Goal: Information Seeking & Learning: Learn about a topic

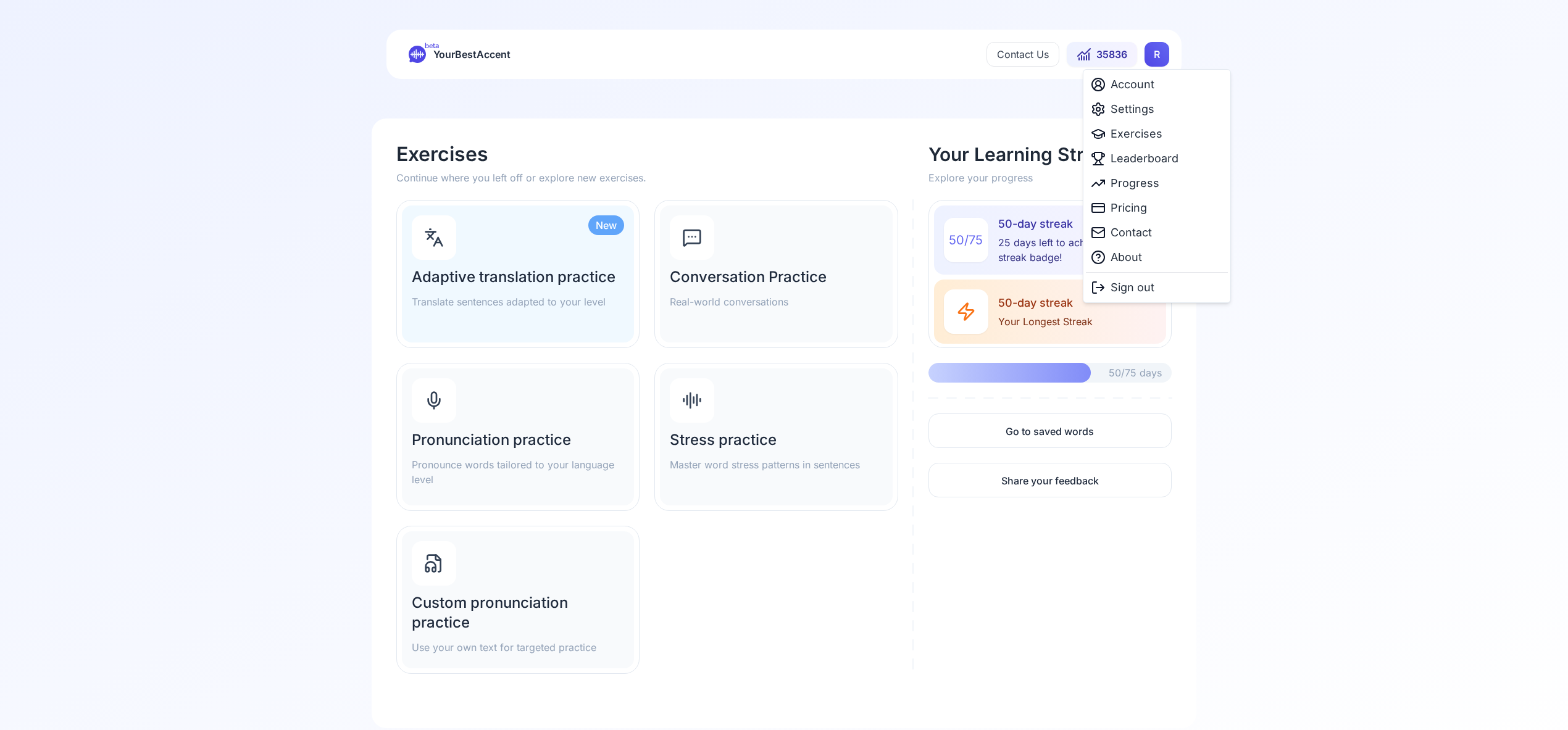
click at [1161, 58] on html "beta YourBestAccent Contact Us 35836 R Exercises Continue where you left off or…" at bounding box center [784, 365] width 1568 height 730
click at [1145, 112] on span "Settings" at bounding box center [1132, 110] width 44 height 18
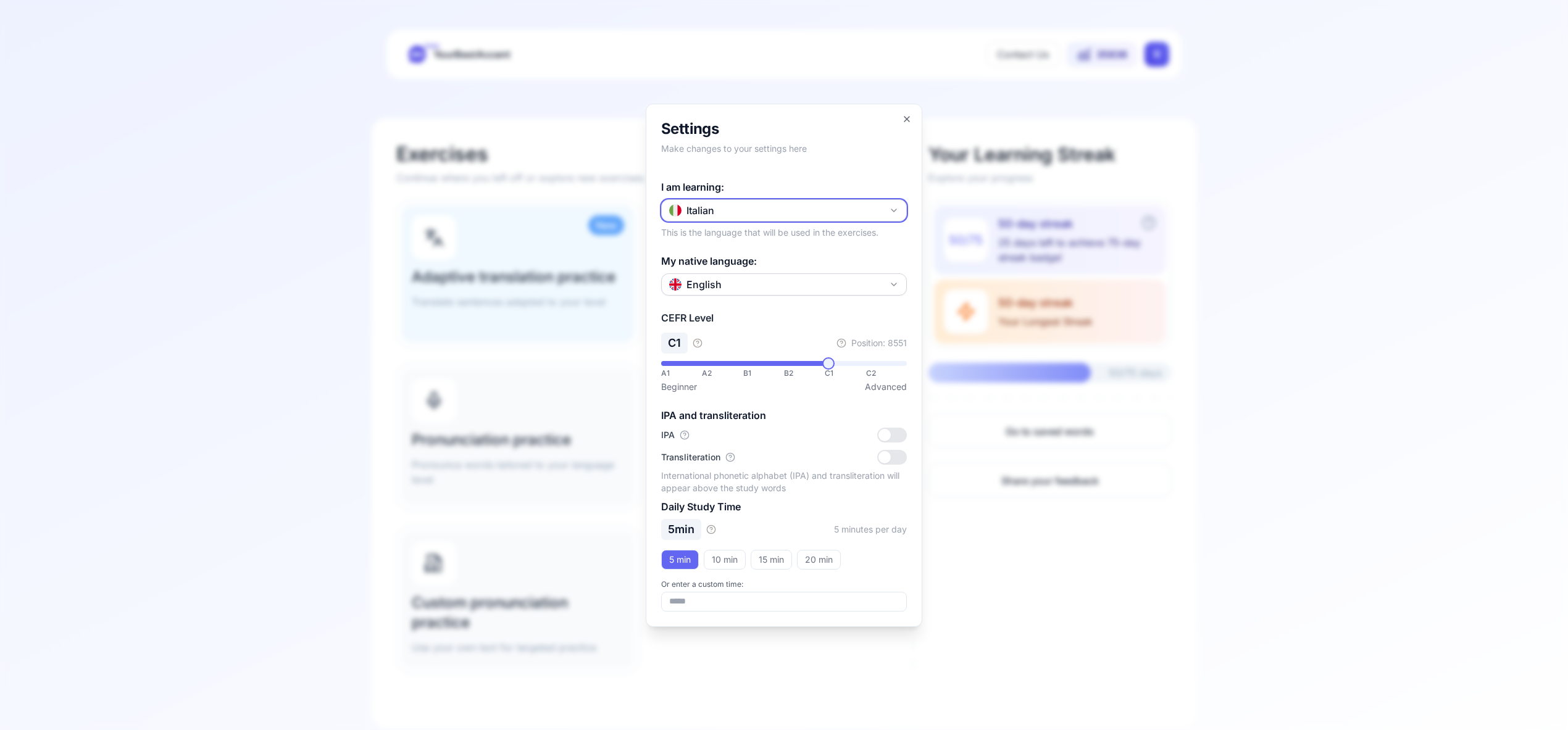
click at [893, 207] on icon "button" at bounding box center [893, 211] width 10 height 10
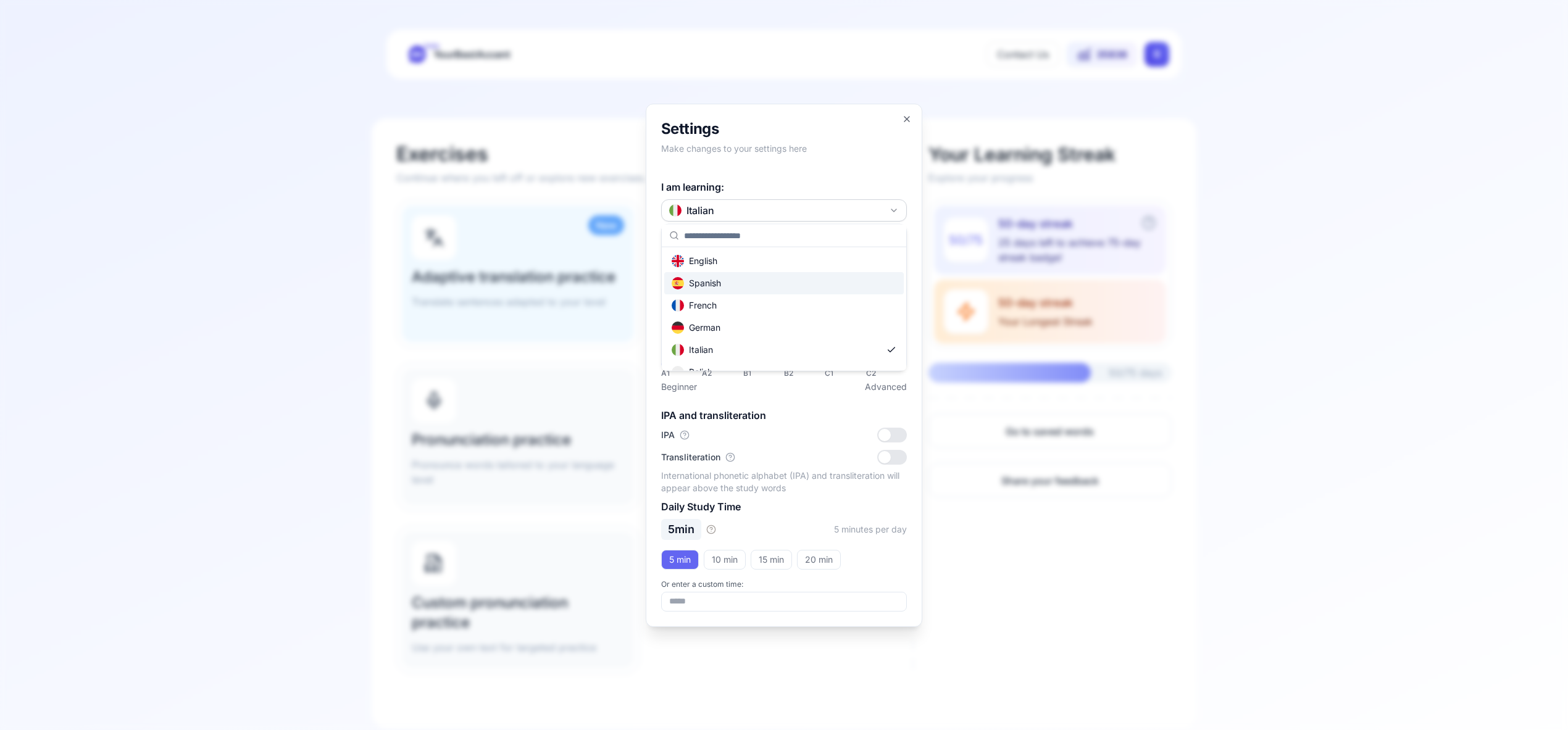
click at [832, 283] on div "Spanish" at bounding box center [784, 283] width 239 height 22
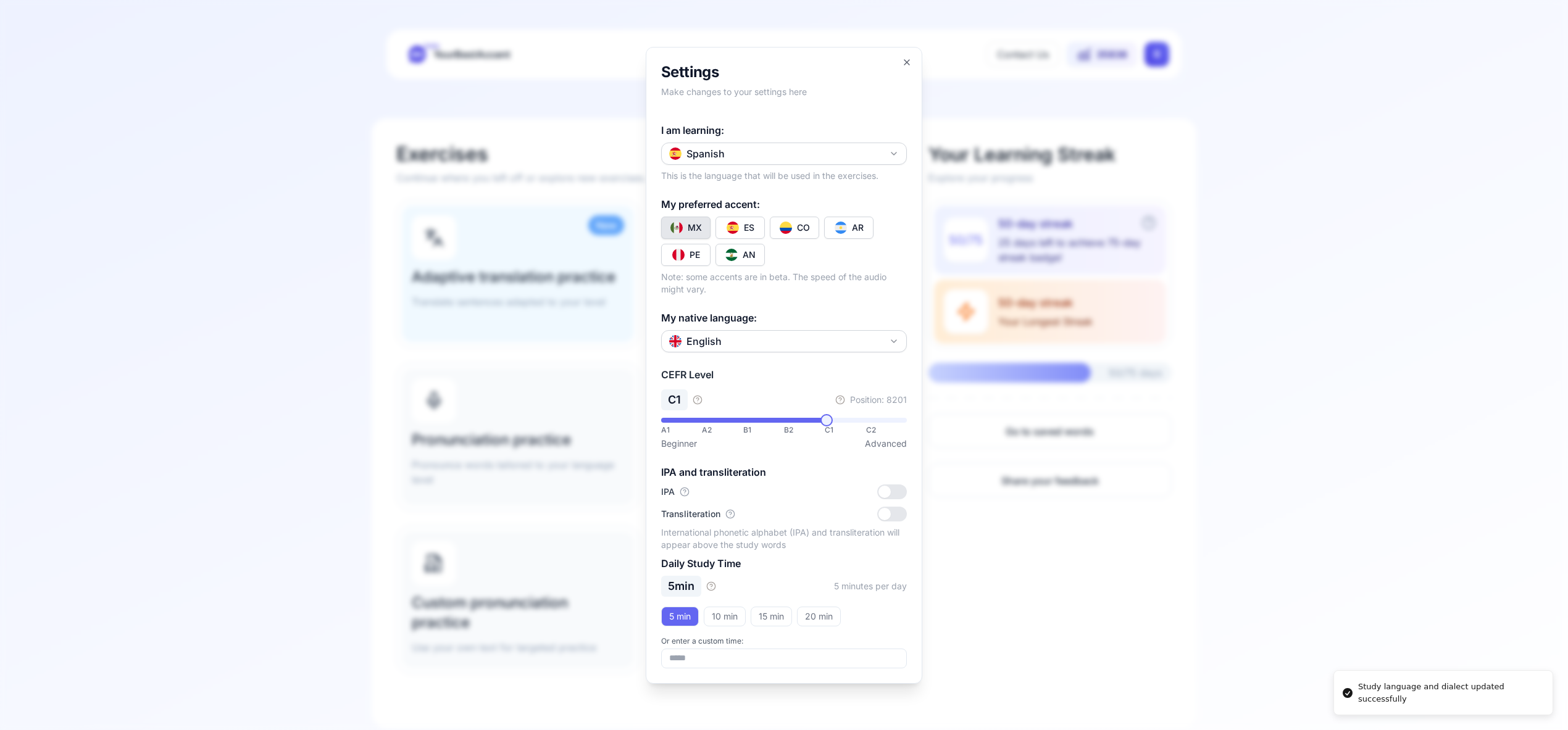
click at [799, 230] on div "CO" at bounding box center [803, 227] width 13 height 12
click at [901, 61] on div "**********" at bounding box center [784, 366] width 276 height 637
click at [906, 62] on icon "button" at bounding box center [907, 62] width 5 height 5
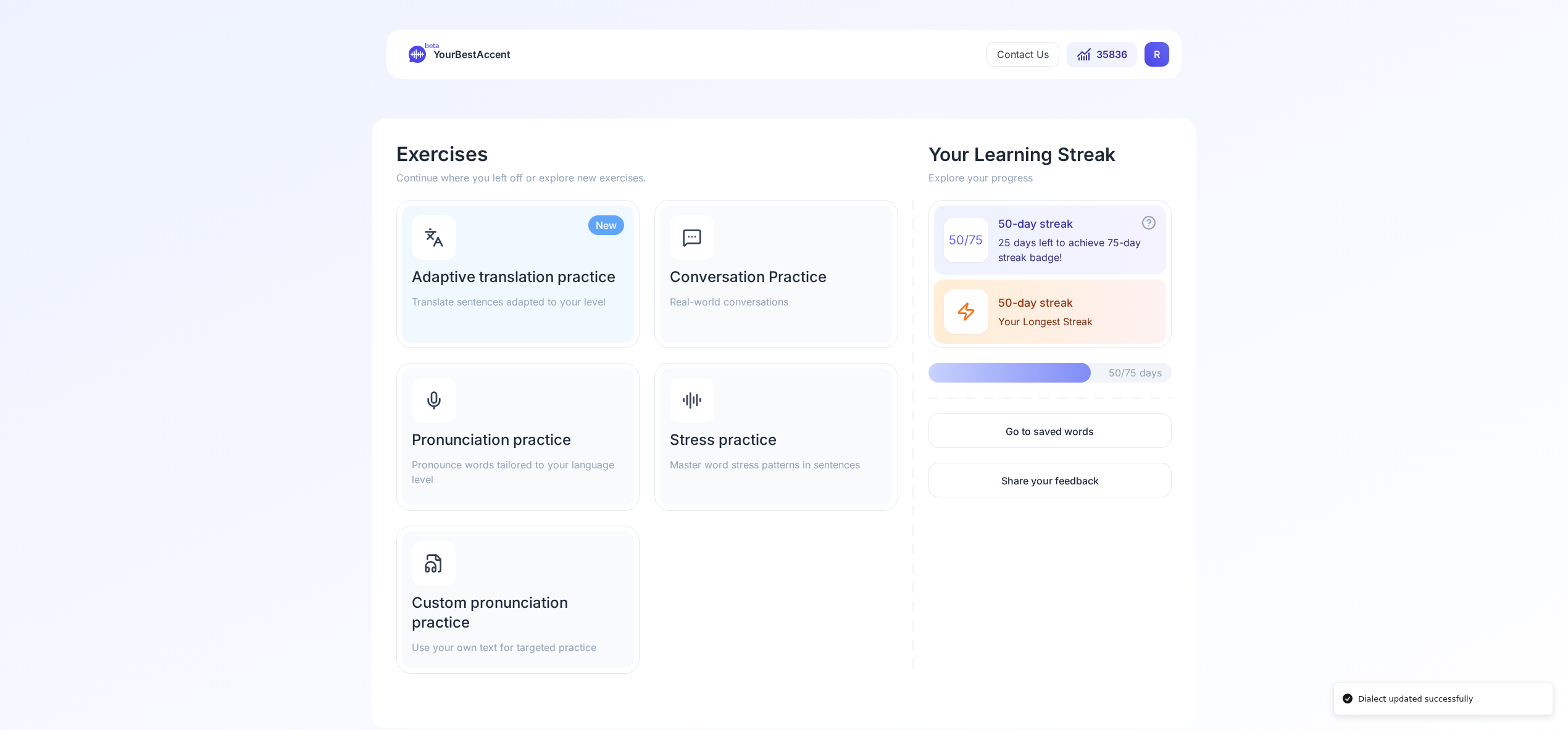
click at [471, 447] on h2 "Pronunciation practice" at bounding box center [517, 439] width 212 height 20
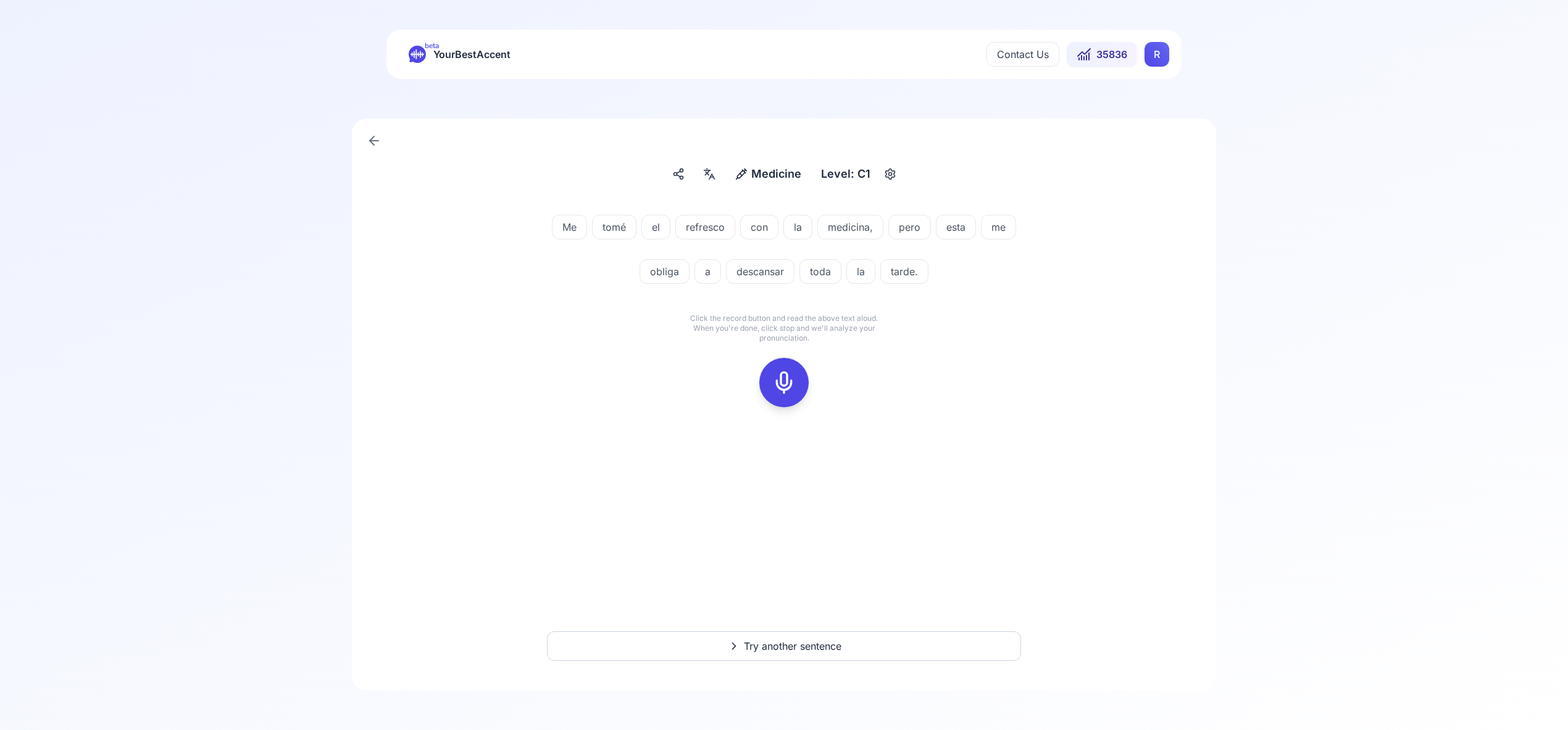
click at [788, 383] on icon at bounding box center [784, 383] width 25 height 25
click at [791, 379] on icon at bounding box center [784, 383] width 25 height 25
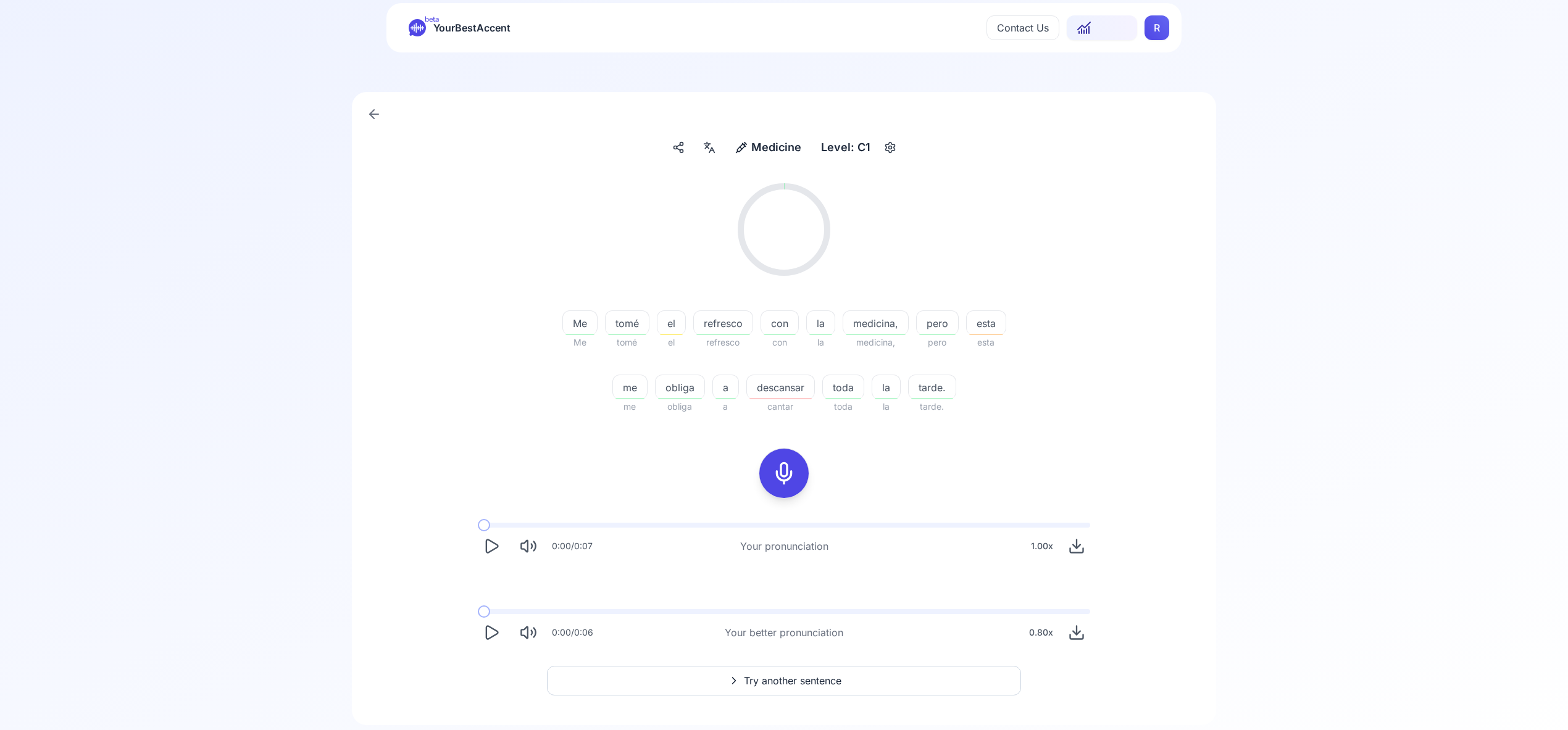
scroll to position [29, 0]
click at [776, 675] on span "Try another sentence" at bounding box center [792, 678] width 98 height 15
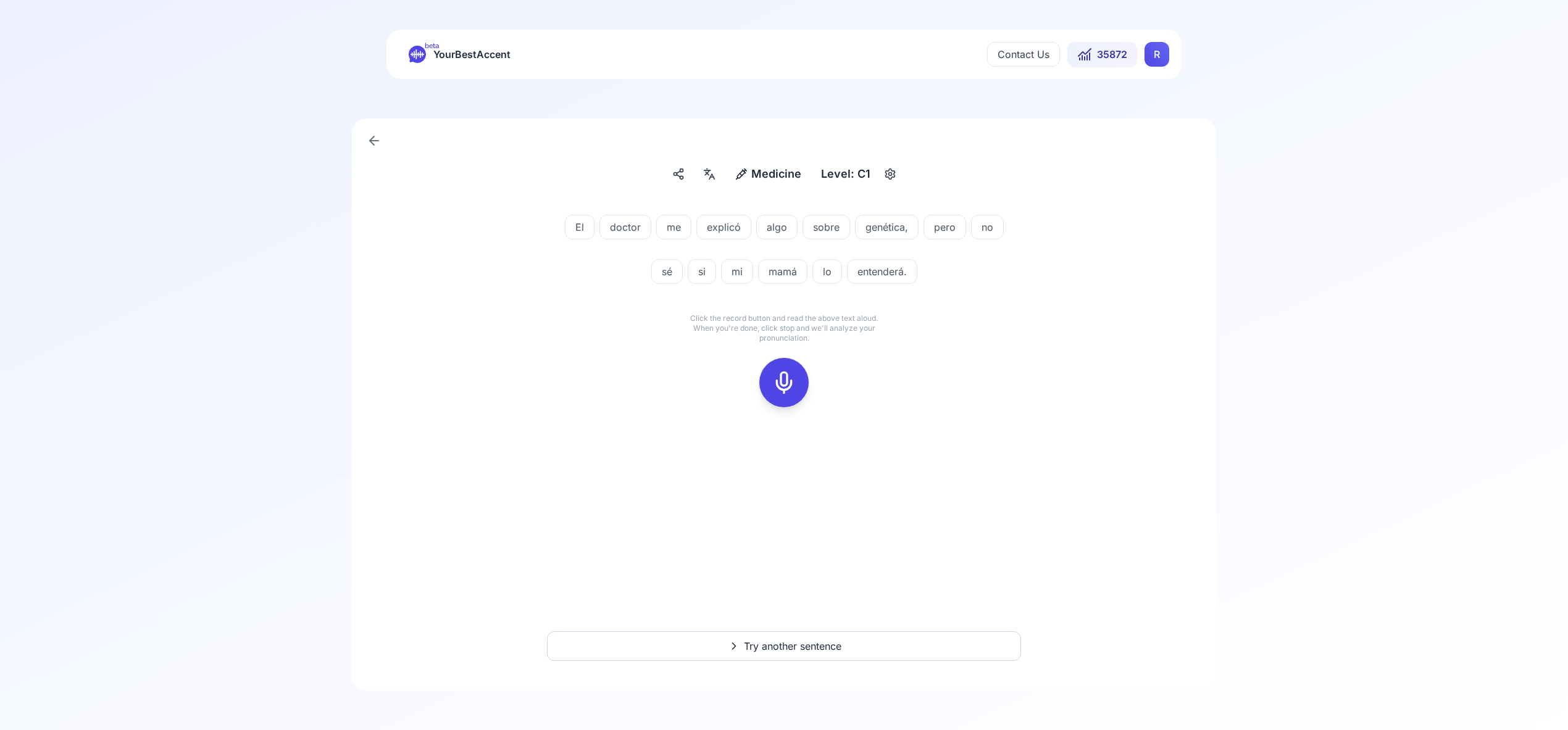
click at [783, 372] on icon at bounding box center [784, 383] width 25 height 25
click at [783, 371] on icon at bounding box center [784, 383] width 25 height 25
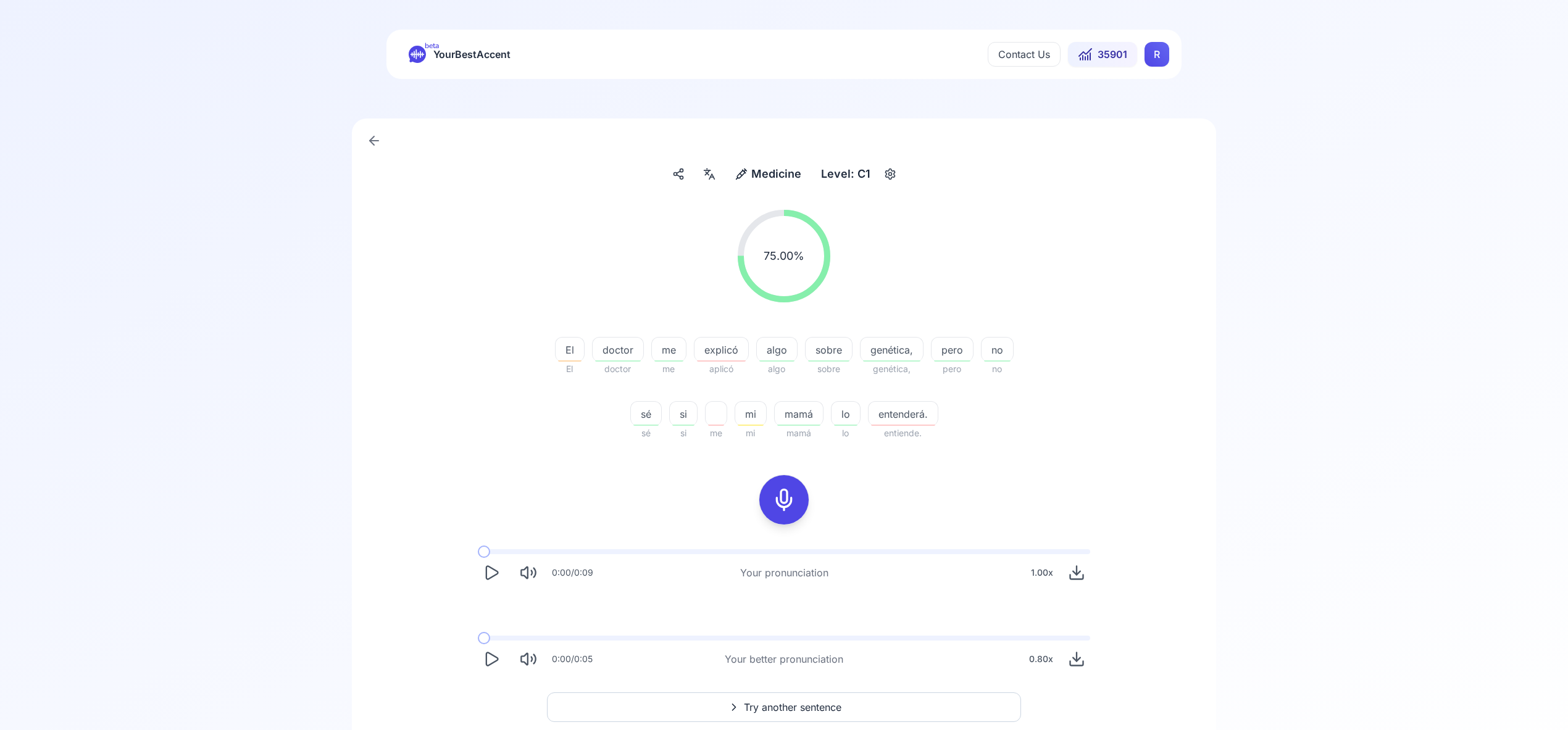
click at [756, 706] on span "Try another sentence" at bounding box center [792, 707] width 98 height 15
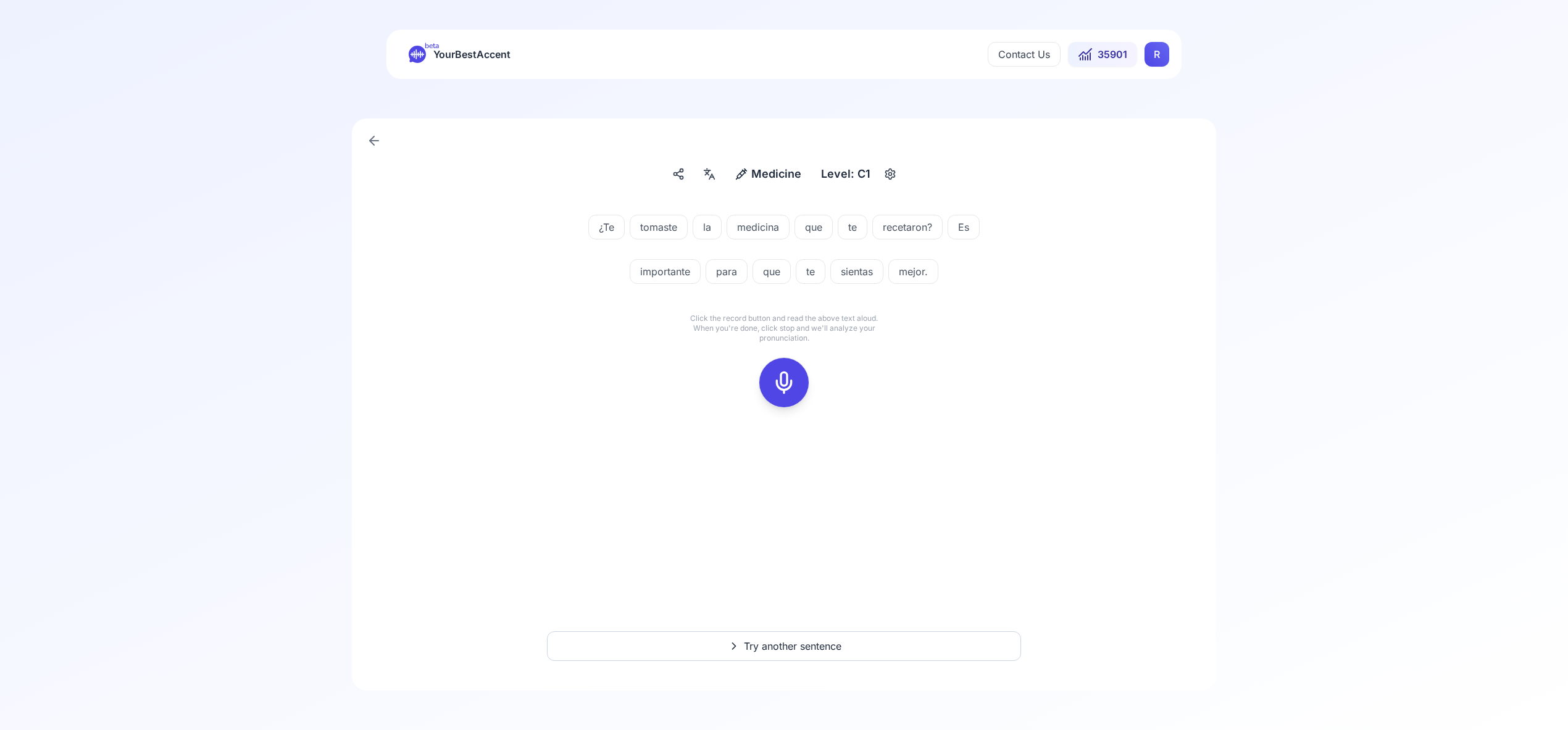
click at [785, 384] on icon at bounding box center [784, 383] width 25 height 25
click at [784, 385] on icon at bounding box center [784, 383] width 25 height 25
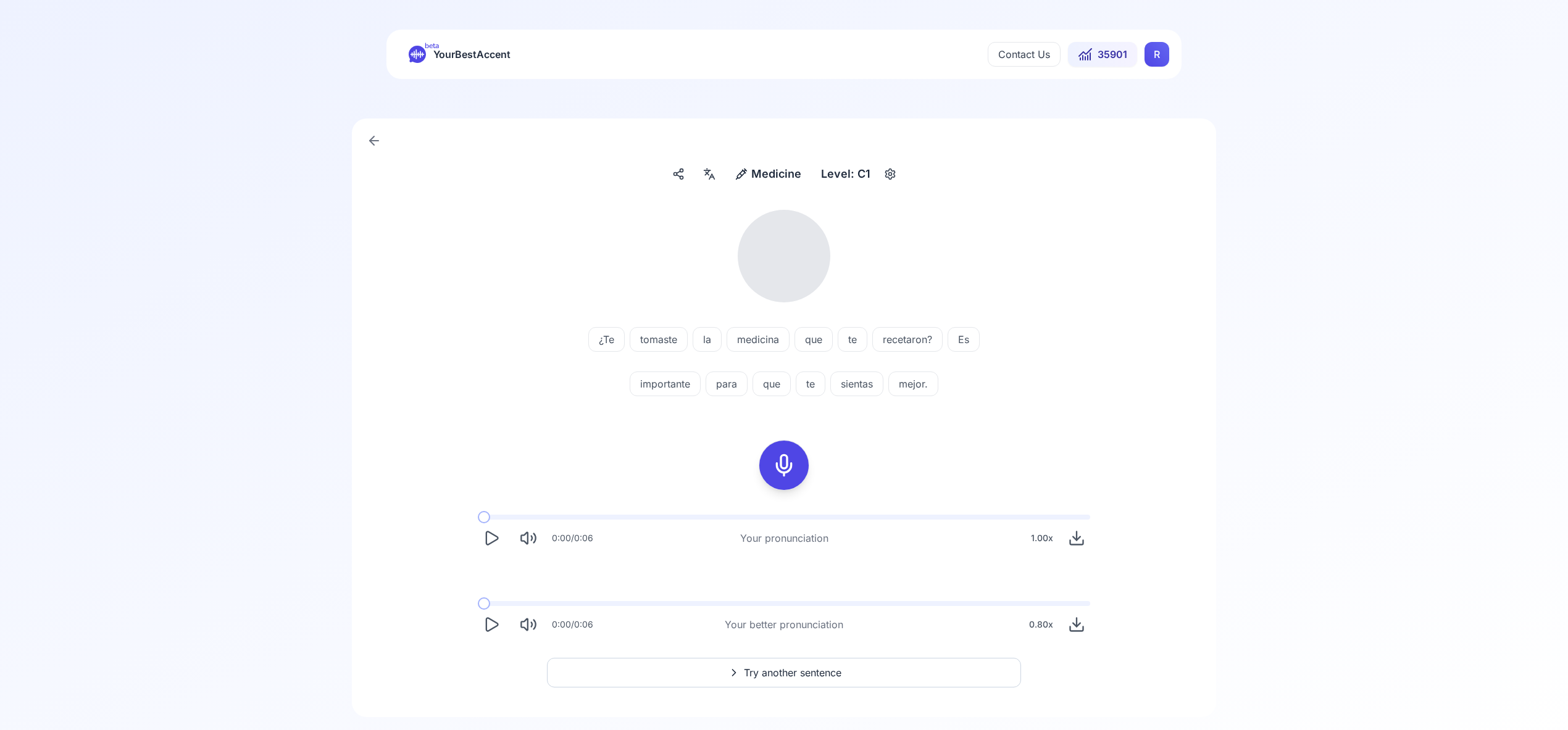
scroll to position [26, 0]
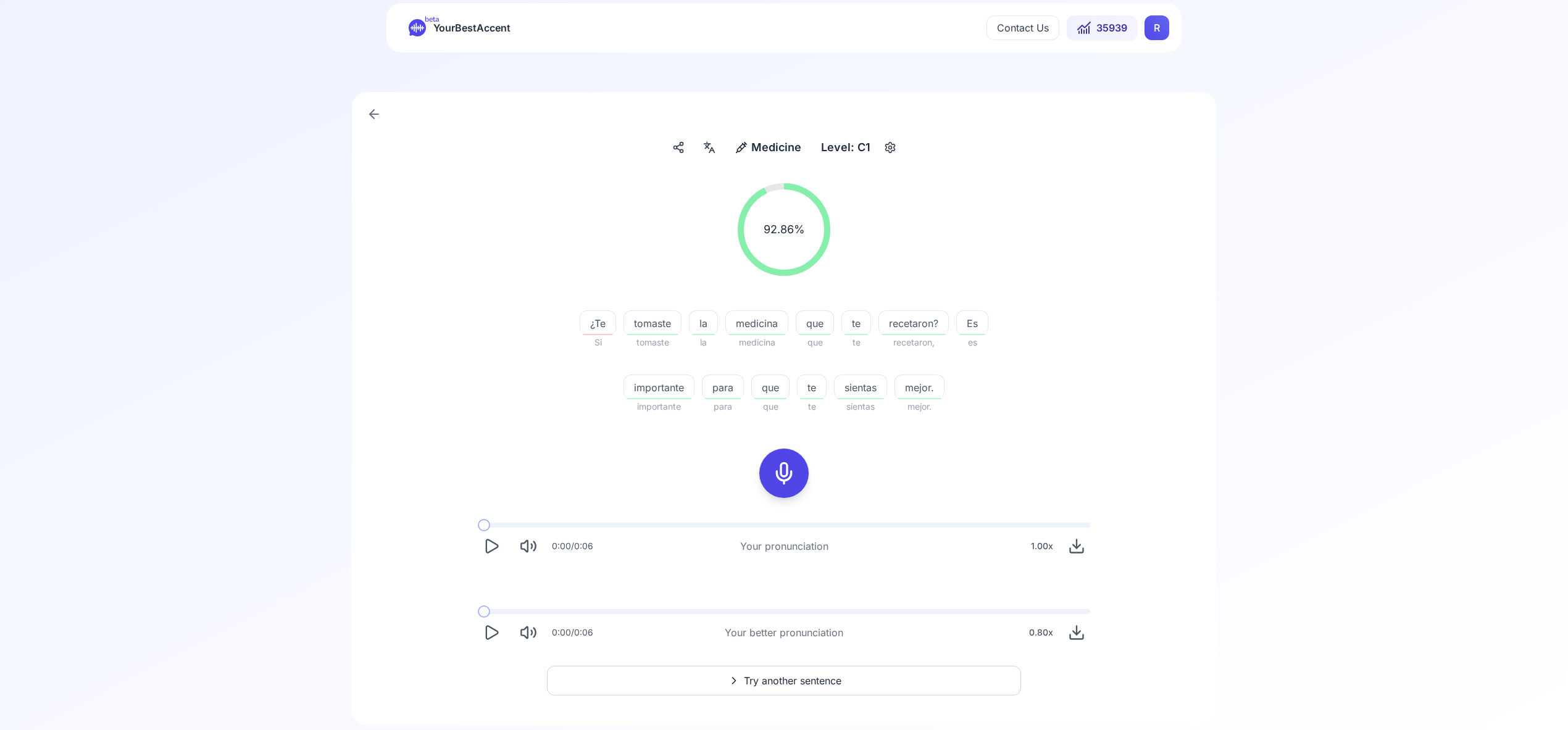
click at [776, 676] on span "Try another sentence" at bounding box center [792, 680] width 98 height 15
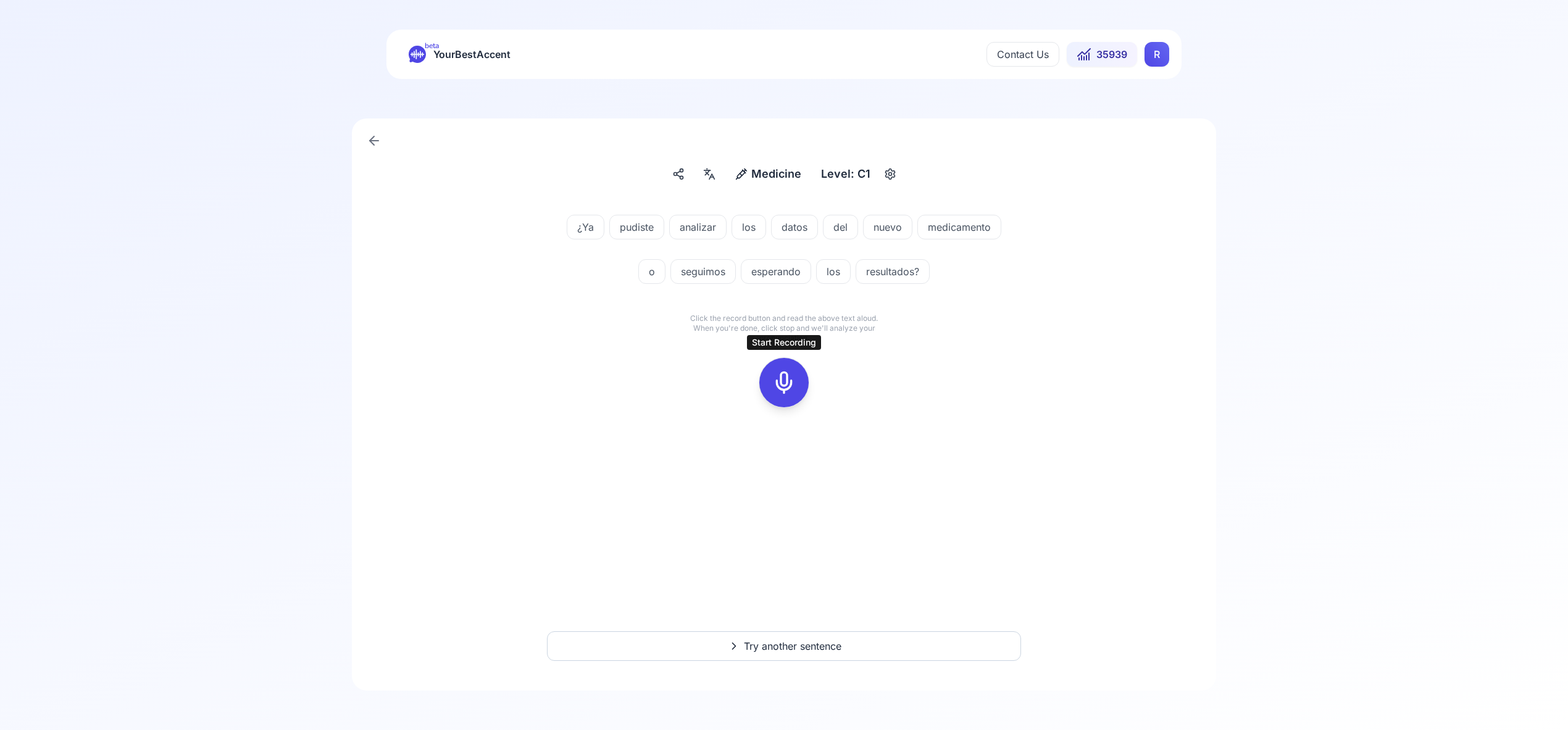
click at [792, 394] on icon at bounding box center [784, 383] width 25 height 25
click at [792, 392] on icon at bounding box center [784, 383] width 25 height 25
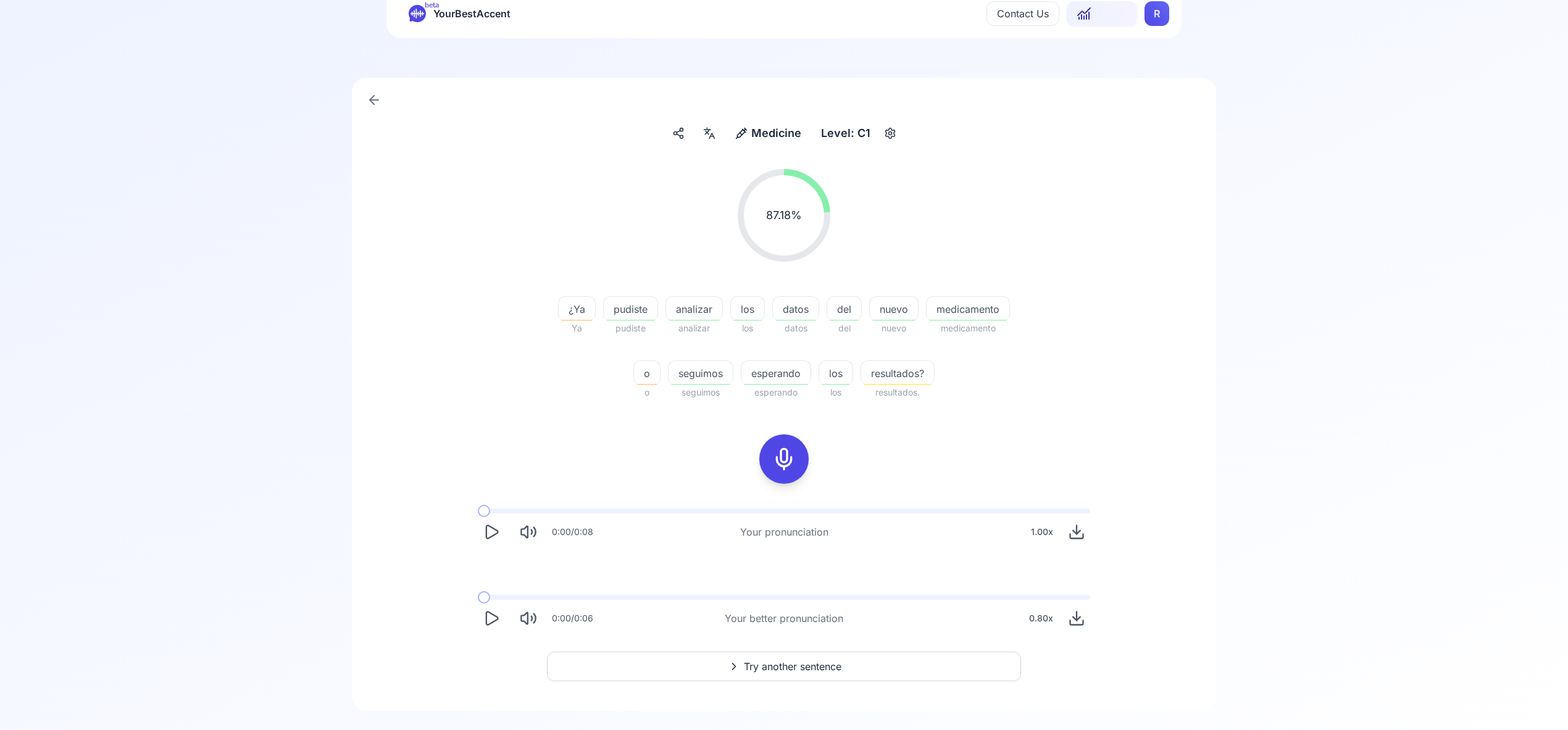
scroll to position [42, 0]
click at [779, 662] on span "Try another sentence" at bounding box center [792, 666] width 98 height 15
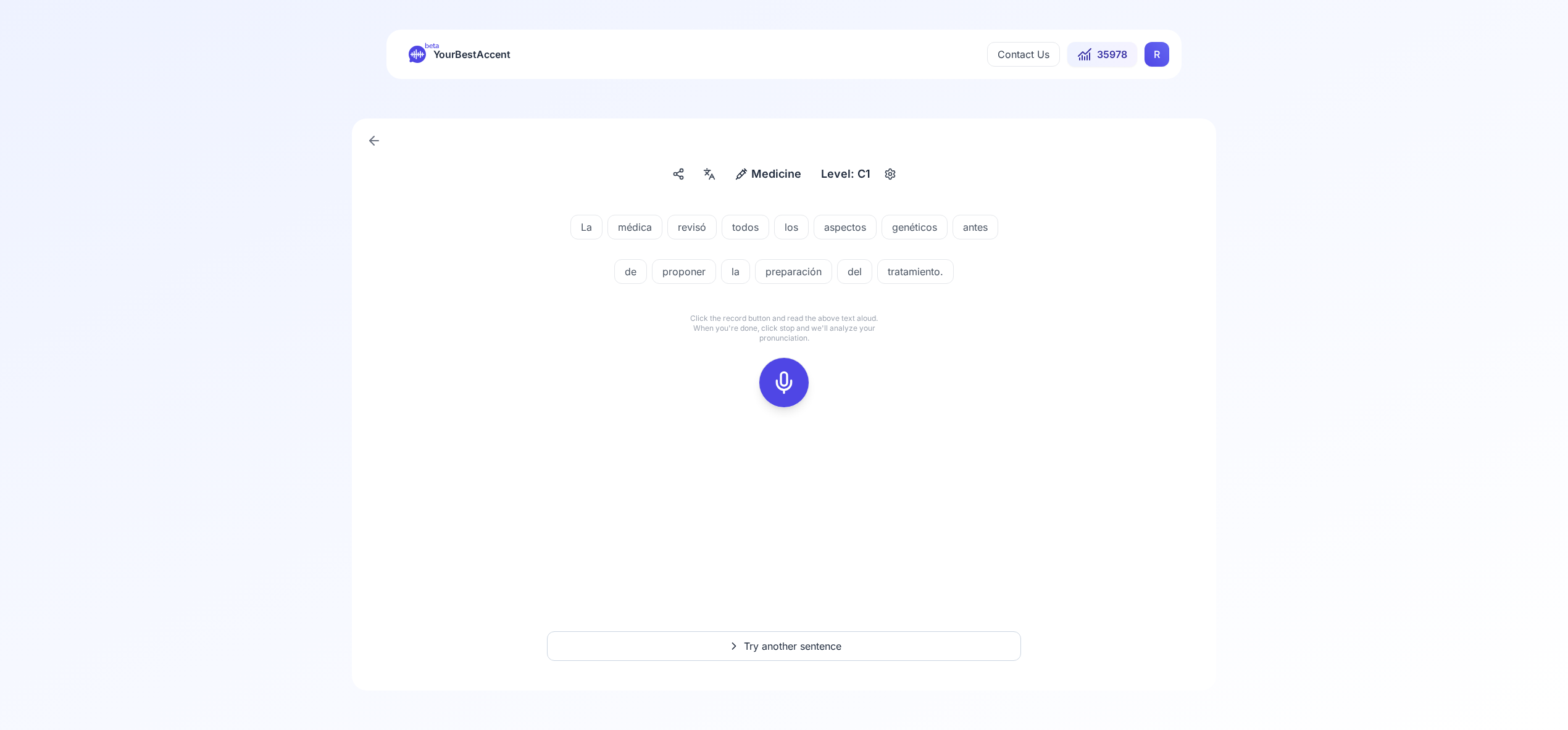
click at [788, 379] on icon at bounding box center [784, 383] width 25 height 25
click at [789, 384] on icon at bounding box center [784, 383] width 25 height 25
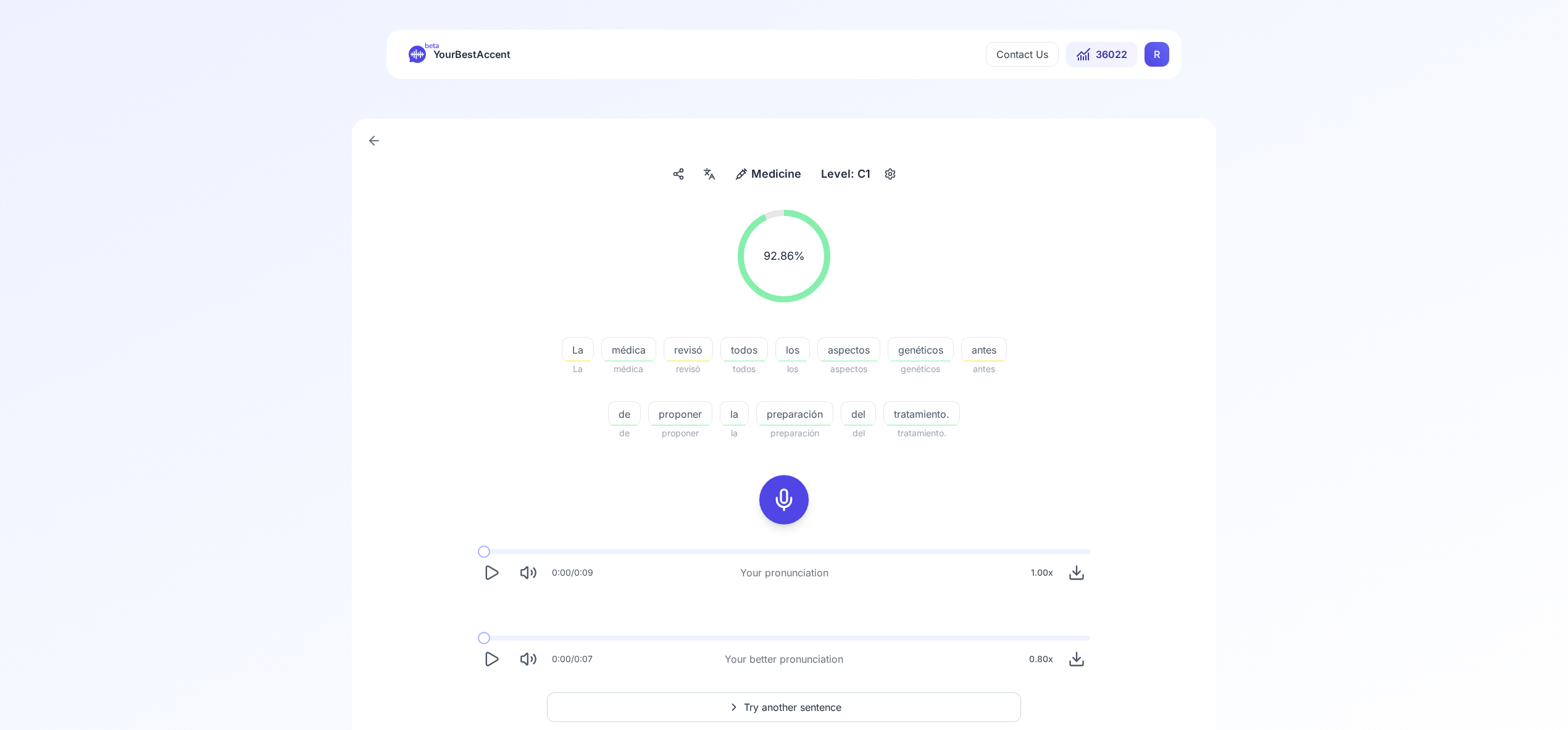
click at [1161, 55] on html "beta YourBestAccent Contact Us 36022 R Medicine Medicine Level: C1 92.86 % 92.8…" at bounding box center [784, 365] width 1568 height 730
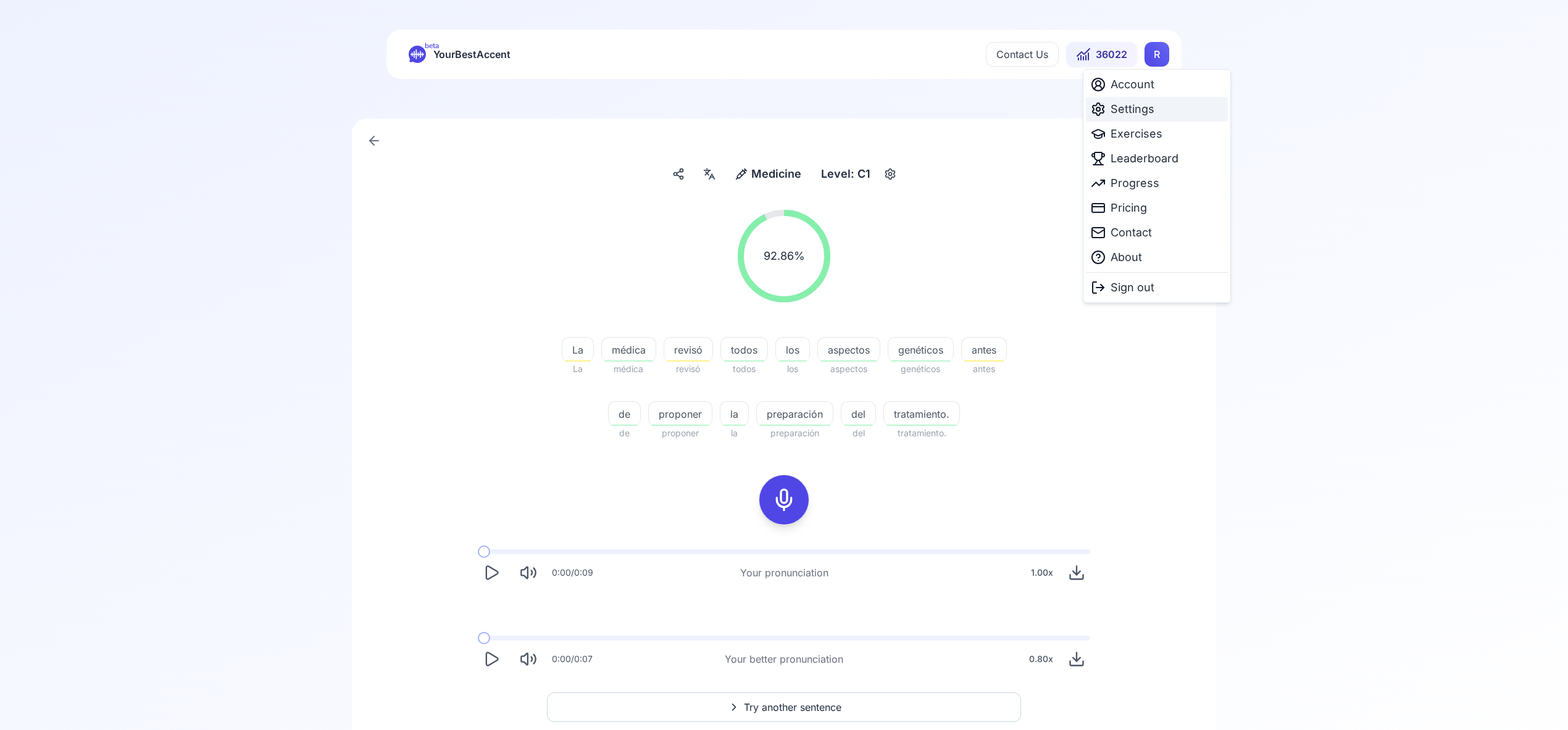
click at [1153, 114] on div "Settings" at bounding box center [1156, 109] width 142 height 25
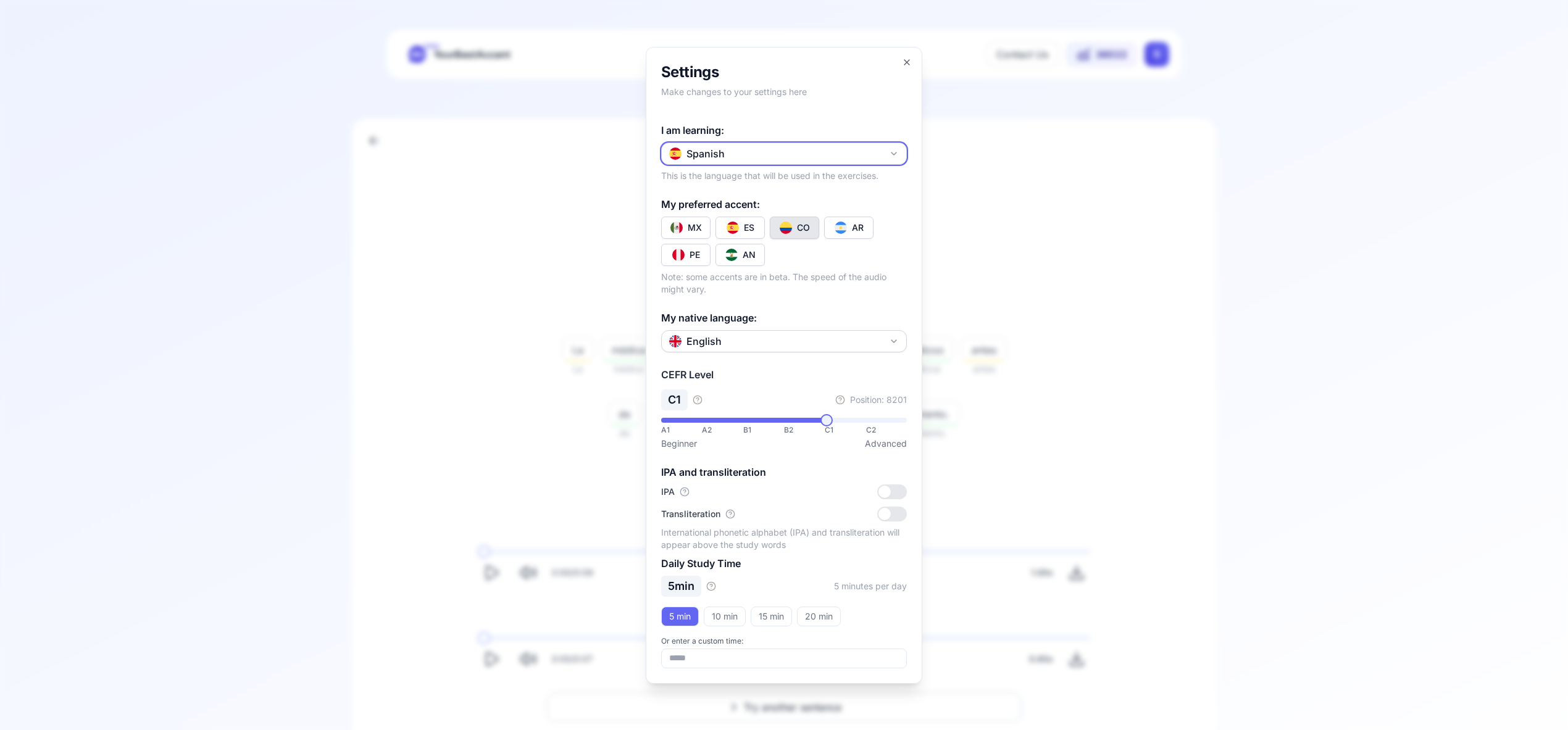
click at [896, 152] on icon "button" at bounding box center [893, 154] width 10 height 10
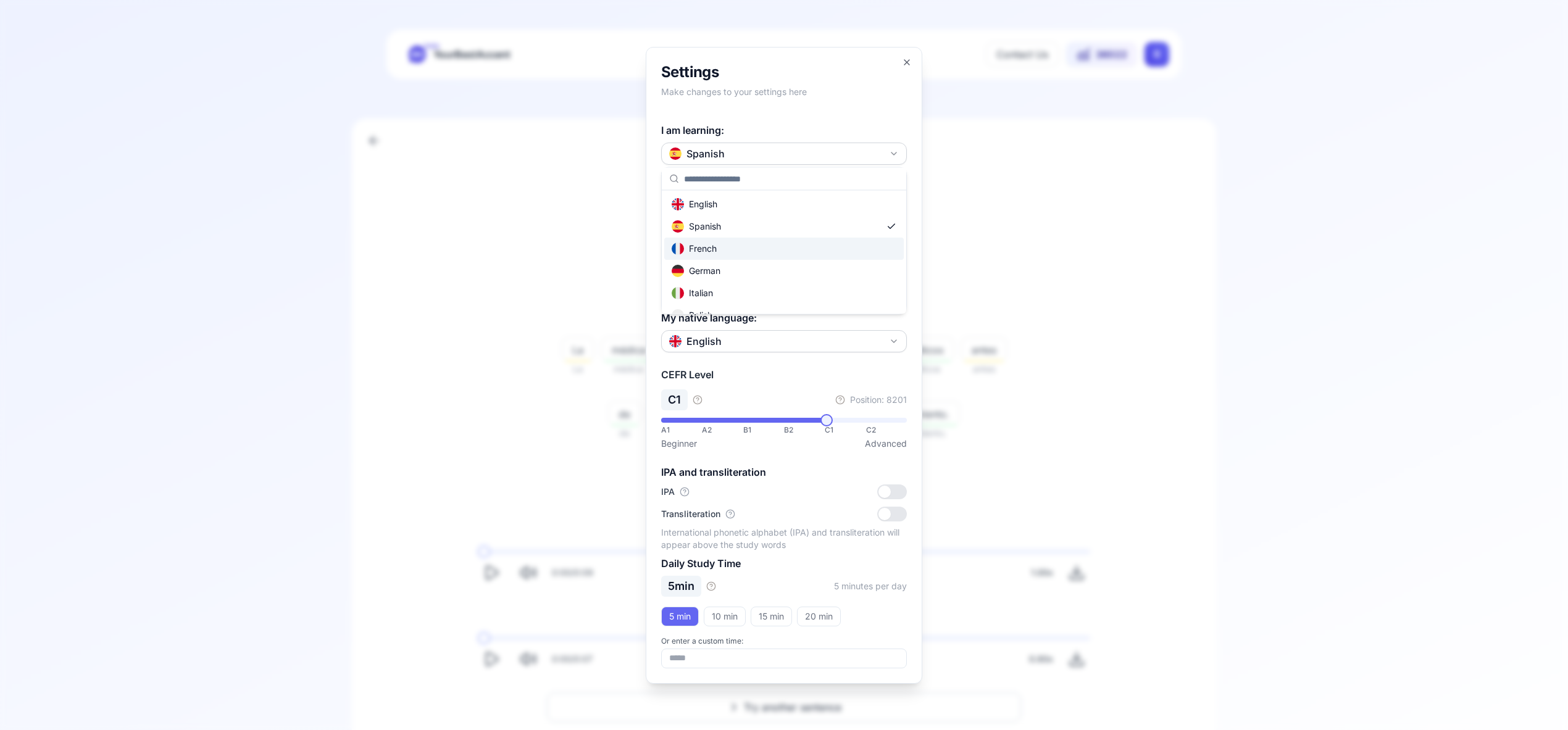
click at [782, 249] on div "French" at bounding box center [784, 249] width 239 height 22
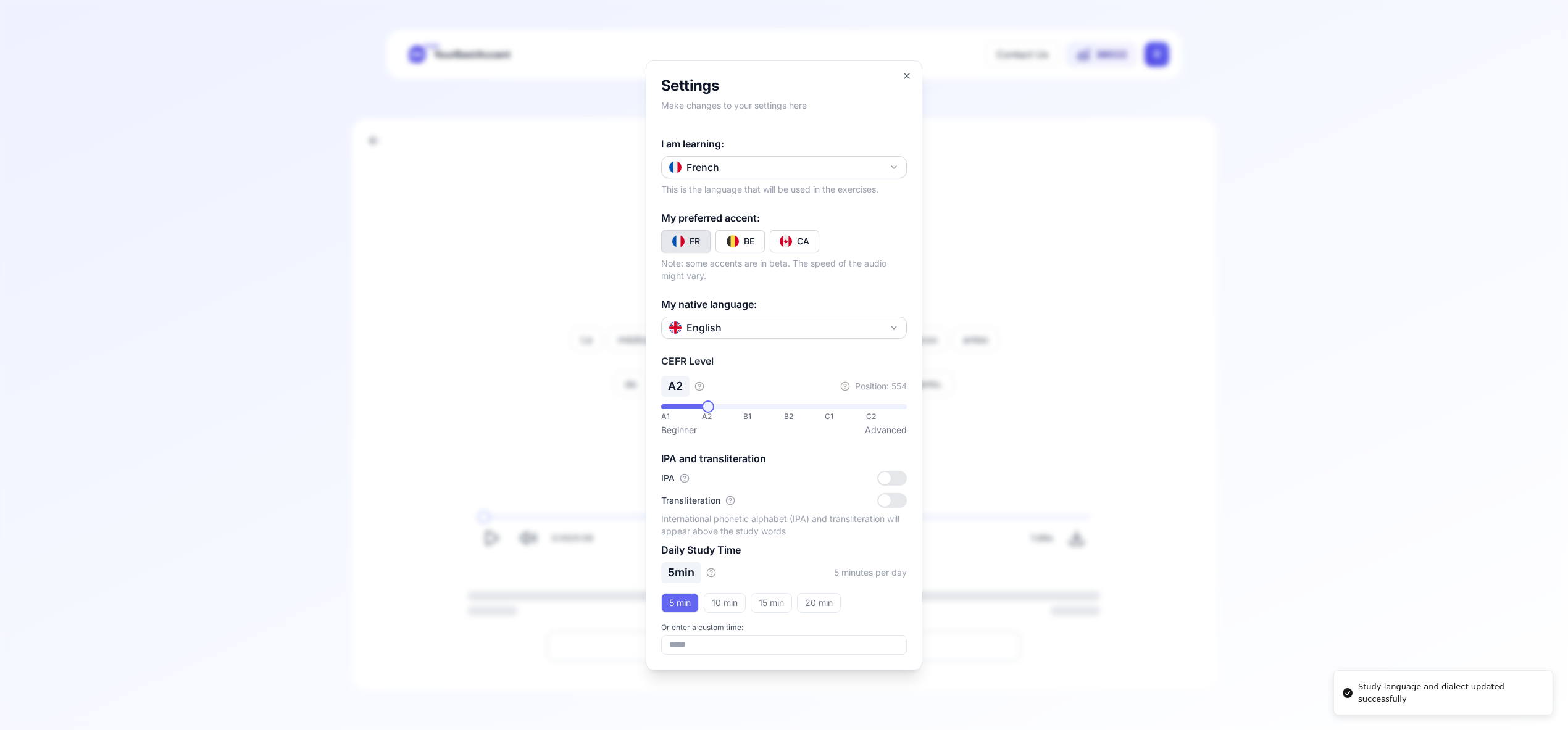
click at [791, 242] on img "Toggle fr-CA" at bounding box center [785, 241] width 12 height 12
click at [905, 75] on icon "button" at bounding box center [907, 76] width 10 height 10
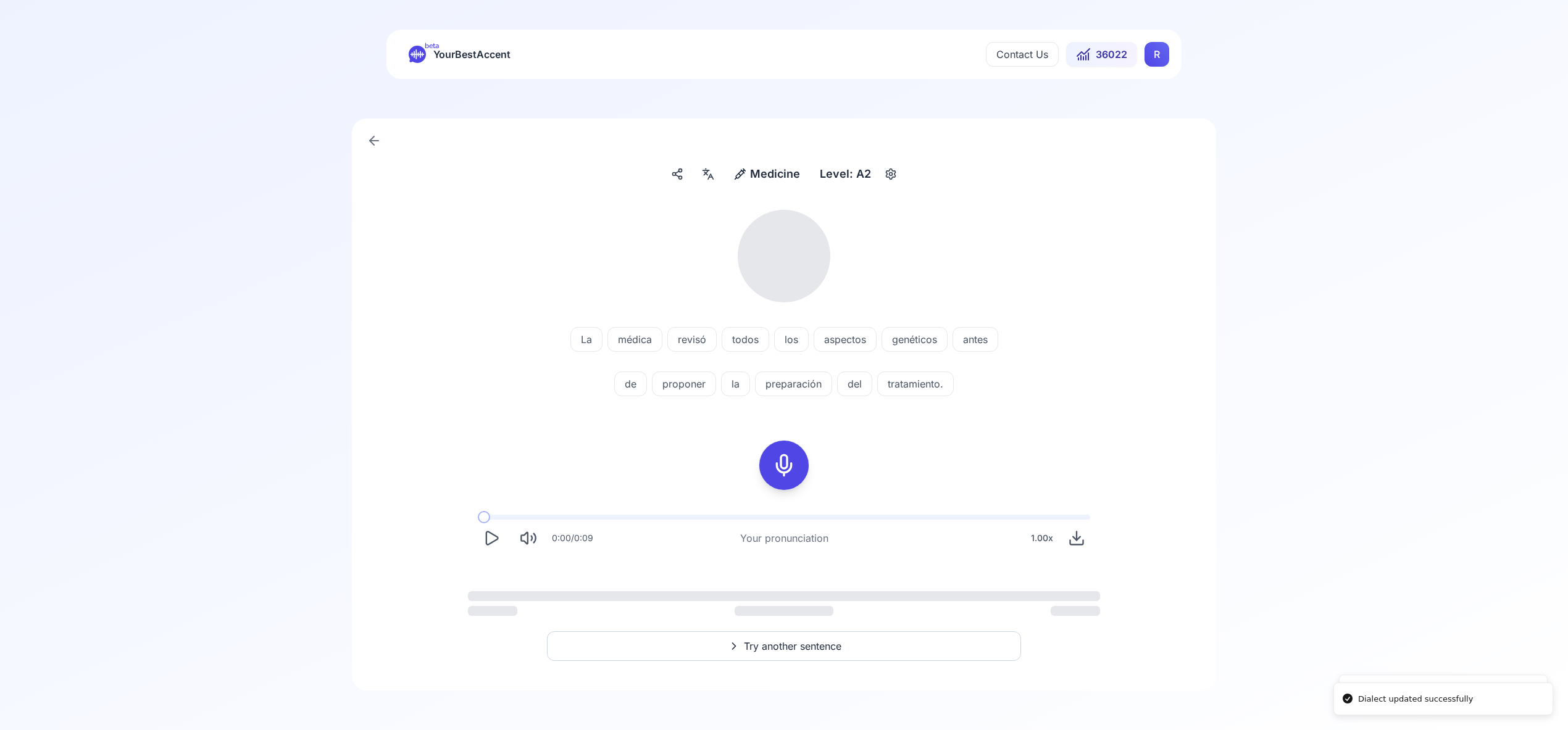
click at [1156, 50] on html "Dialect updated successfully Study language and dialect updated successfully be…" at bounding box center [784, 365] width 1568 height 730
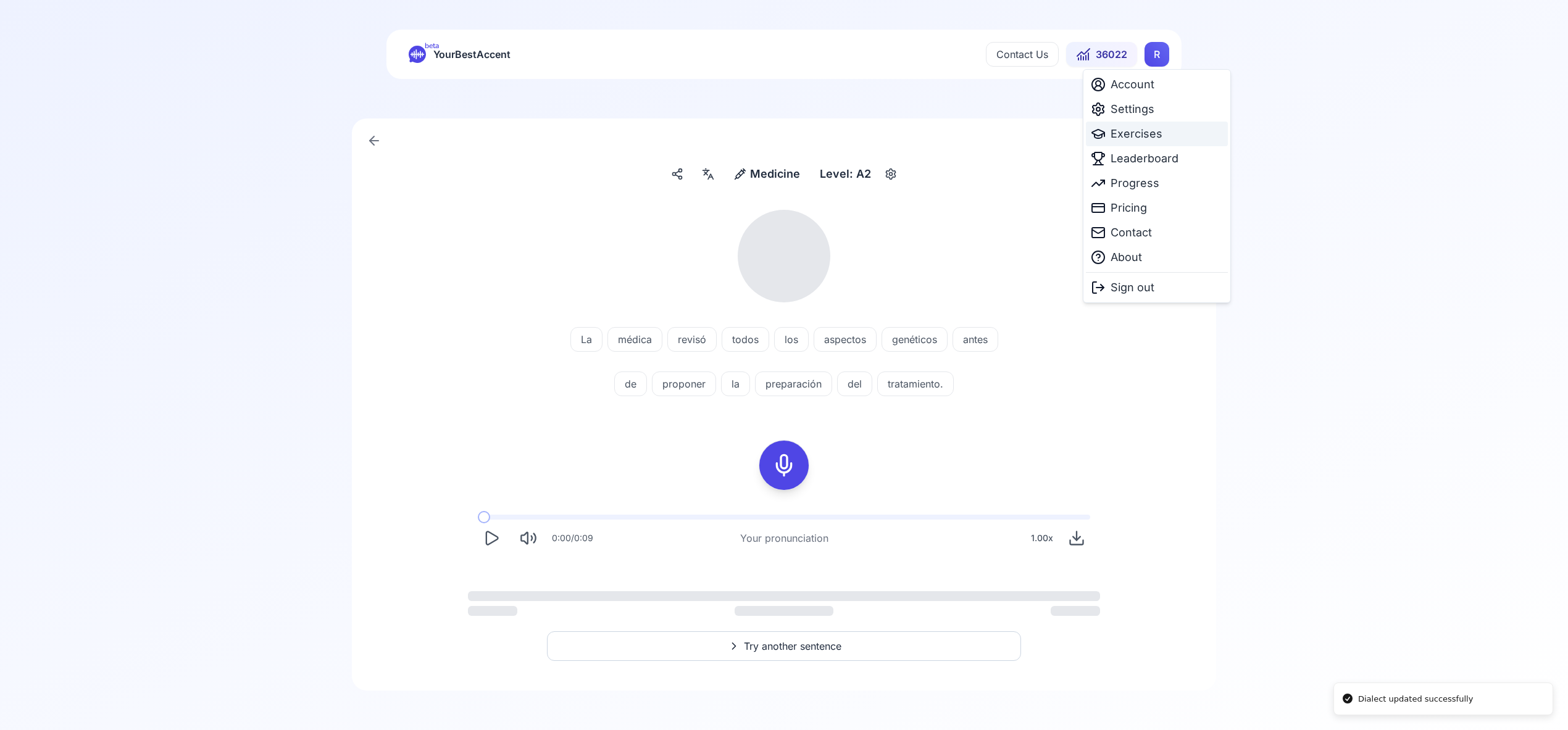
click at [1145, 136] on span "Exercises" at bounding box center [1136, 134] width 52 height 18
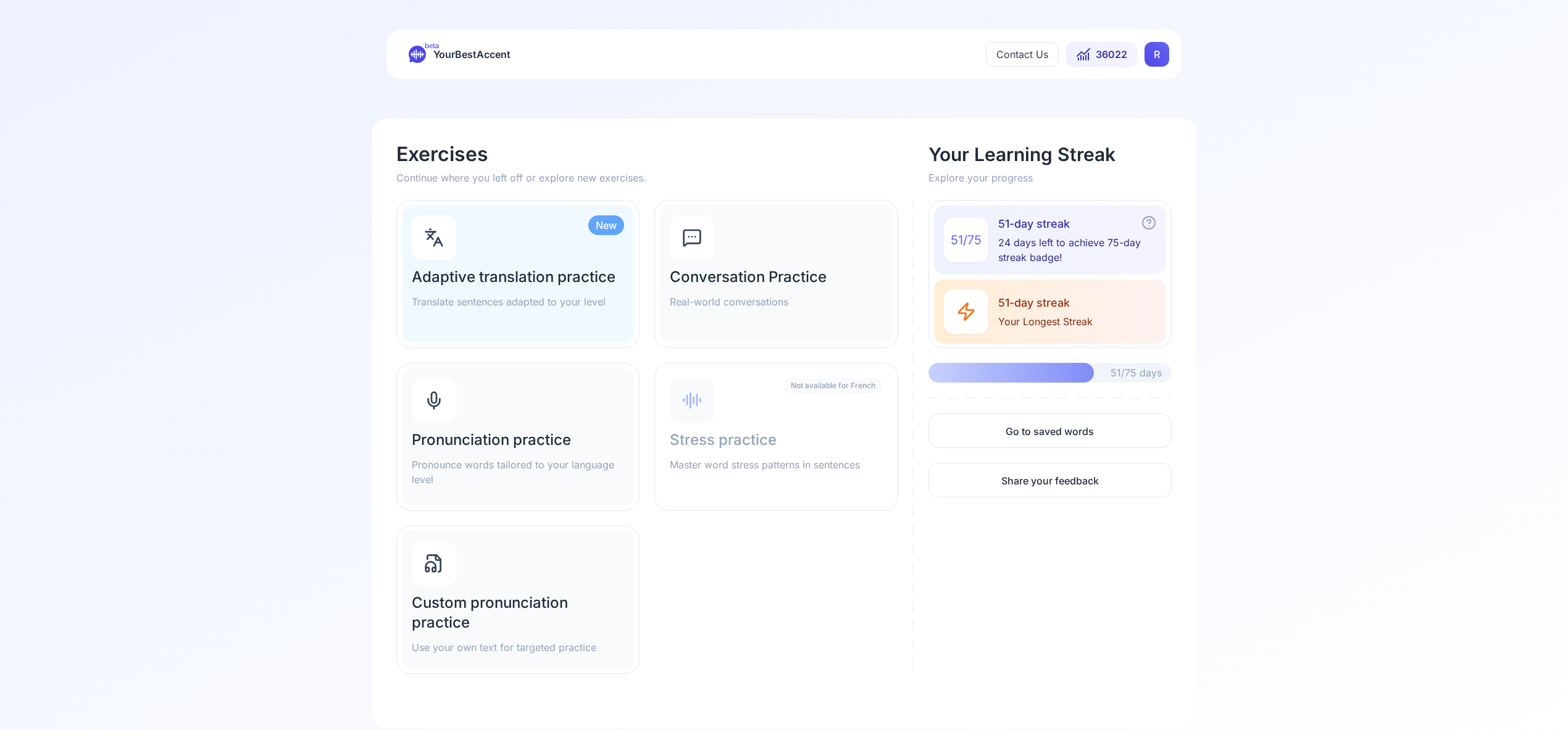
click at [535, 412] on div "Pronunciation practice Pronounce words tailored to your language level" at bounding box center [518, 436] width 232 height 137
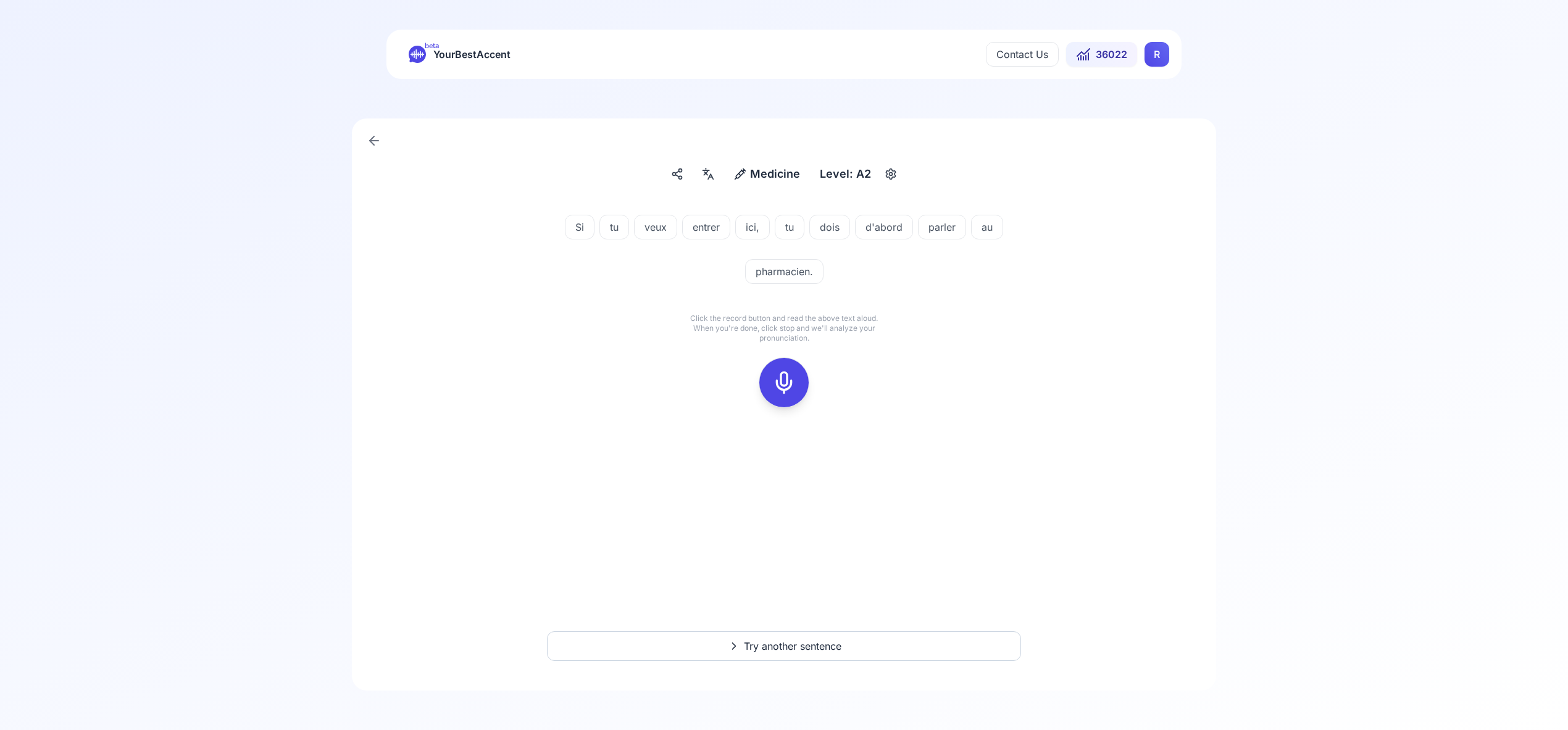
drag, startPoint x: 788, startPoint y: 371, endPoint x: 853, endPoint y: 347, distance: 69.3
click at [789, 371] on icon at bounding box center [784, 383] width 25 height 25
click at [792, 367] on div at bounding box center [784, 383] width 30 height 50
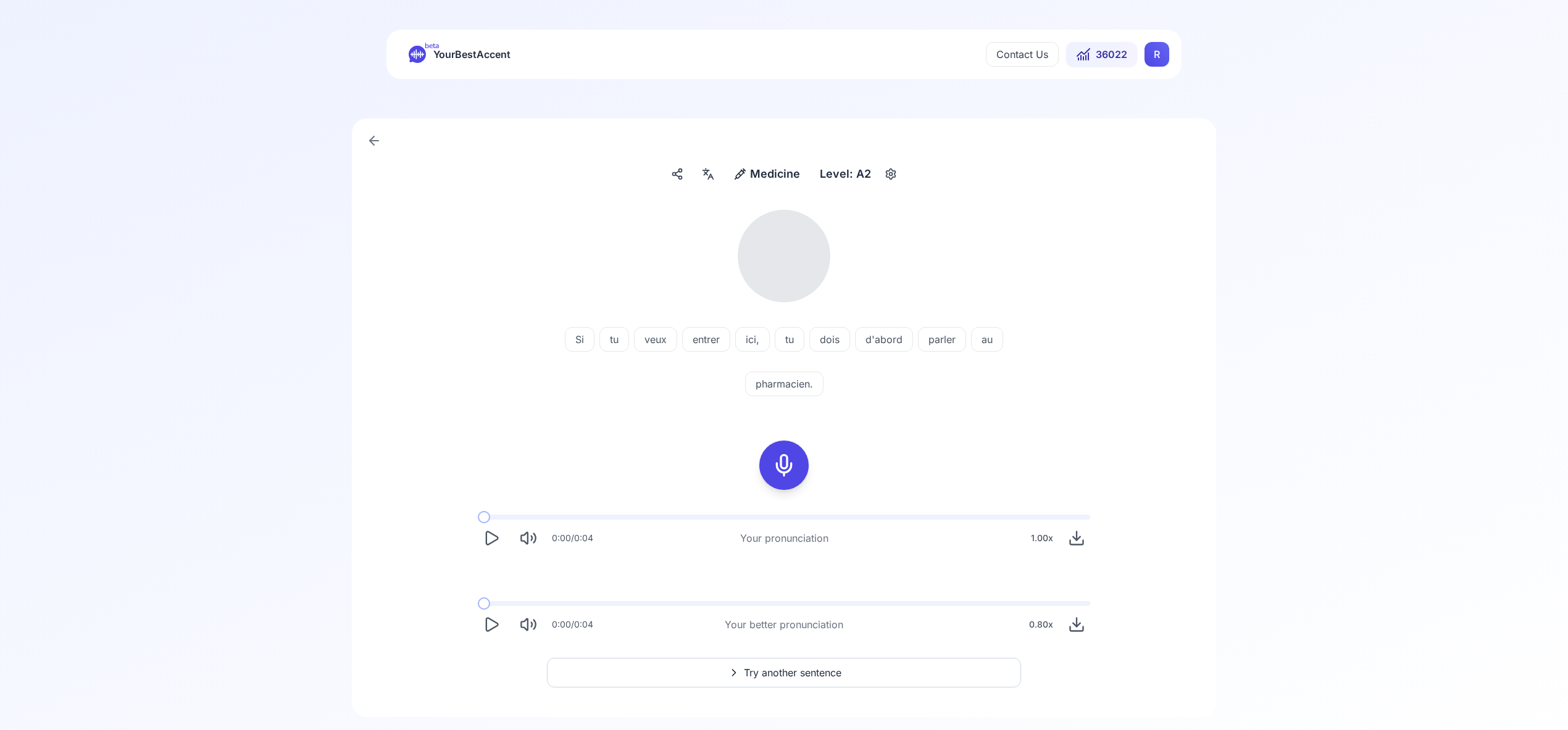
scroll to position [1, 0]
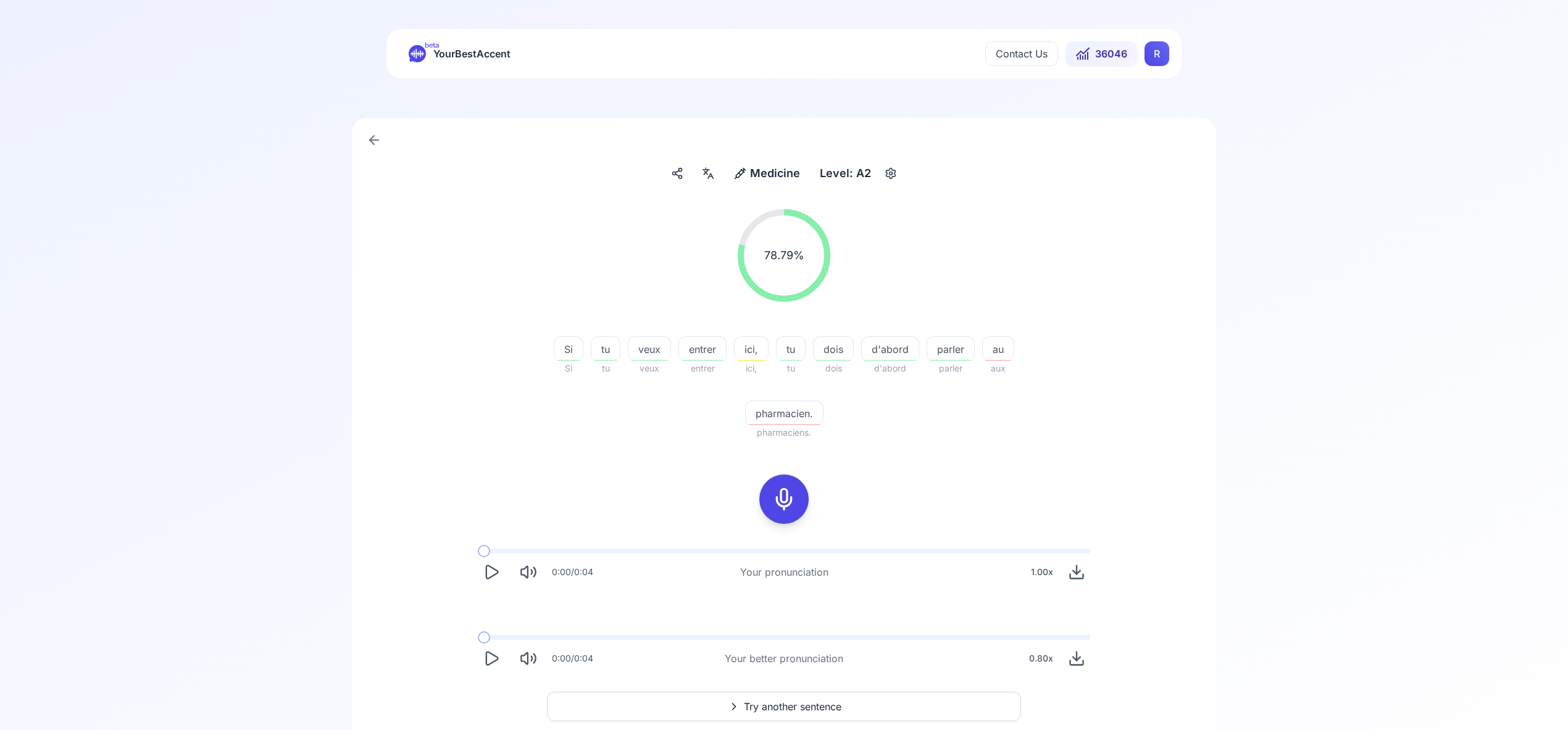
click at [827, 712] on span "Try another sentence" at bounding box center [792, 707] width 98 height 15
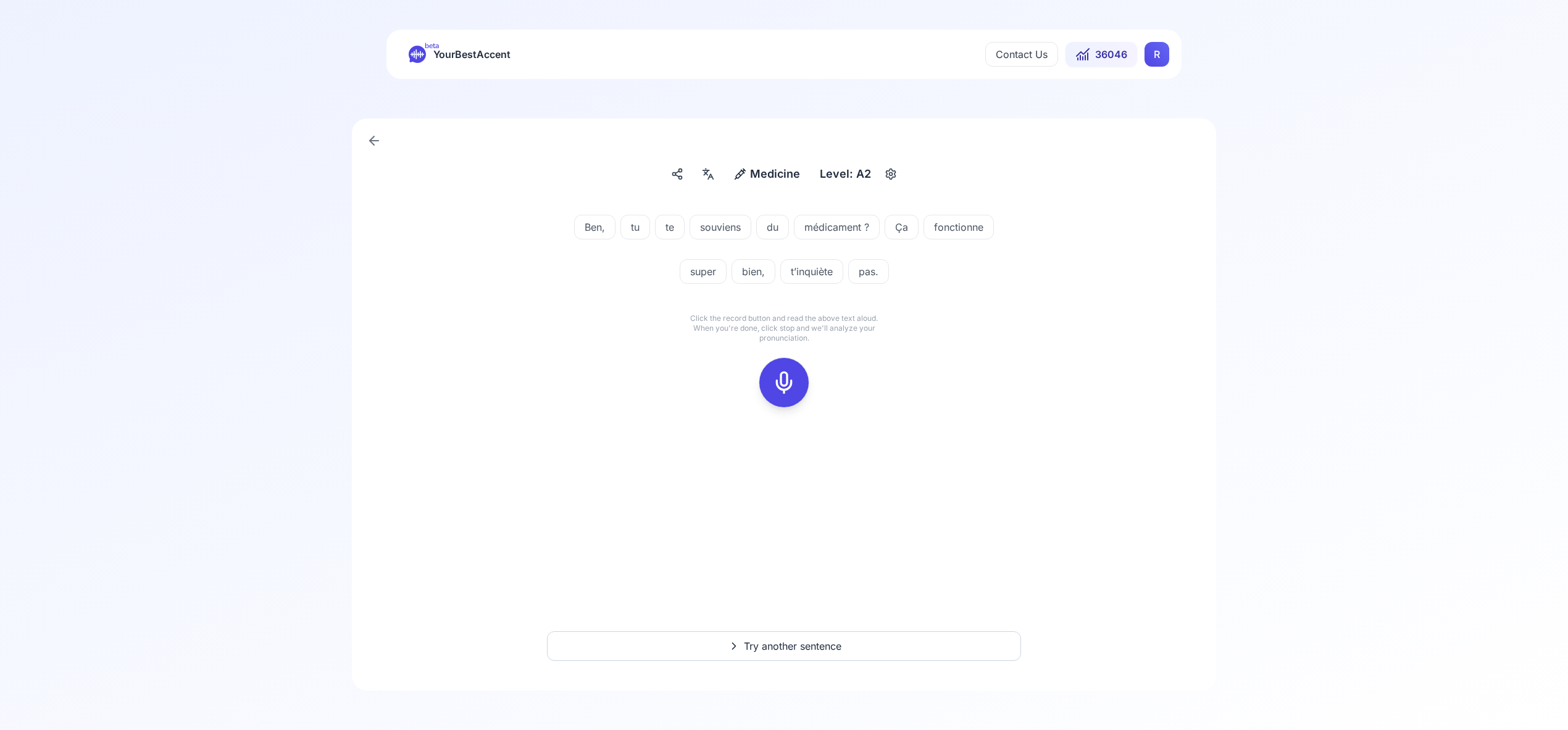
click at [786, 376] on icon at bounding box center [784, 383] width 25 height 25
click at [787, 400] on div at bounding box center [784, 383] width 30 height 50
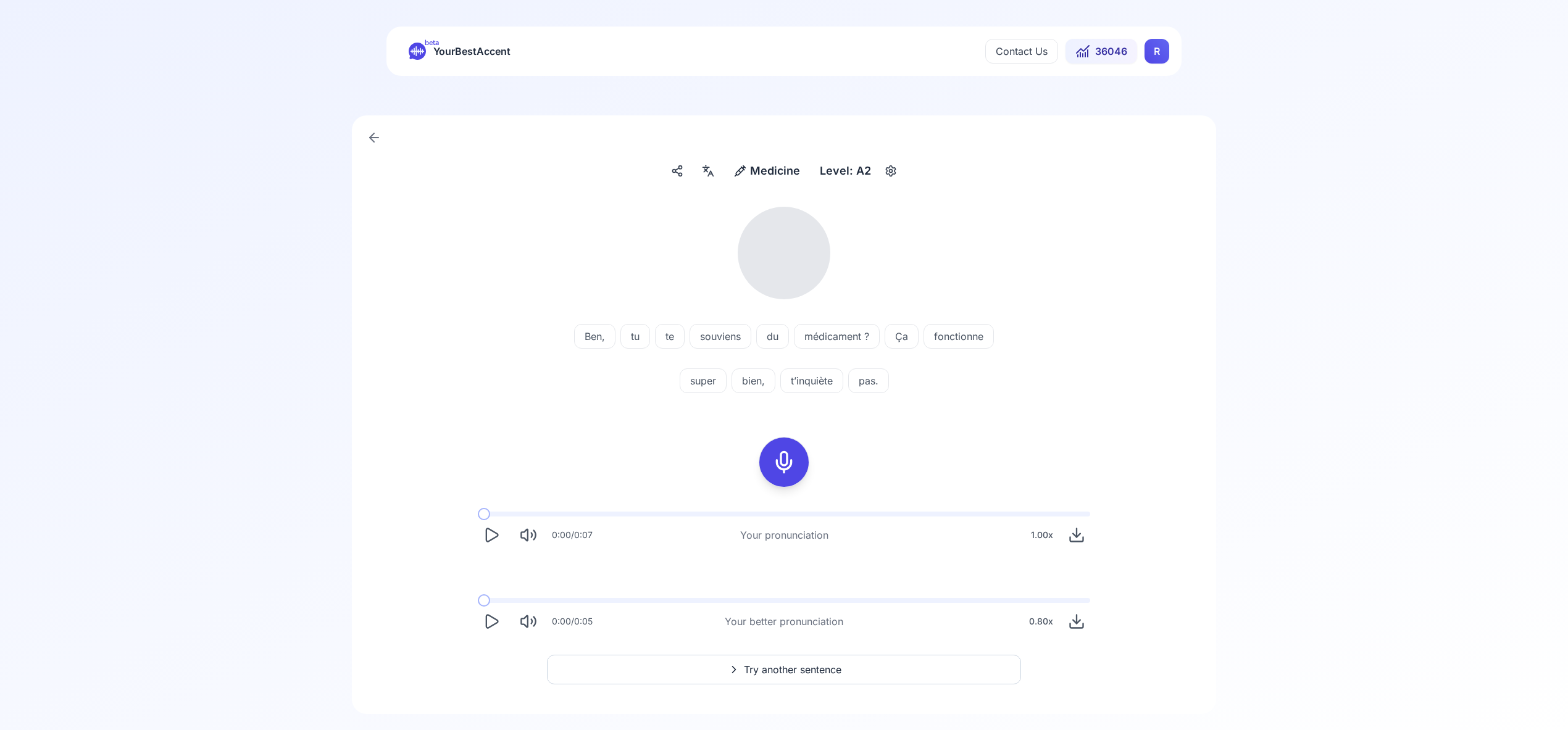
scroll to position [4, 0]
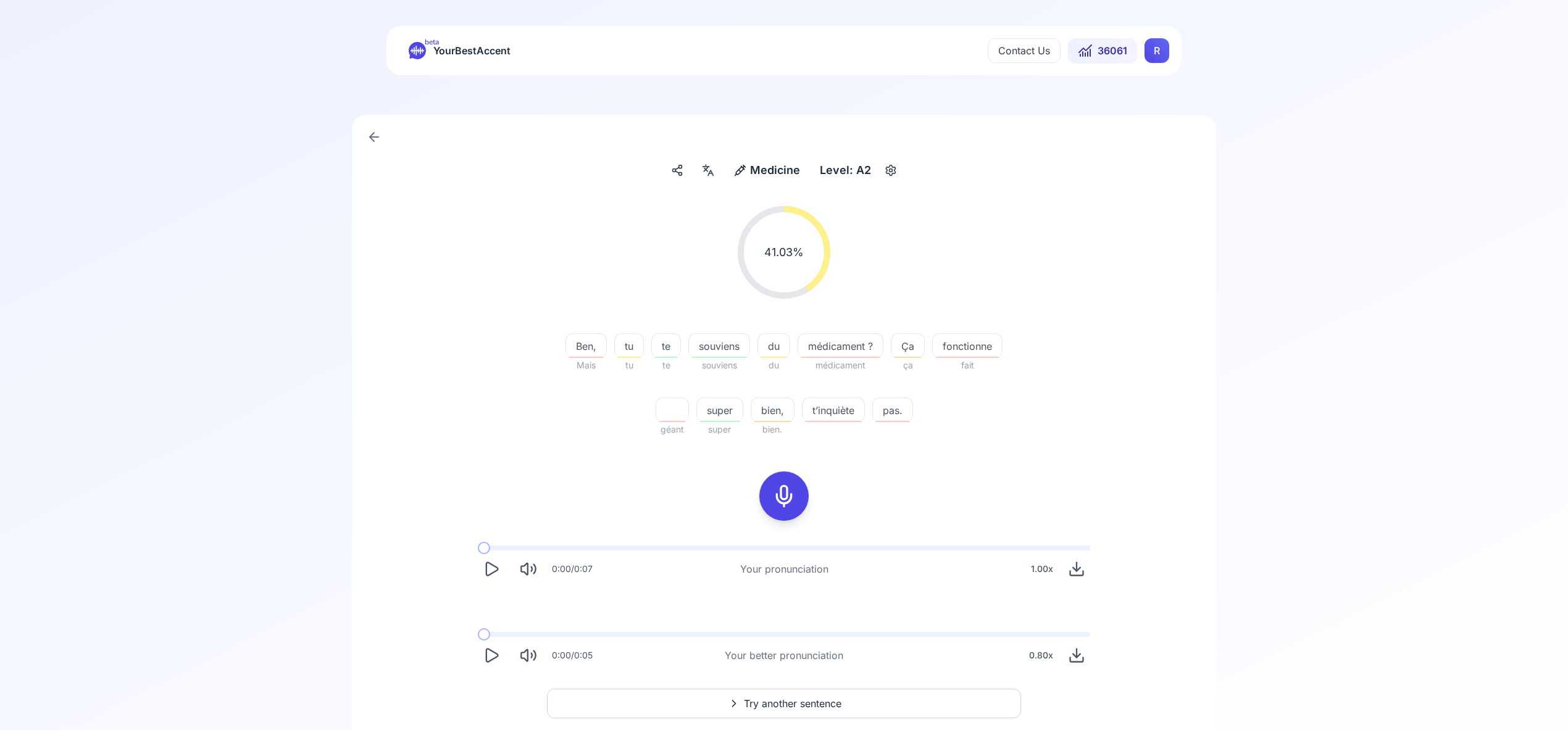
click at [817, 700] on span "Try another sentence" at bounding box center [792, 704] width 98 height 15
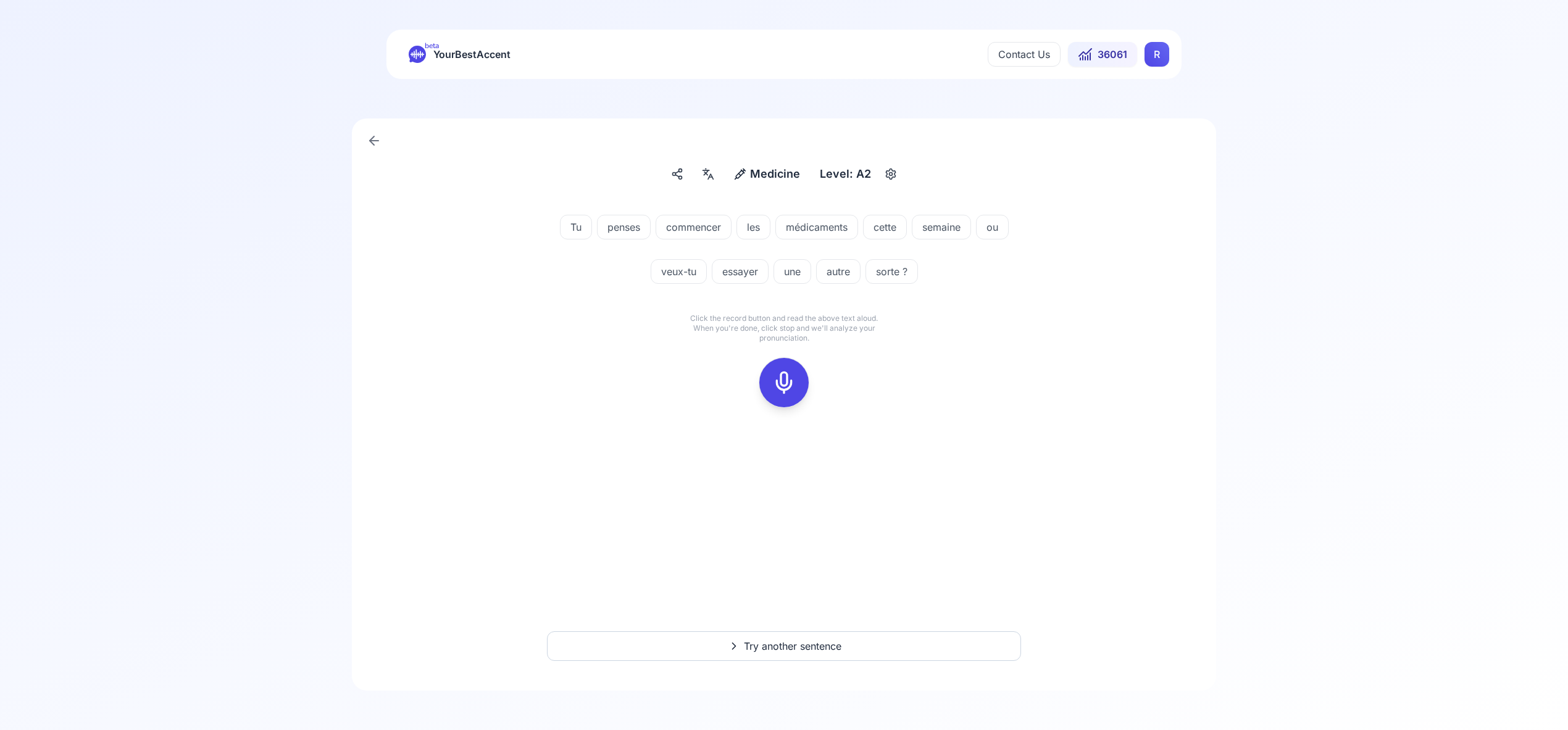
click at [786, 379] on icon at bounding box center [784, 383] width 25 height 25
click at [786, 387] on icon at bounding box center [784, 383] width 25 height 25
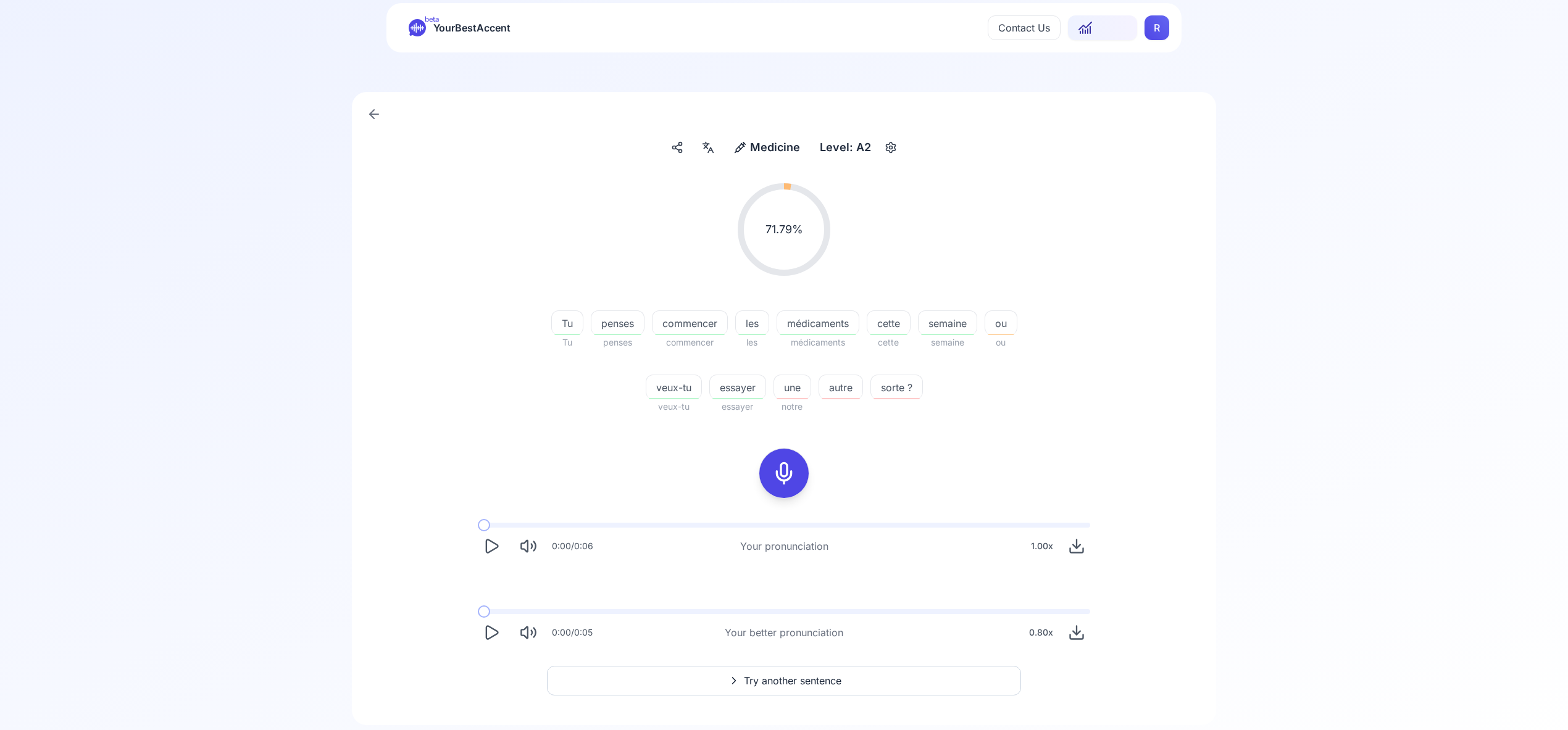
scroll to position [53, 0]
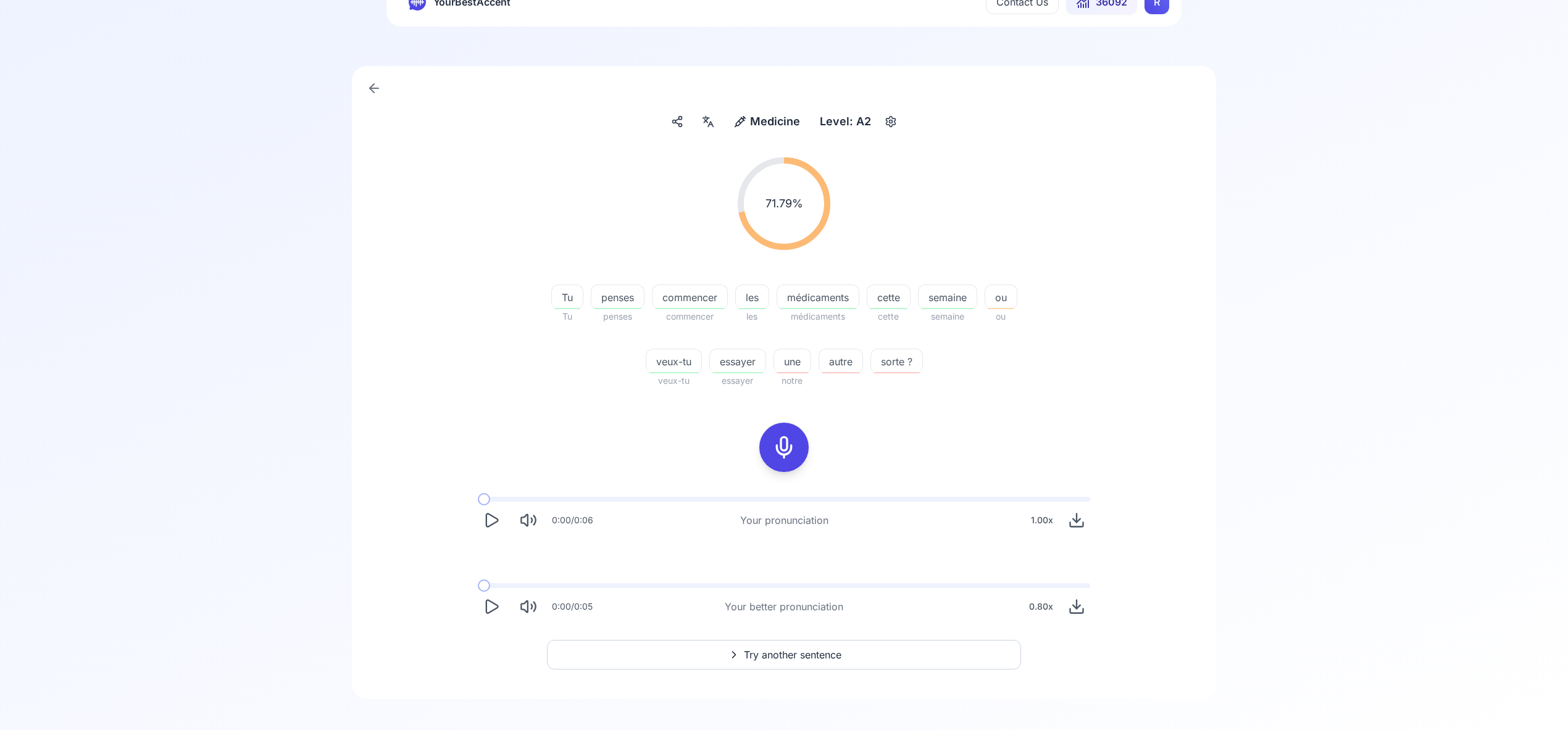
click at [824, 655] on span "Try another sentence" at bounding box center [792, 655] width 98 height 15
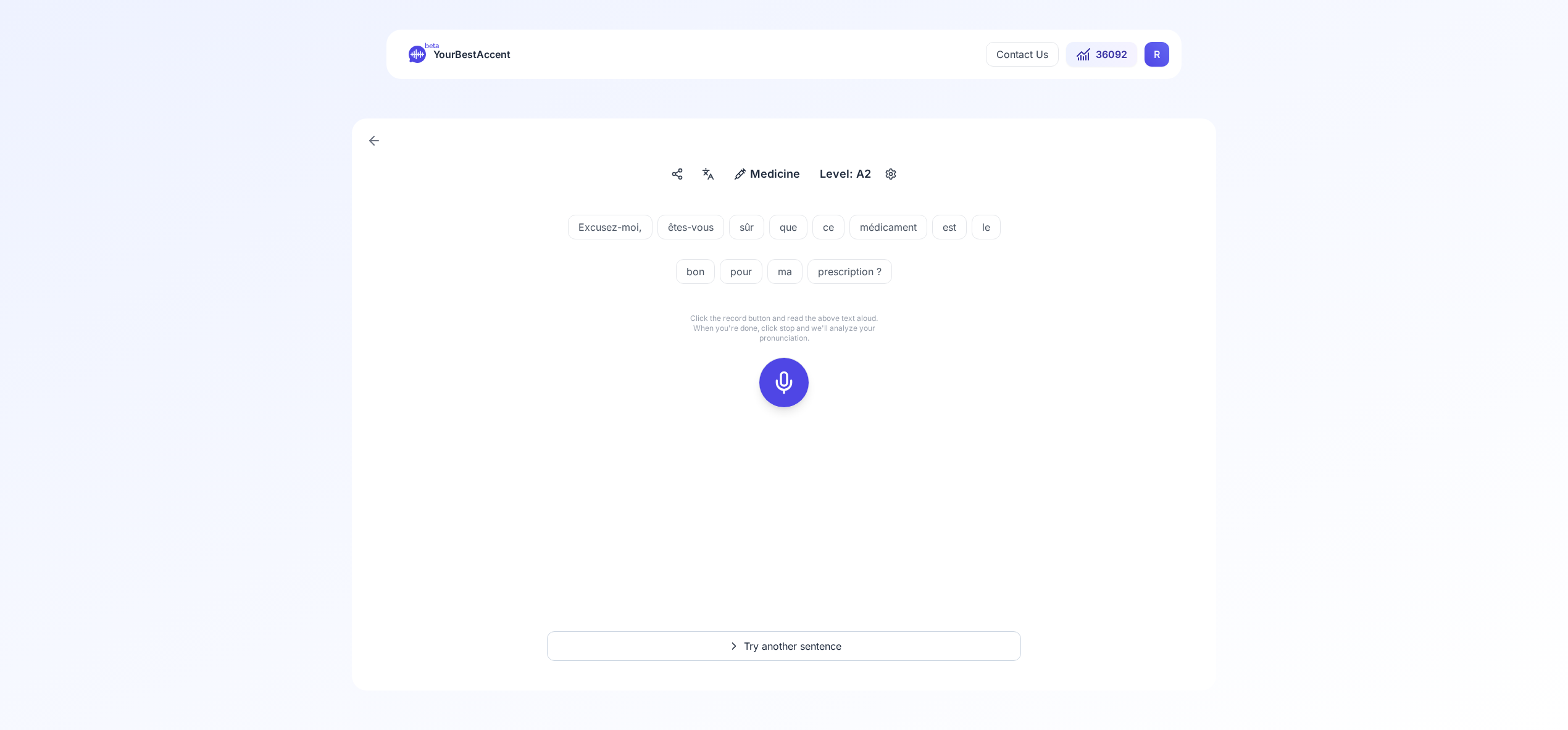
click at [784, 379] on icon at bounding box center [784, 383] width 25 height 25
click at [788, 387] on icon at bounding box center [784, 383] width 25 height 25
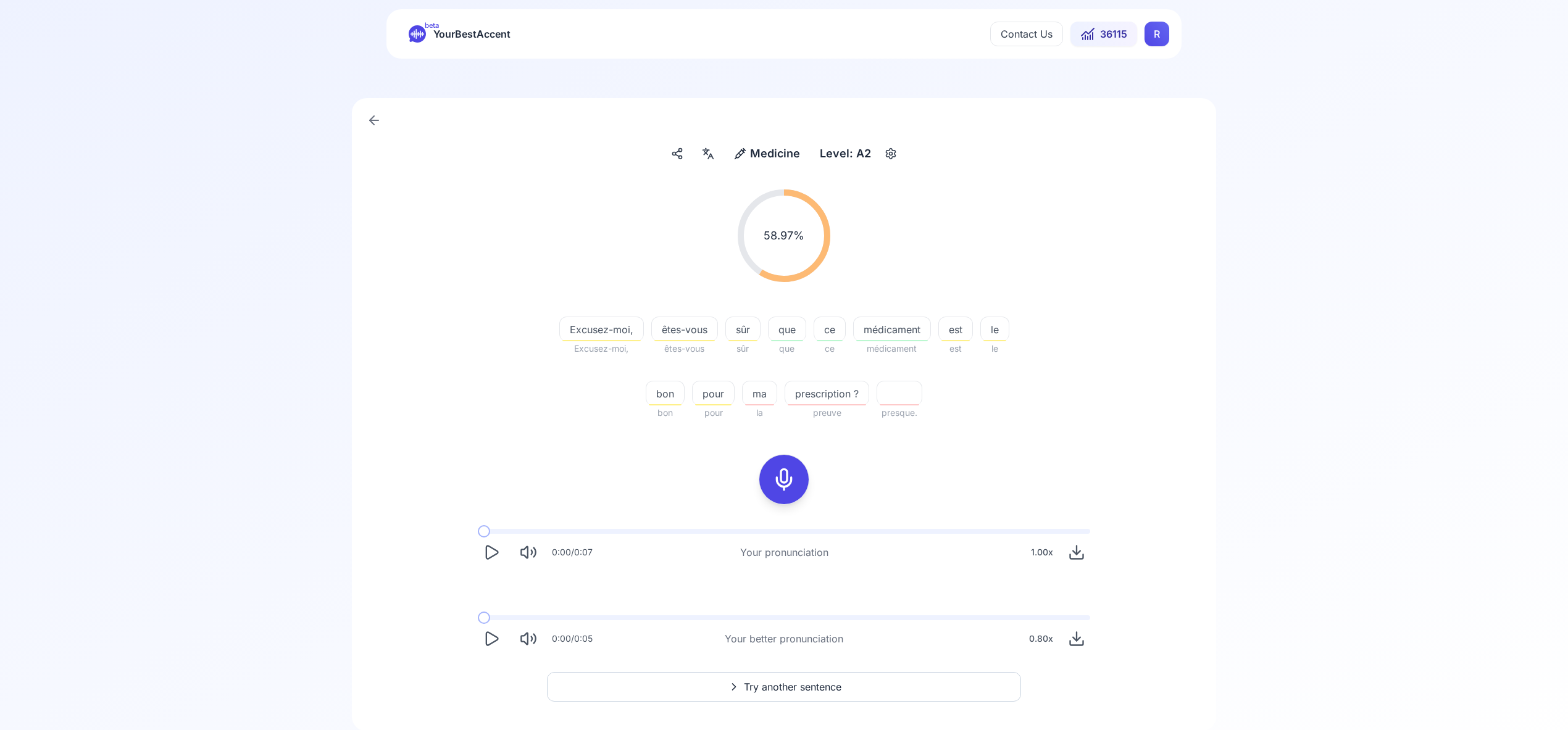
scroll to position [40, 0]
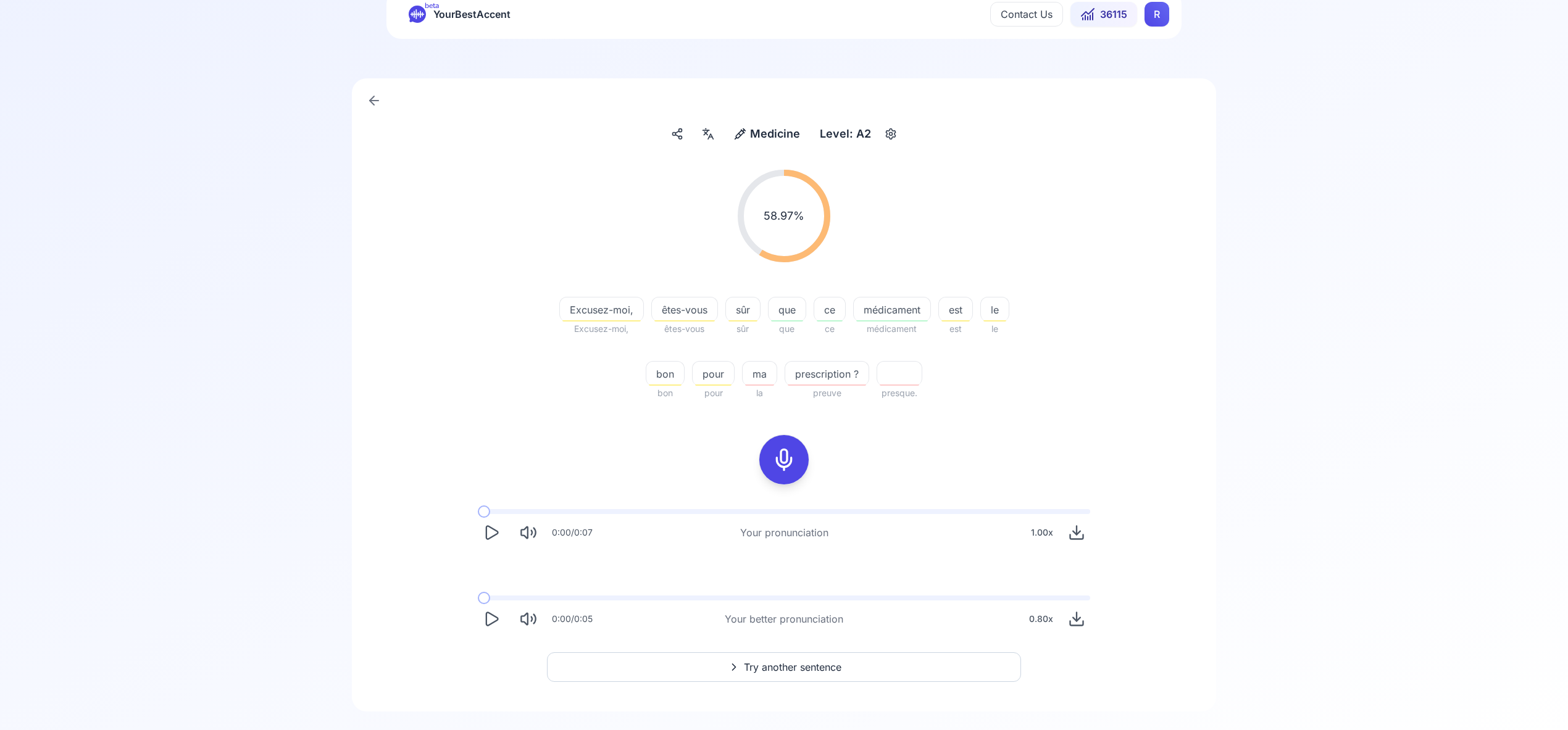
click at [810, 662] on span "Try another sentence" at bounding box center [792, 667] width 98 height 15
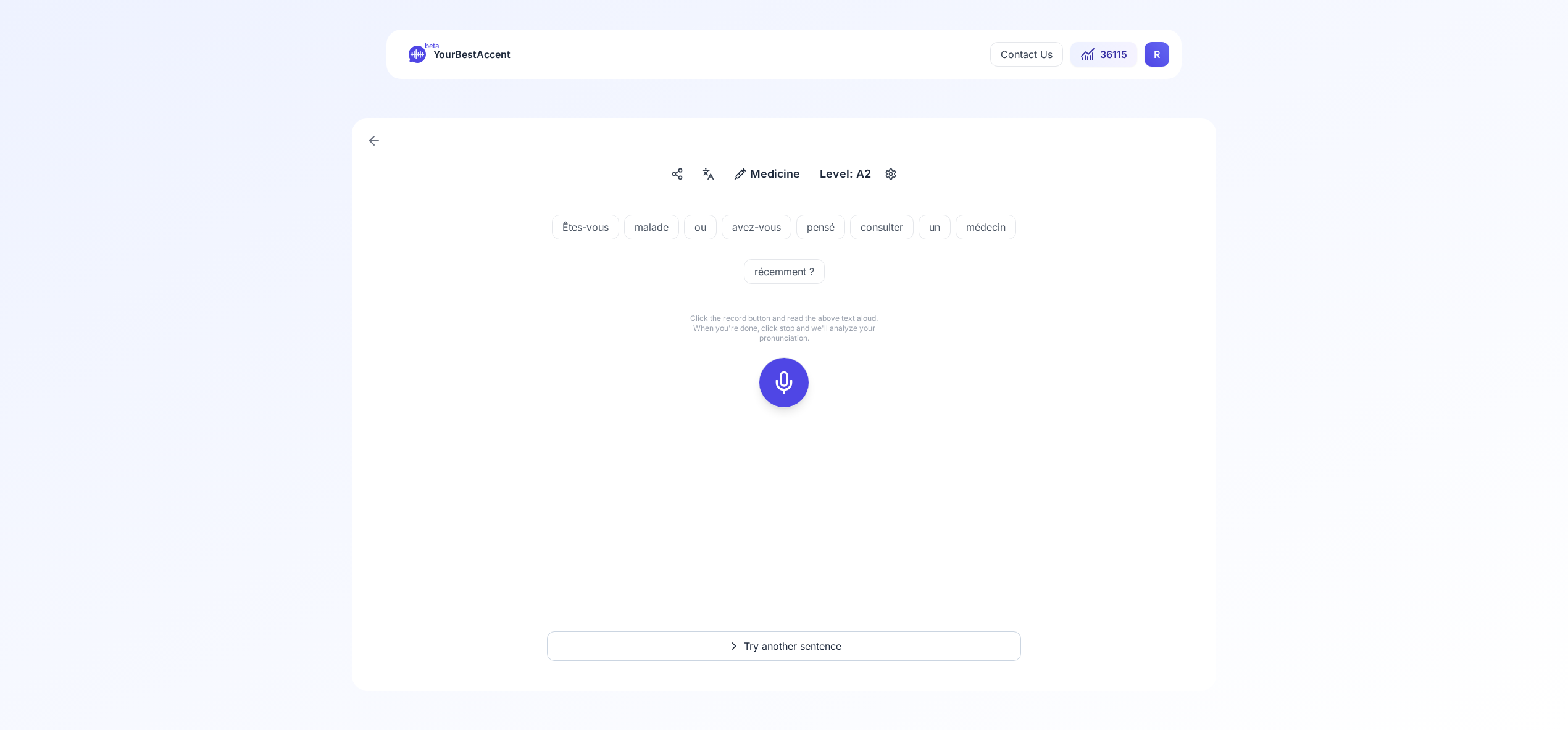
click at [780, 385] on icon at bounding box center [784, 383] width 25 height 25
click at [776, 379] on icon at bounding box center [784, 383] width 25 height 25
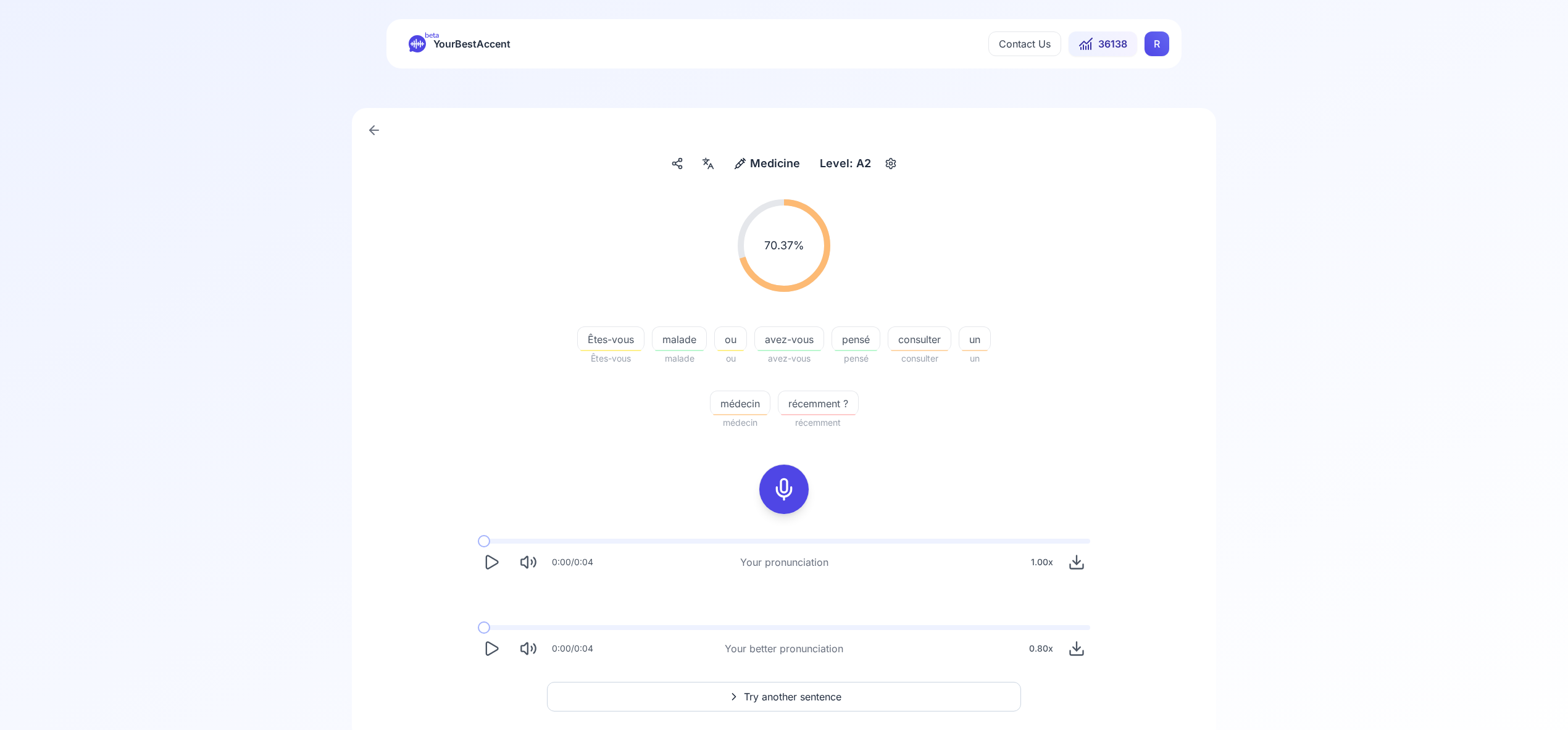
scroll to position [30, 0]
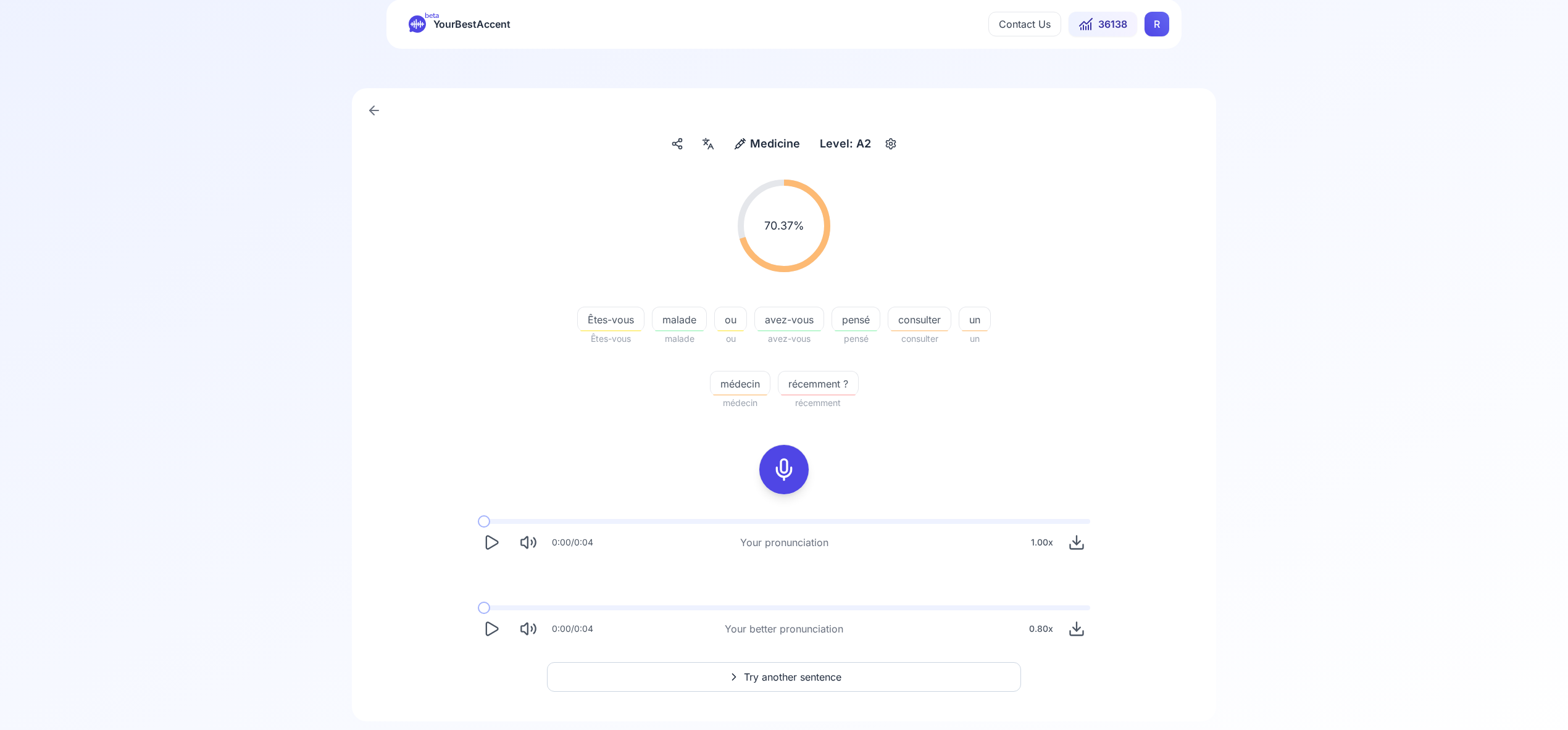
click at [1156, 23] on html "beta YourBestAccent Contact Us 36138 R Medicine Medicine Level: A2 70.37 % 70.3…" at bounding box center [784, 335] width 1568 height 730
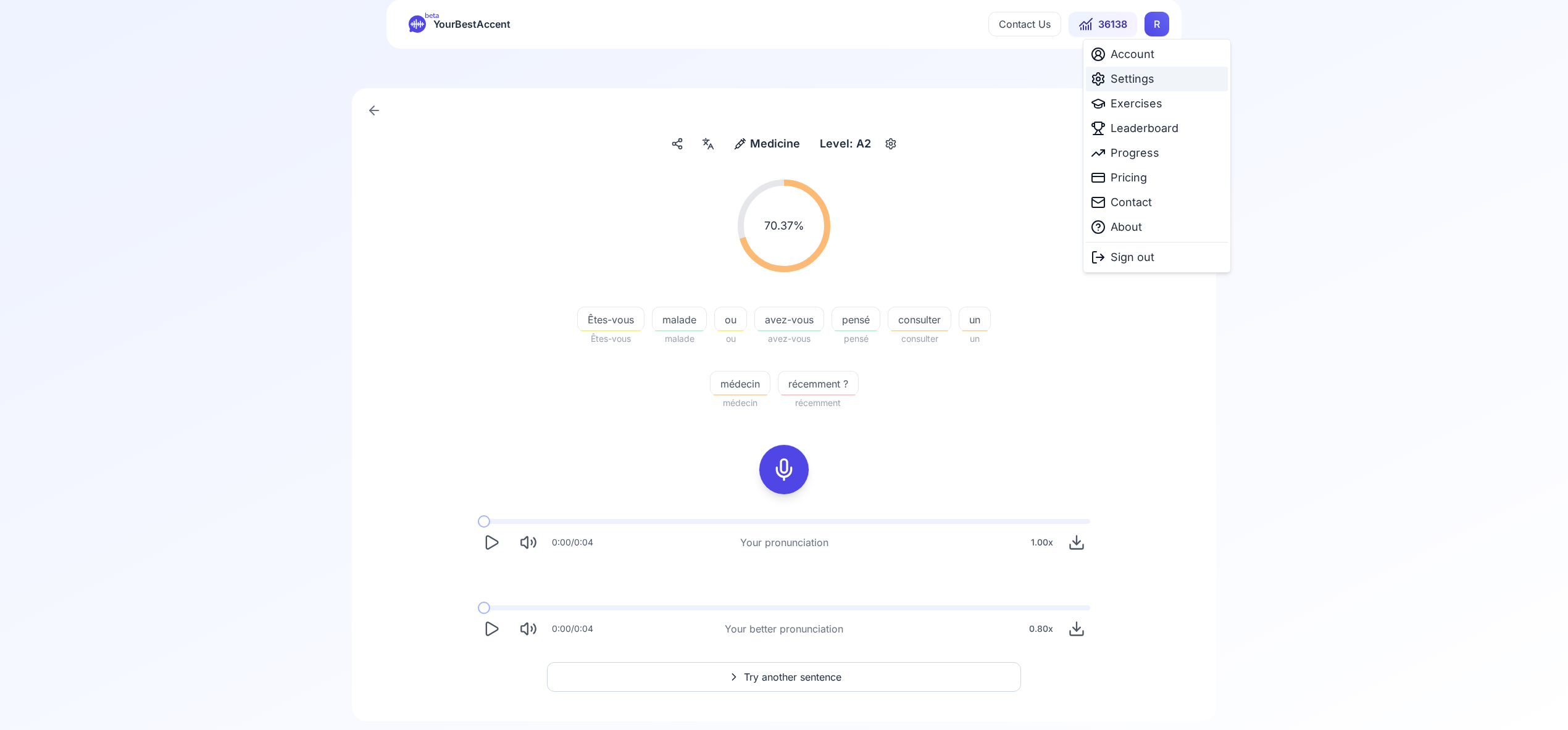
click at [1143, 79] on span "Settings" at bounding box center [1132, 79] width 44 height 18
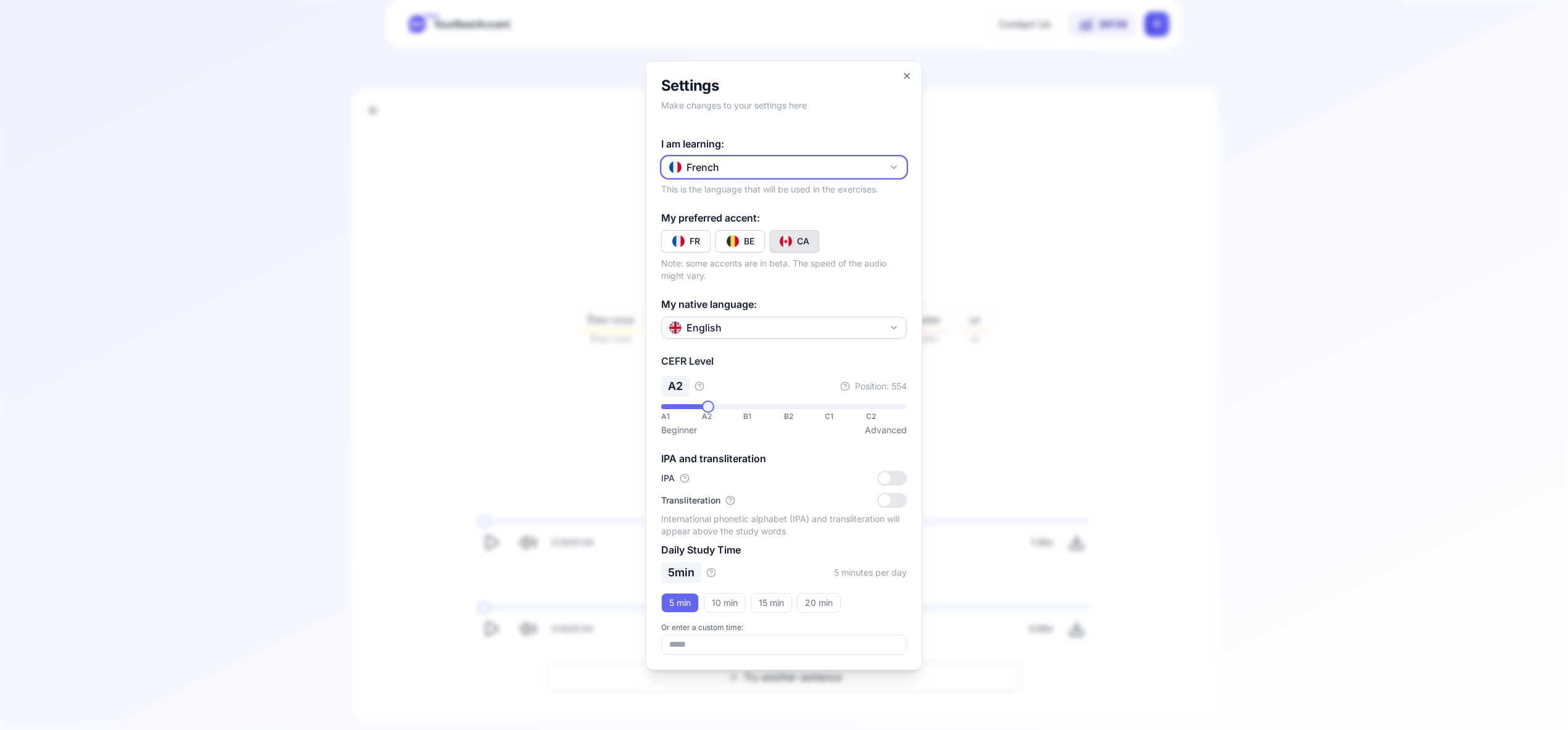
click at [889, 166] on icon "button" at bounding box center [893, 167] width 10 height 10
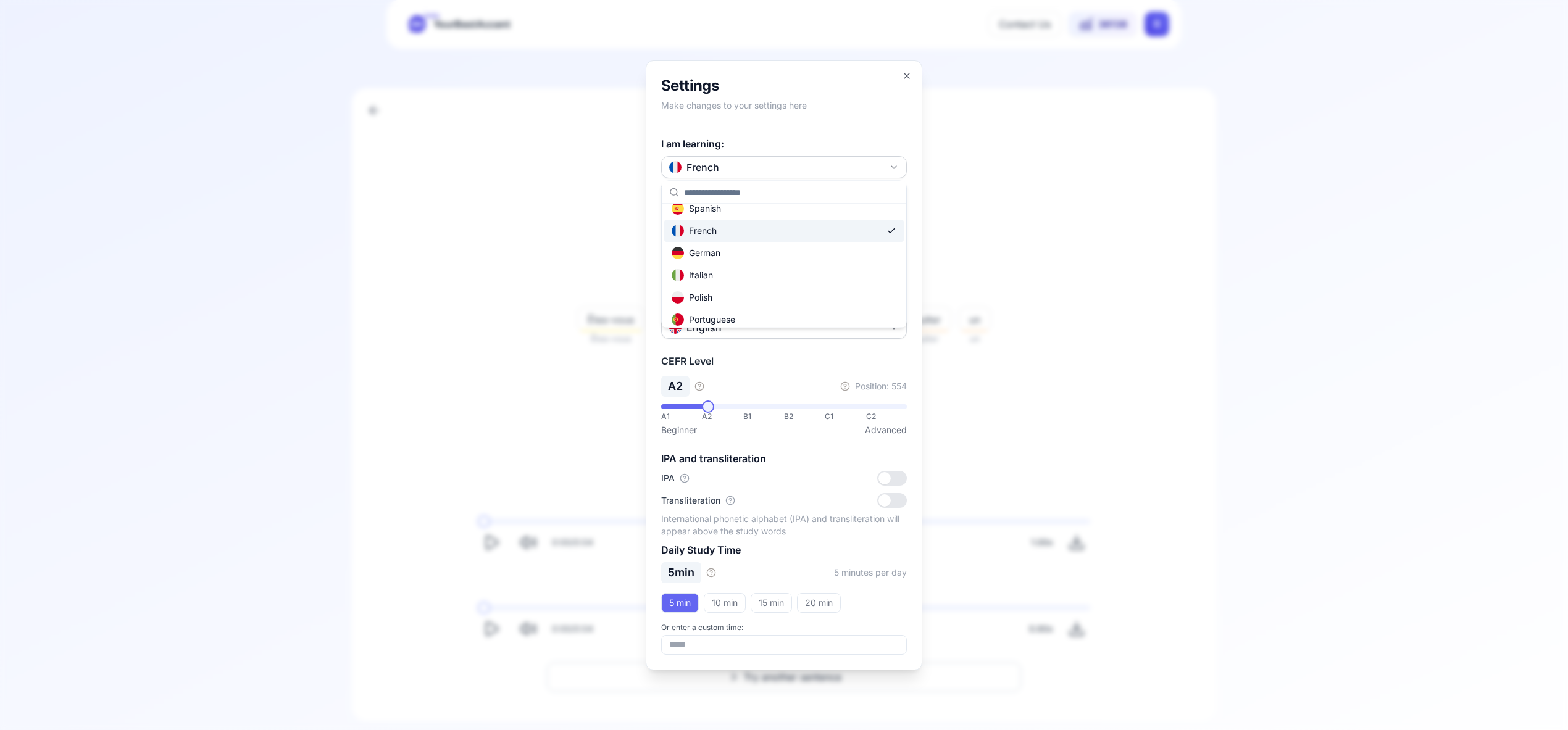
scroll to position [52, 0]
click at [776, 319] on div "Russian" at bounding box center [784, 322] width 239 height 22
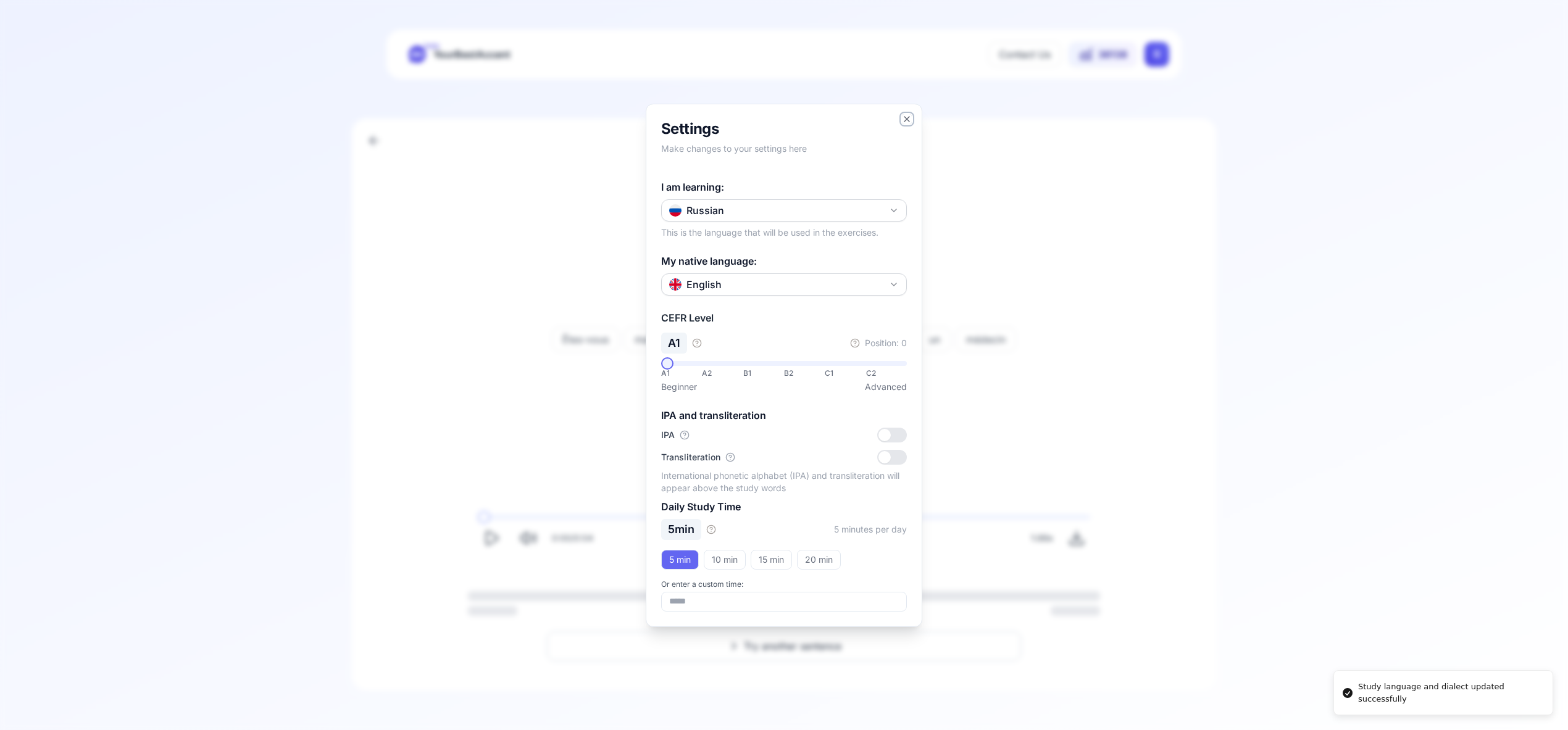
click at [908, 116] on icon "button" at bounding box center [907, 119] width 10 height 10
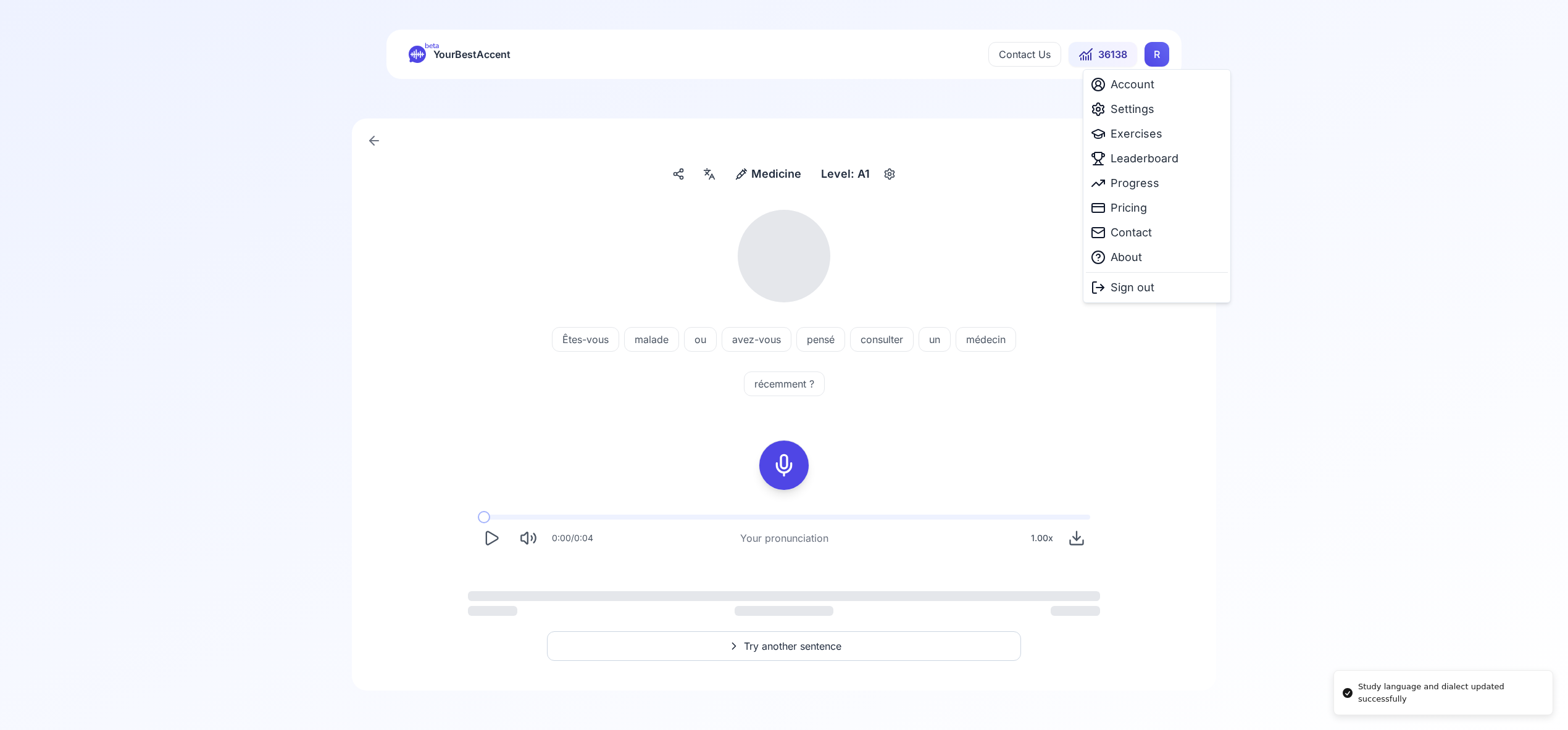
click at [1161, 58] on html "Study language and dialect updated successfully beta YourBestAccent Contact Us …" at bounding box center [784, 365] width 1568 height 730
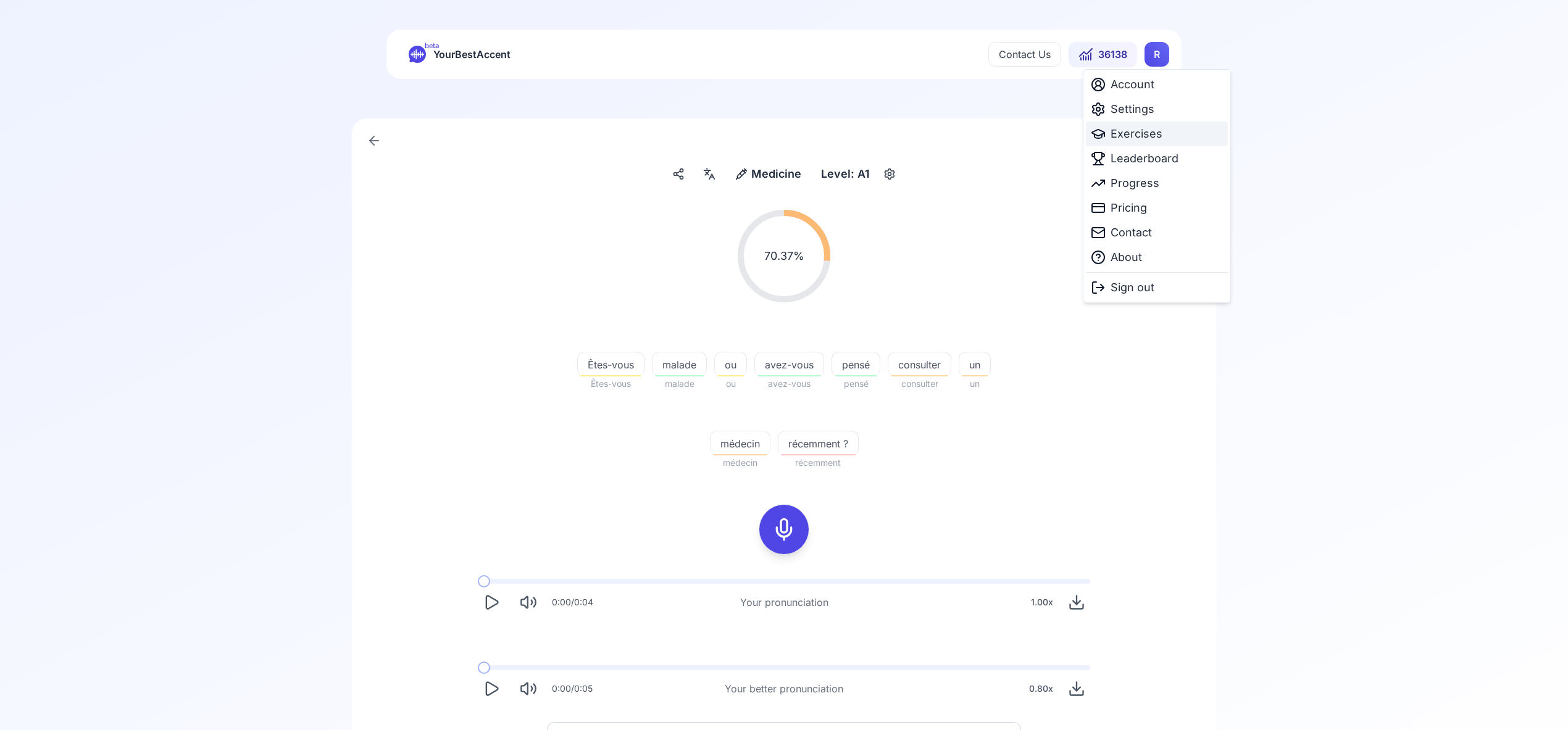
click at [1157, 136] on span "Exercises" at bounding box center [1136, 134] width 52 height 18
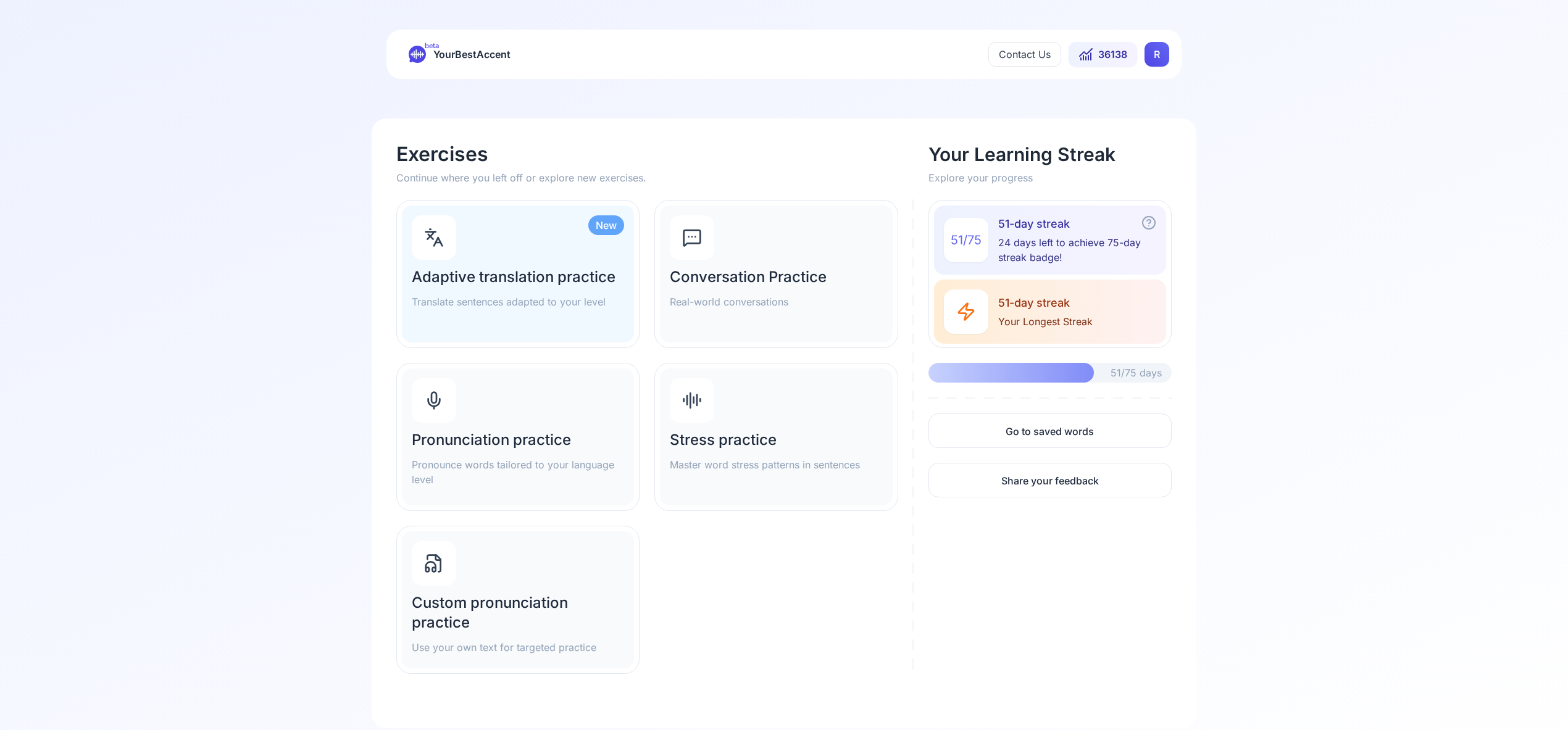
click at [506, 411] on div "Pronunciation practice Pronounce words tailored to your language level" at bounding box center [518, 436] width 232 height 137
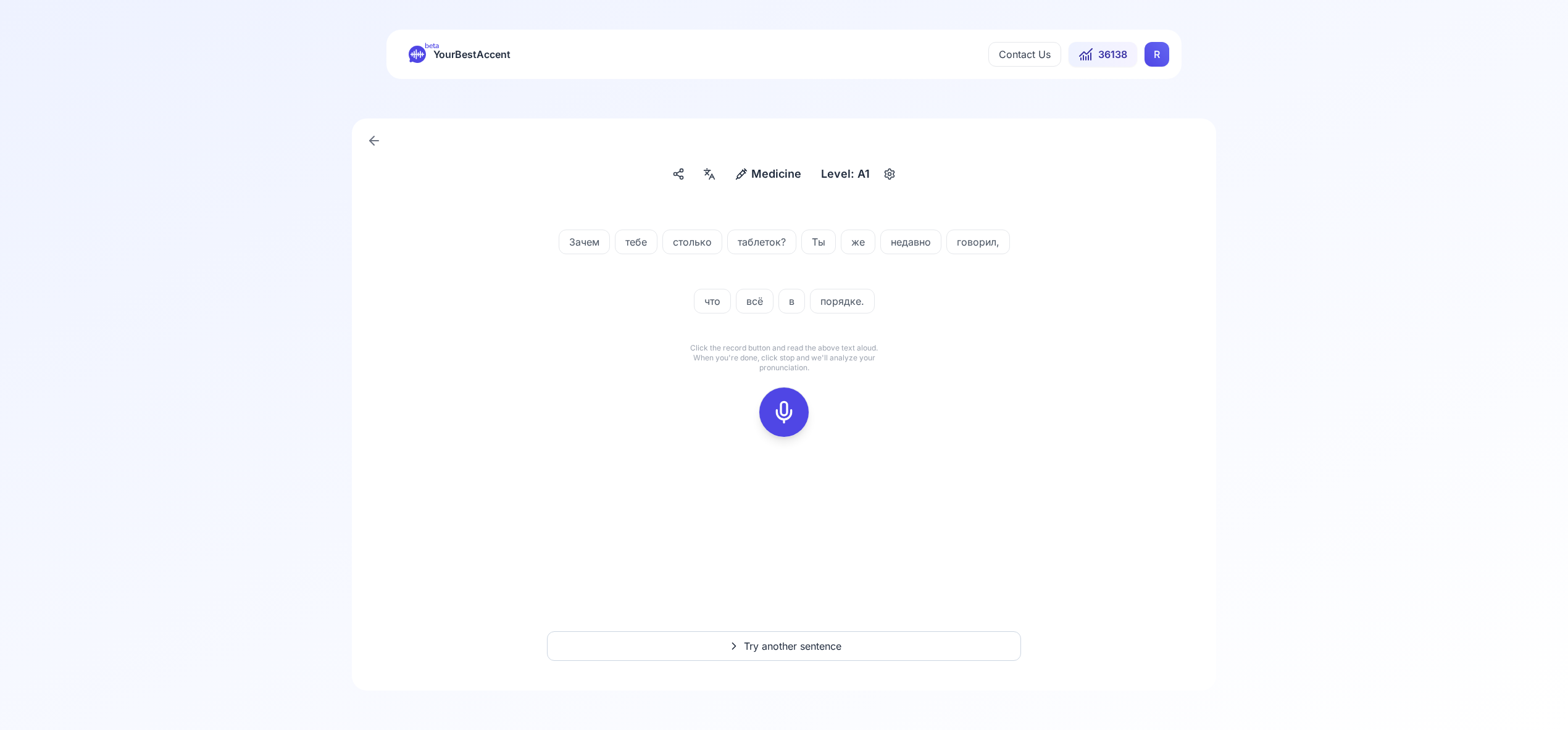
drag, startPoint x: 788, startPoint y: 408, endPoint x: 804, endPoint y: 406, distance: 16.1
click at [788, 408] on icon at bounding box center [784, 412] width 25 height 25
click at [788, 412] on icon at bounding box center [784, 412] width 25 height 25
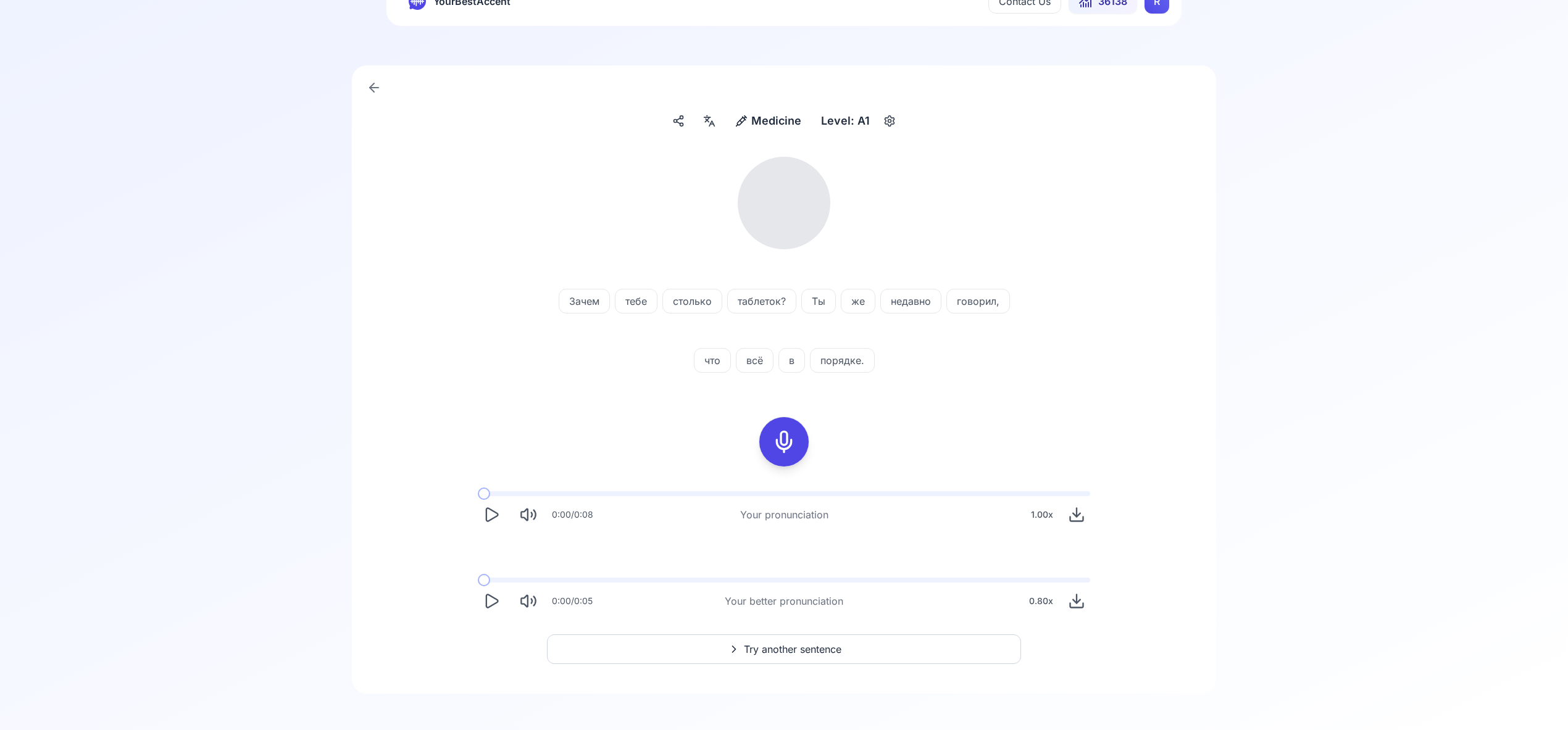
scroll to position [56, 0]
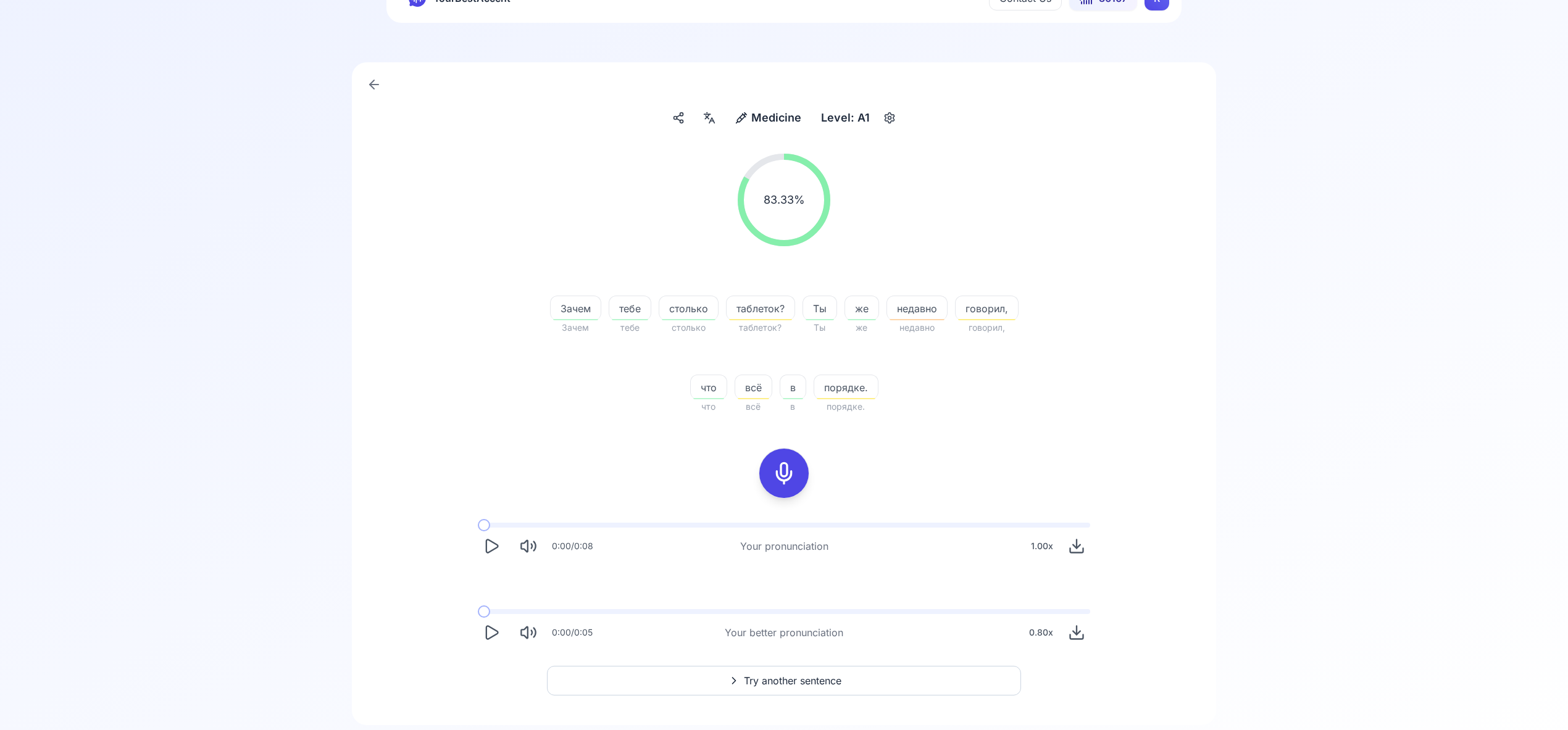
click at [791, 673] on span "Try another sentence" at bounding box center [792, 680] width 98 height 15
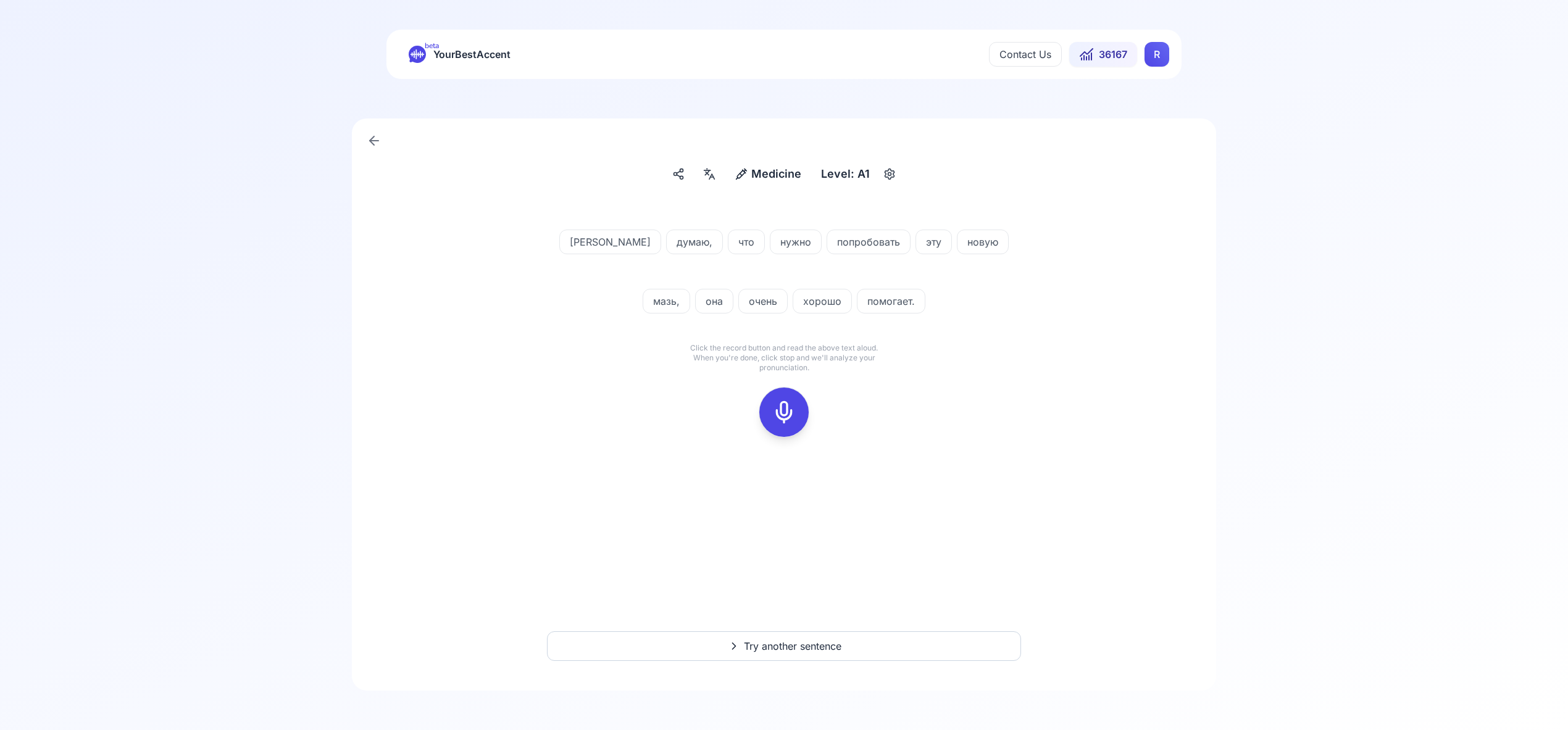
click at [784, 415] on icon at bounding box center [784, 412] width 25 height 25
click at [794, 416] on icon at bounding box center [784, 412] width 25 height 25
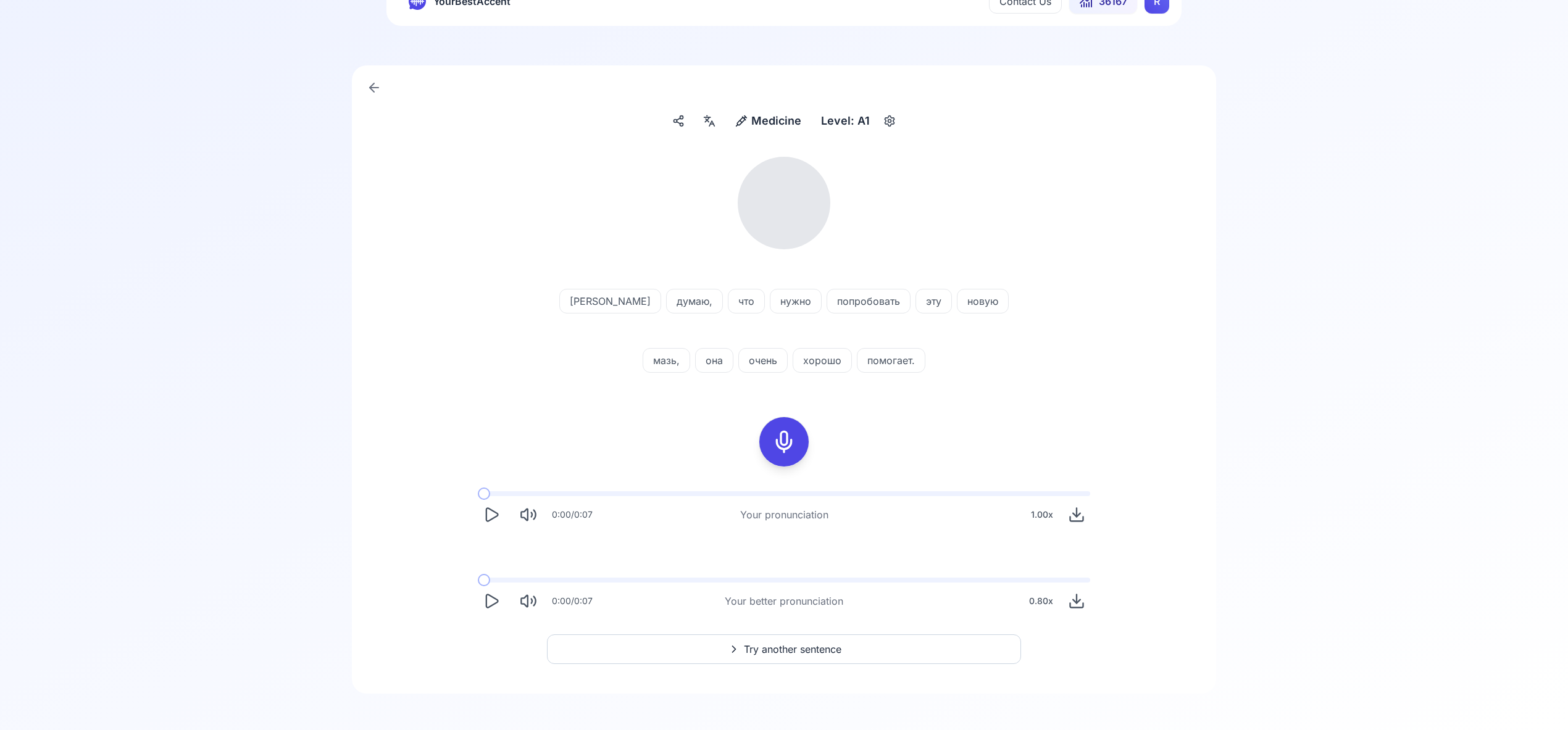
scroll to position [56, 0]
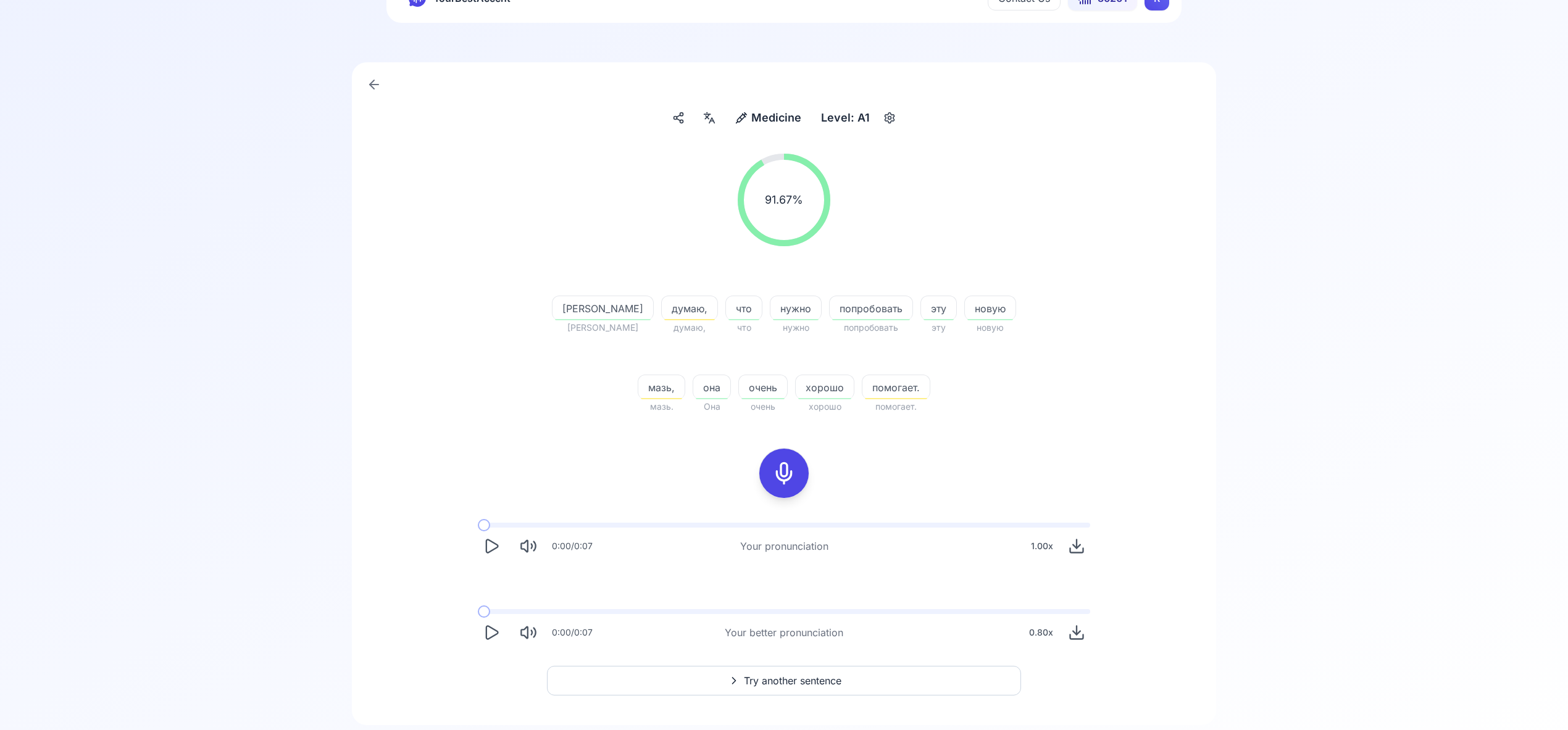
click at [782, 679] on span "Try another sentence" at bounding box center [792, 680] width 98 height 15
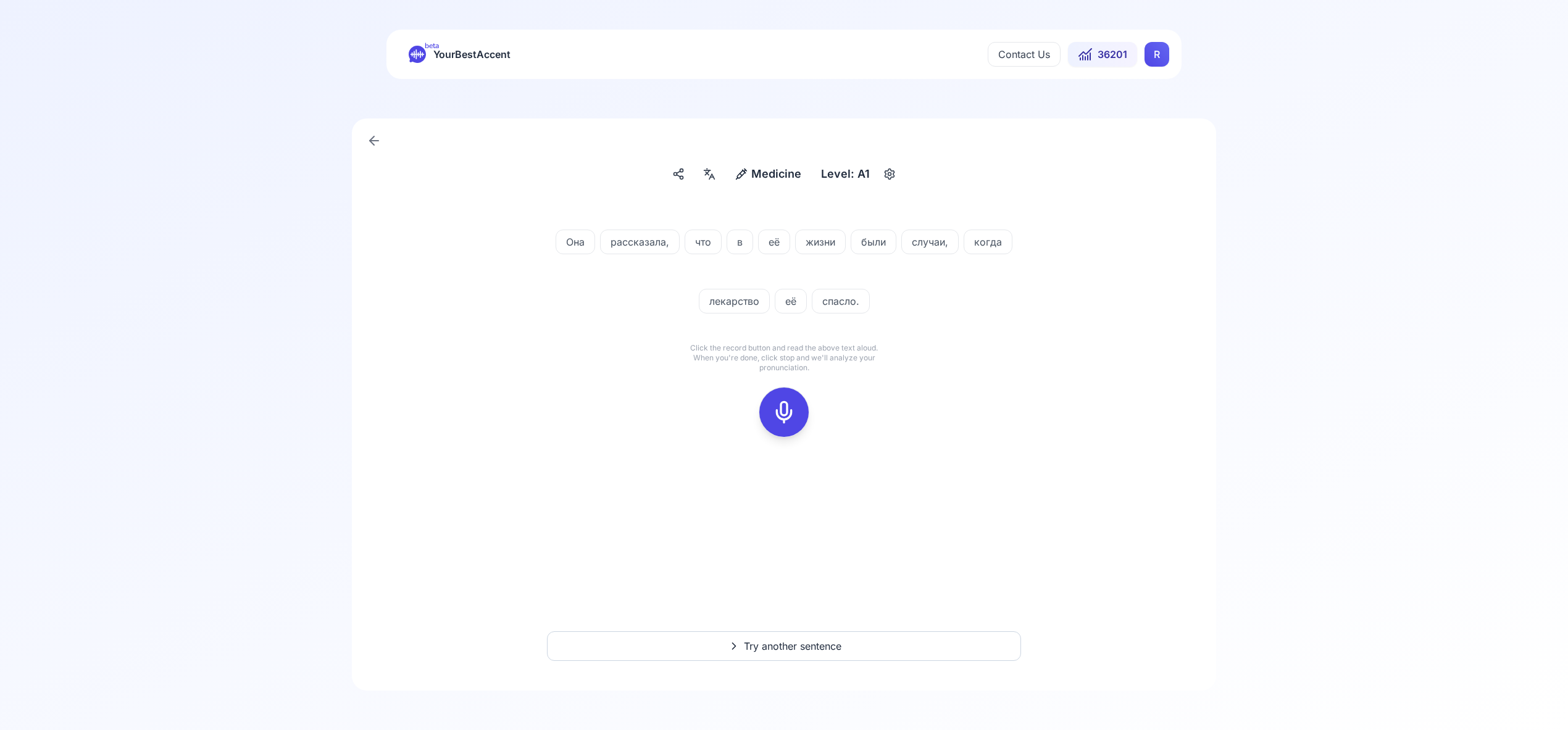
click at [776, 411] on icon at bounding box center [784, 412] width 25 height 25
click at [783, 418] on icon at bounding box center [784, 412] width 25 height 25
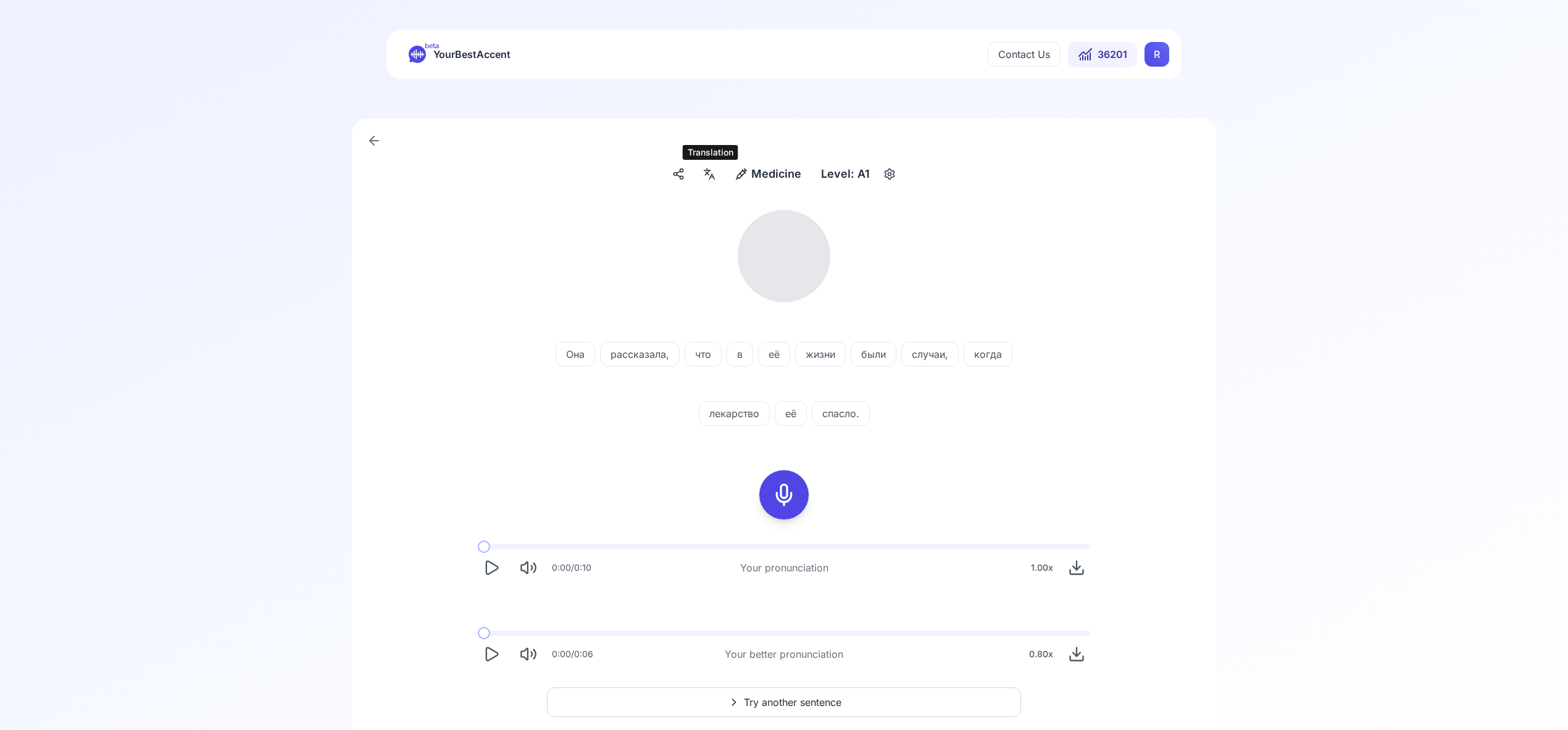
click at [708, 171] on icon at bounding box center [709, 174] width 15 height 12
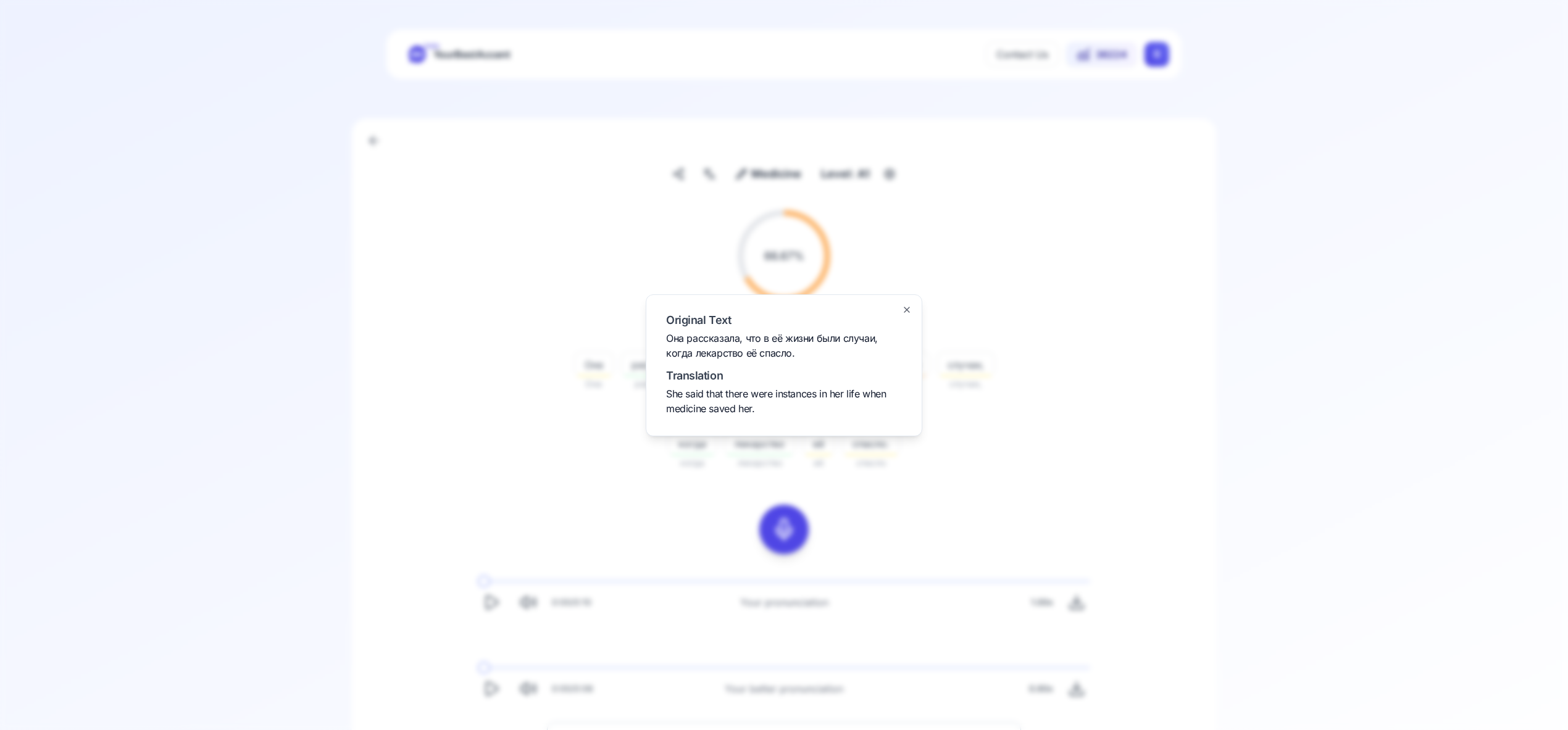
click at [904, 309] on icon "button" at bounding box center [907, 310] width 10 height 10
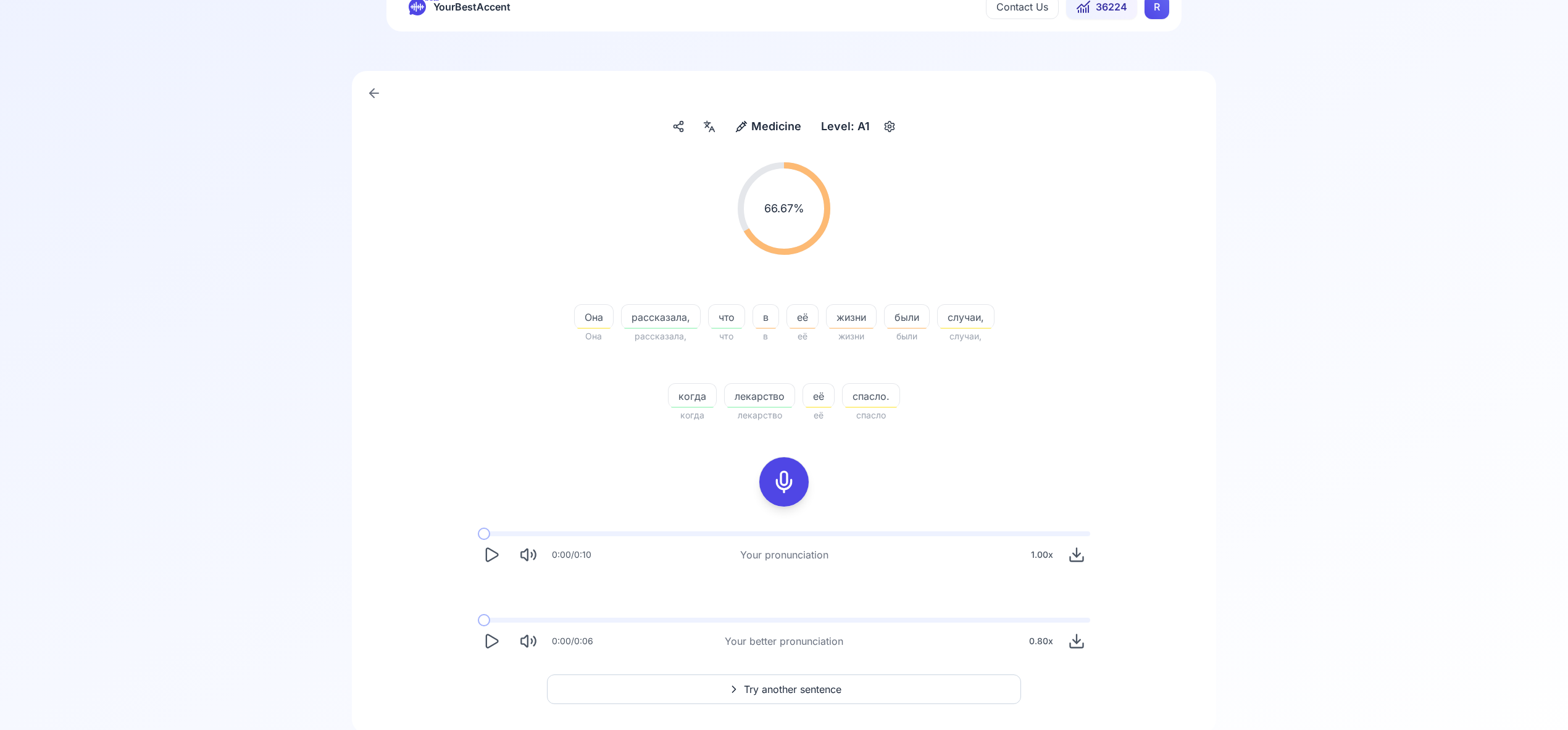
click at [802, 682] on span "Try another sentence" at bounding box center [792, 689] width 98 height 15
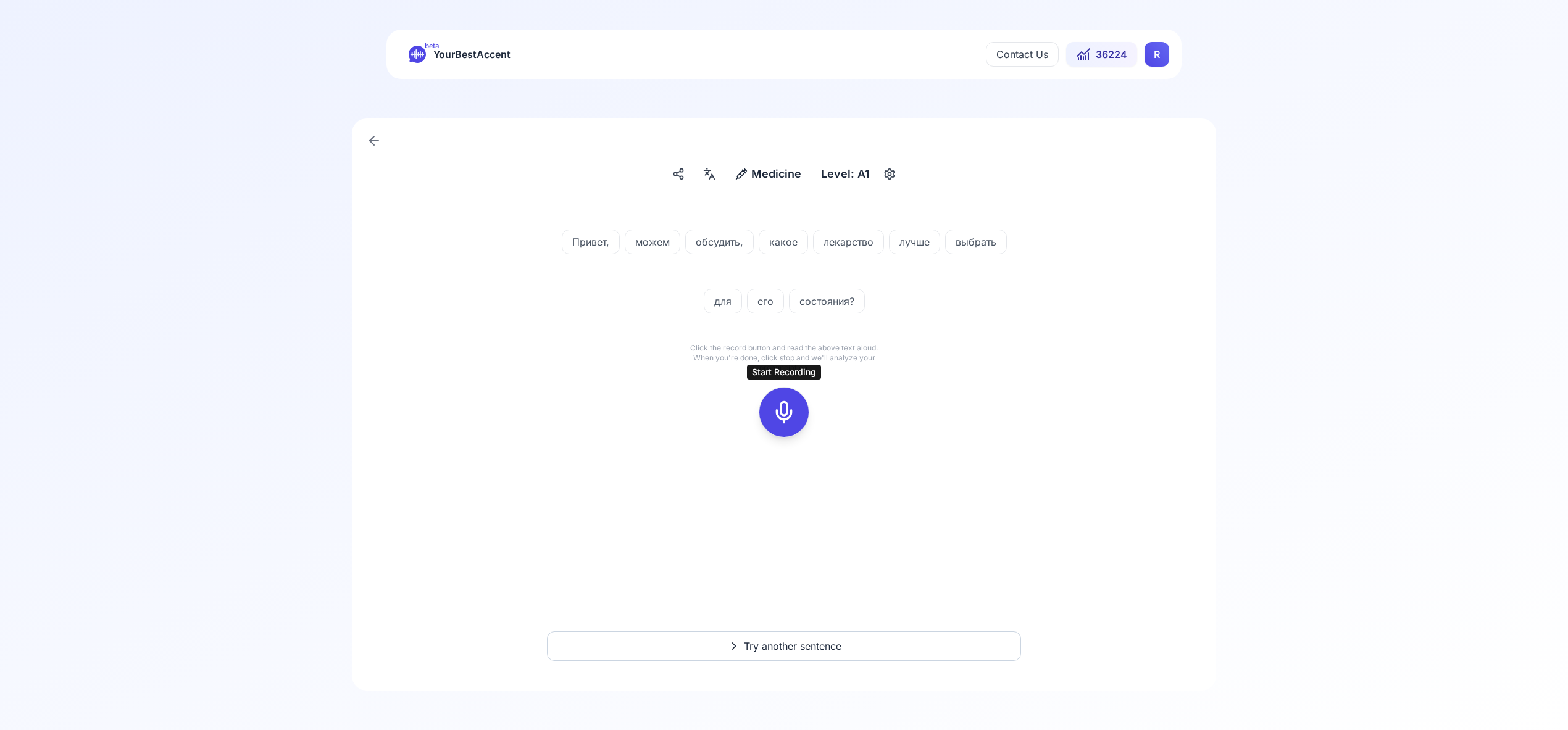
click at [786, 415] on icon at bounding box center [784, 412] width 25 height 25
click at [782, 411] on icon at bounding box center [784, 412] width 25 height 25
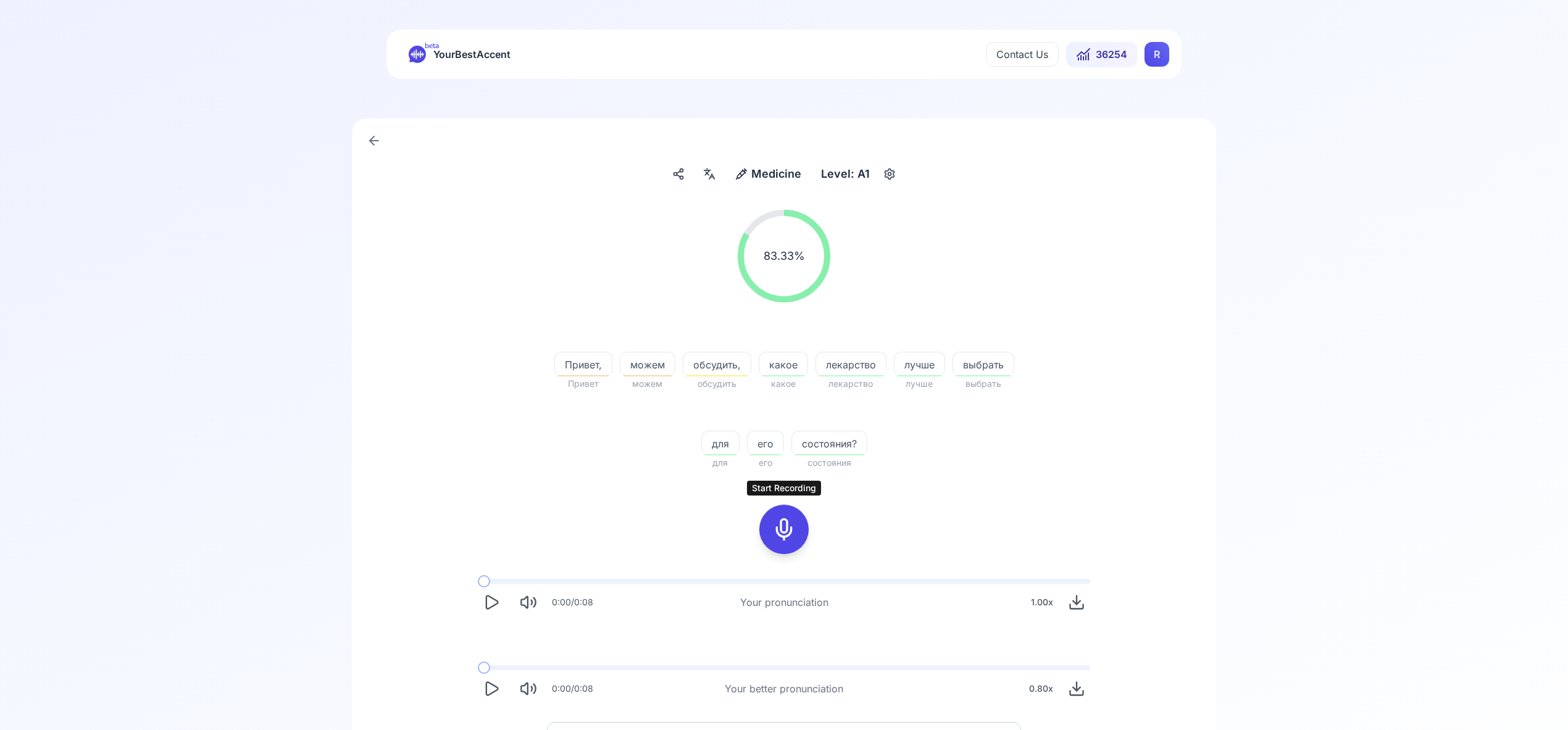
click at [708, 175] on icon at bounding box center [709, 174] width 15 height 12
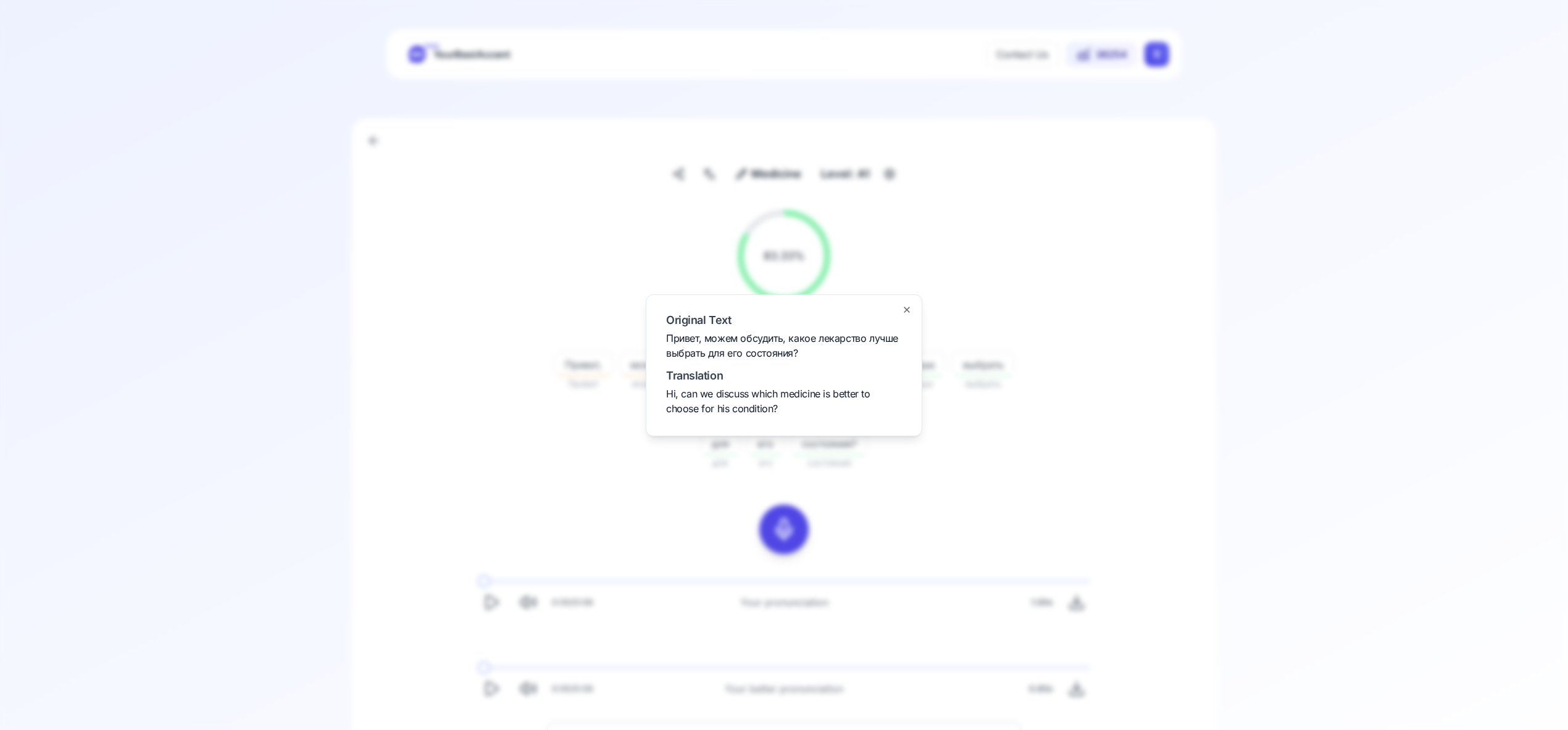
click at [908, 306] on icon "button" at bounding box center [907, 310] width 10 height 10
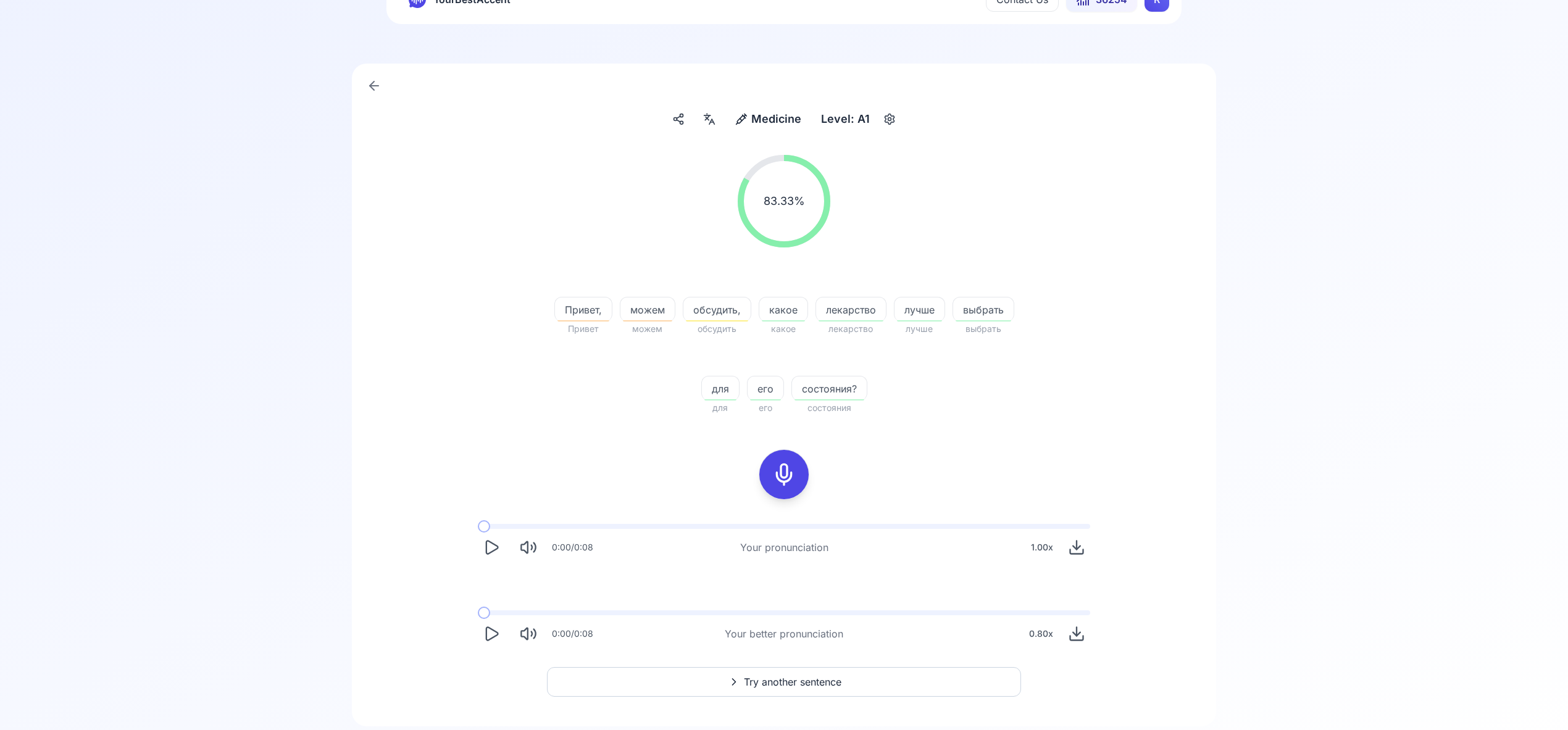
scroll to position [61, 0]
click at [824, 677] on span "Try another sentence" at bounding box center [792, 676] width 98 height 15
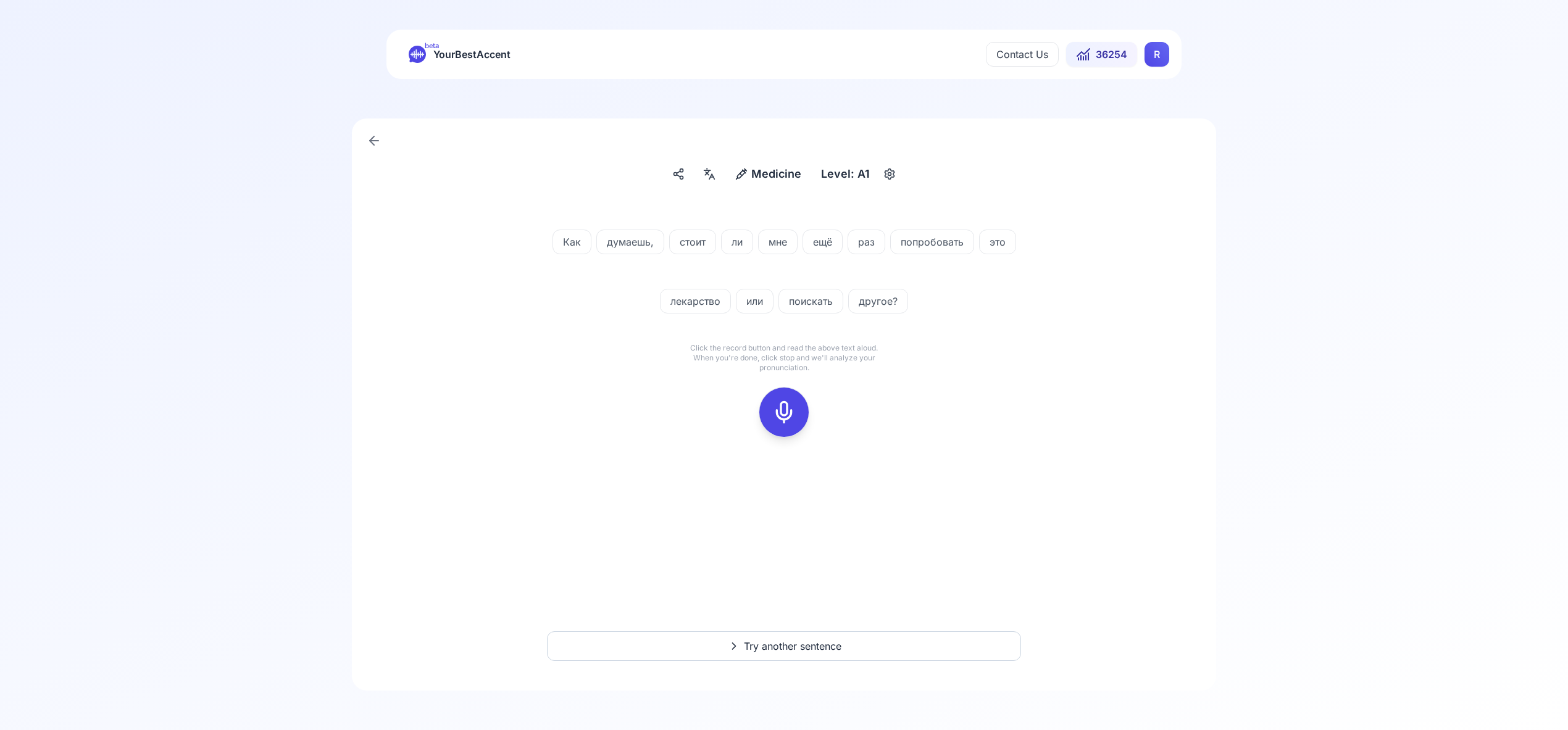
click at [797, 411] on div at bounding box center [784, 412] width 30 height 50
click at [789, 409] on icon at bounding box center [784, 412] width 25 height 25
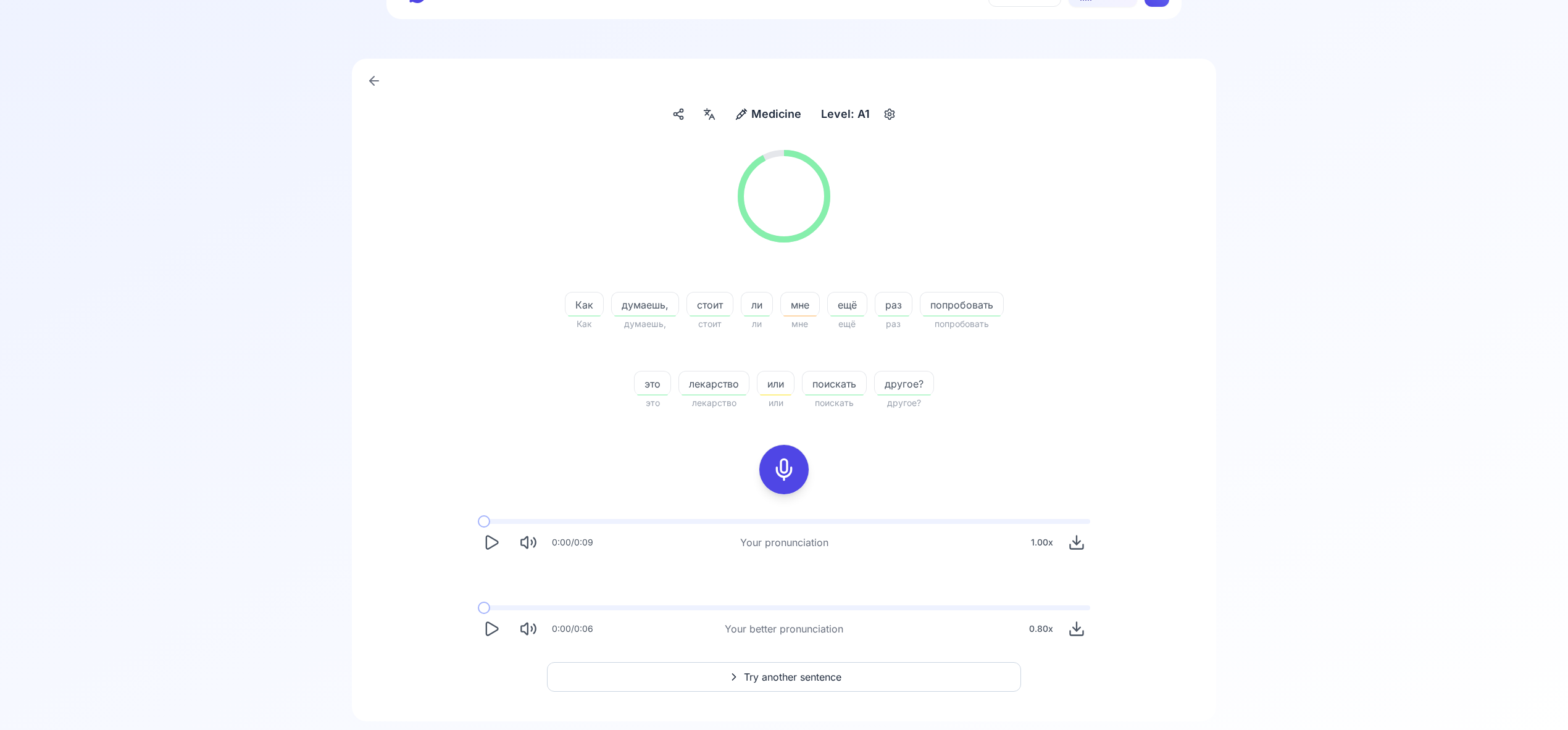
scroll to position [90, 0]
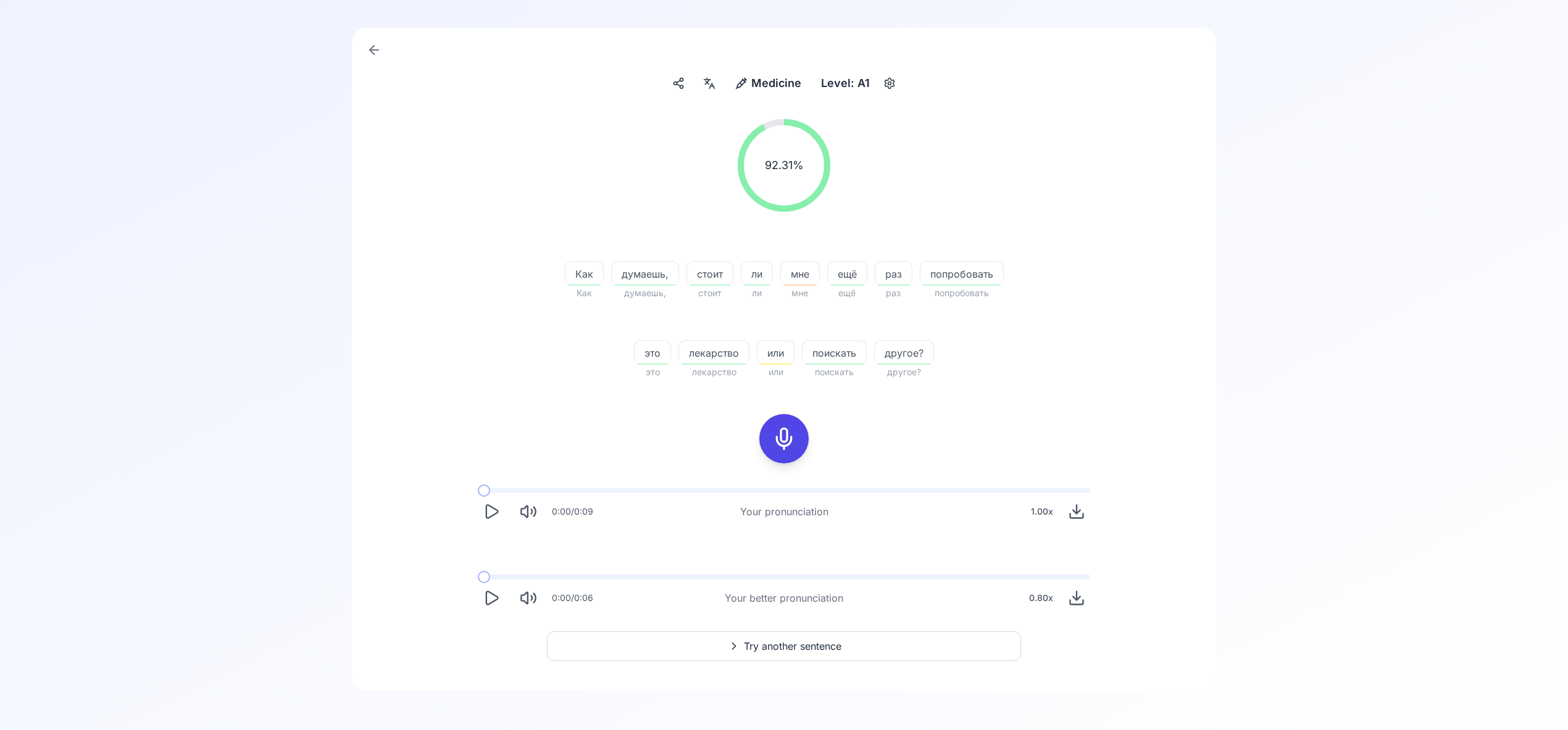
click at [808, 640] on span "Try another sentence" at bounding box center [792, 646] width 98 height 15
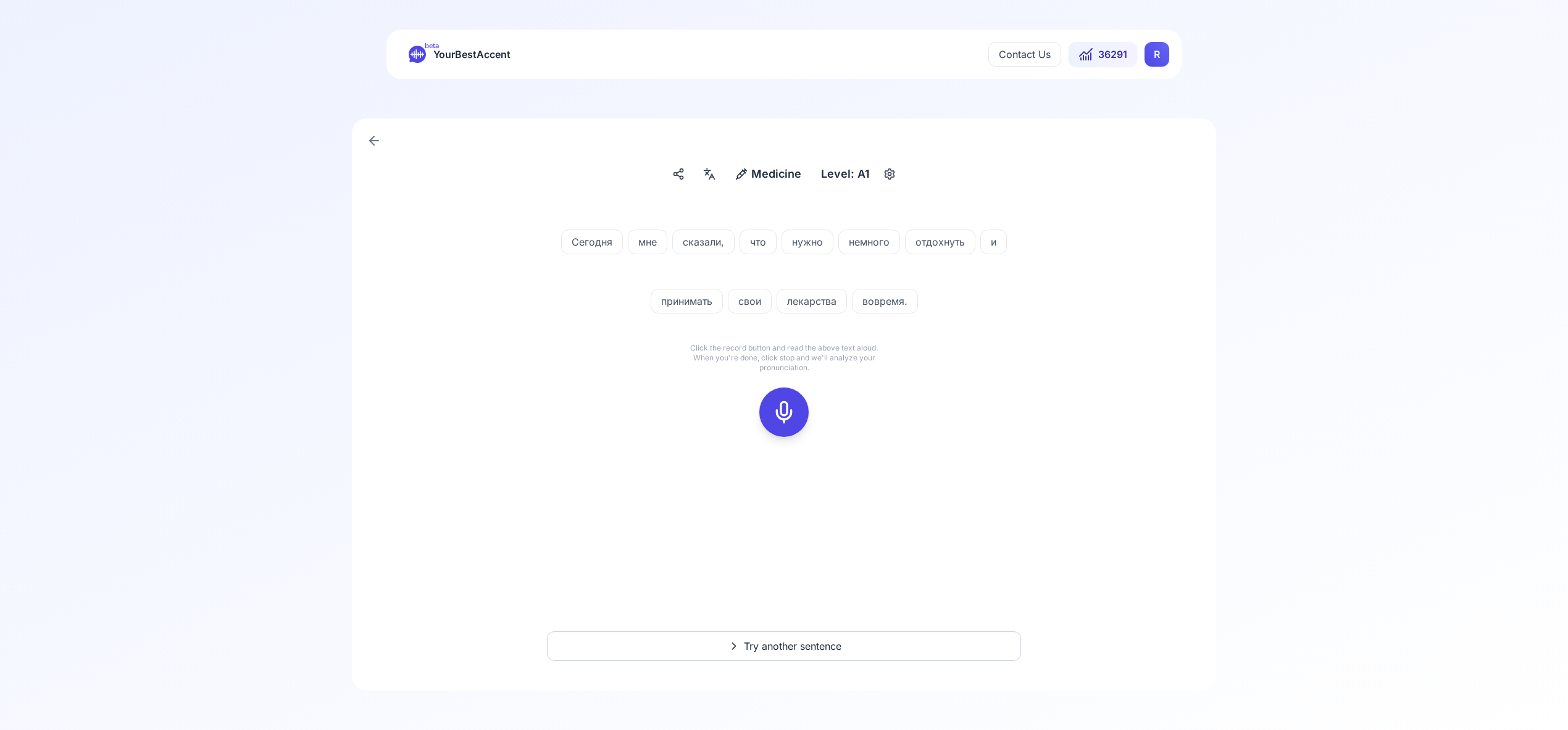
click at [784, 414] on icon at bounding box center [784, 412] width 25 height 25
click at [791, 408] on icon at bounding box center [784, 412] width 25 height 25
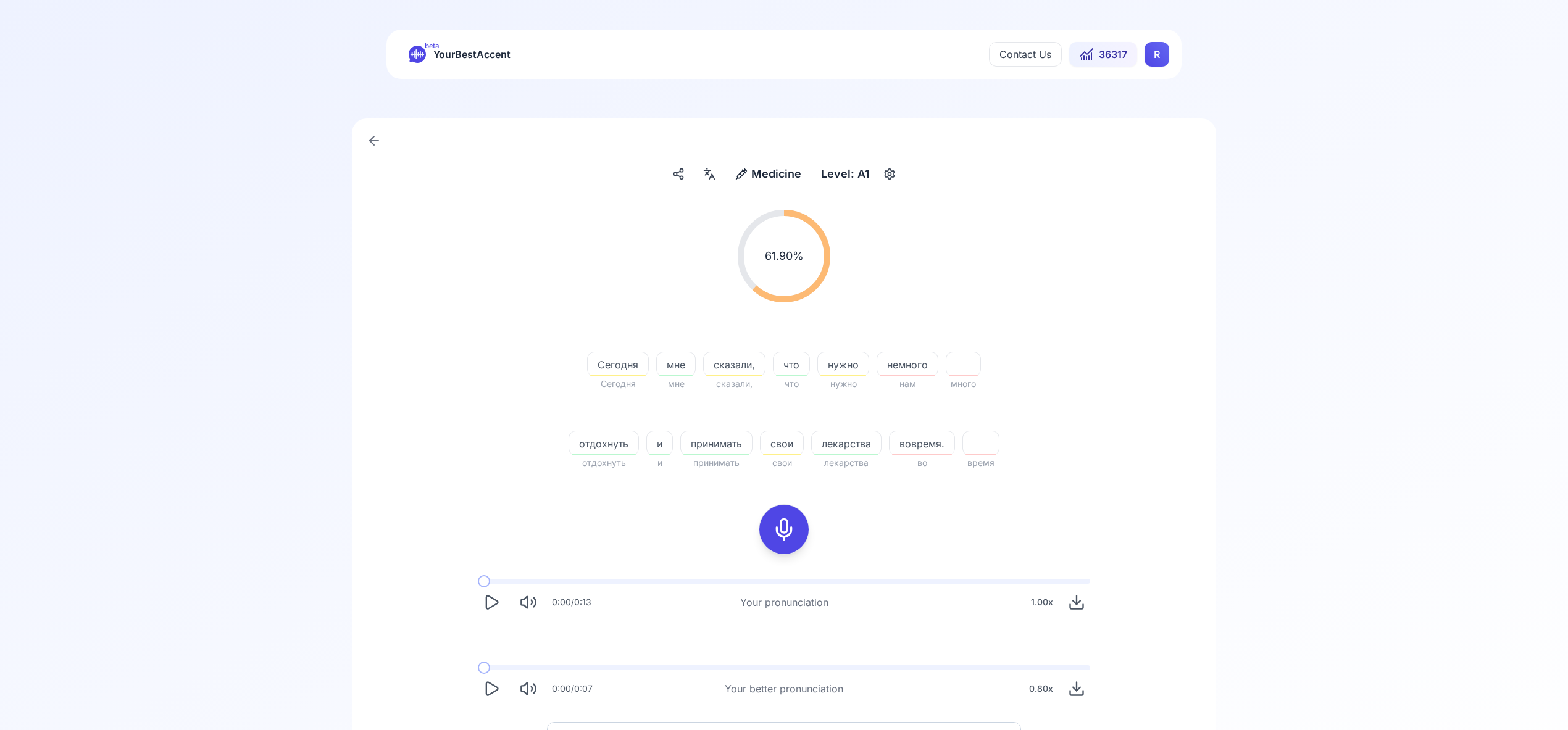
click at [1153, 56] on html "beta YourBestAccent Contact Us 36317 R Medicine Medicine Level: A1 61.90 % 61.9…" at bounding box center [784, 365] width 1568 height 730
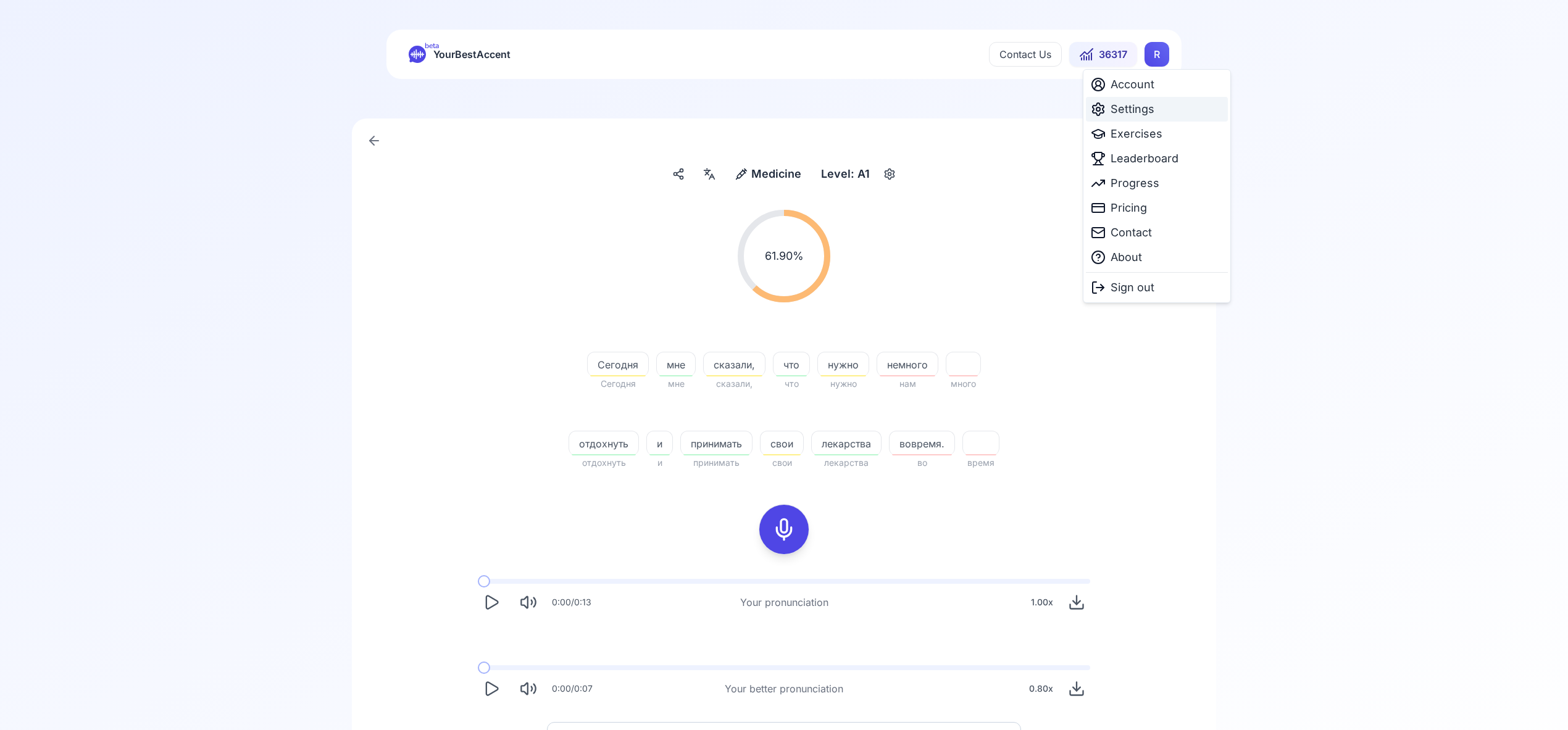
click at [1146, 117] on span "Settings" at bounding box center [1132, 110] width 44 height 18
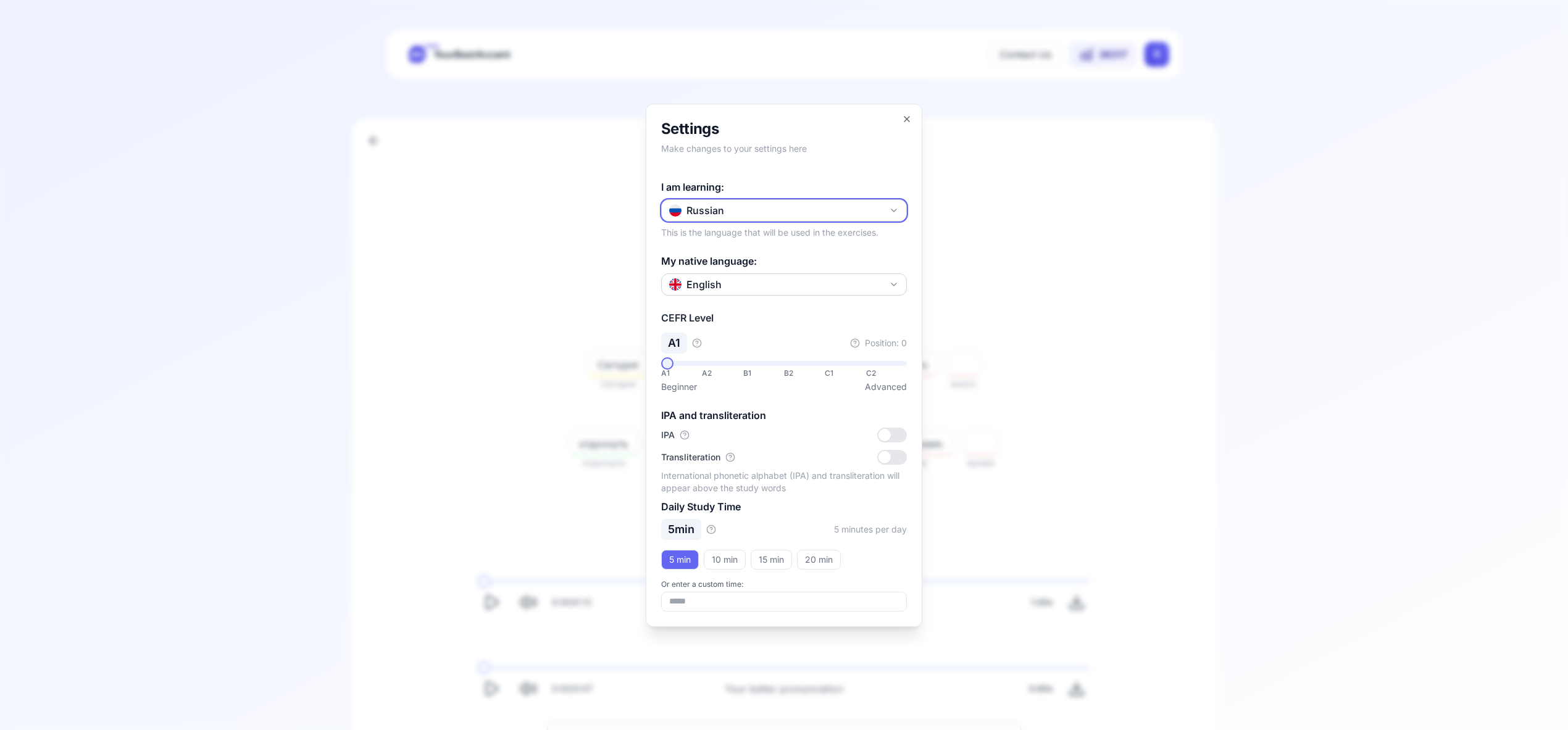
click at [893, 209] on icon "button" at bounding box center [893, 211] width 10 height 10
click at [813, 359] on div "Portuguese" at bounding box center [784, 355] width 239 height 22
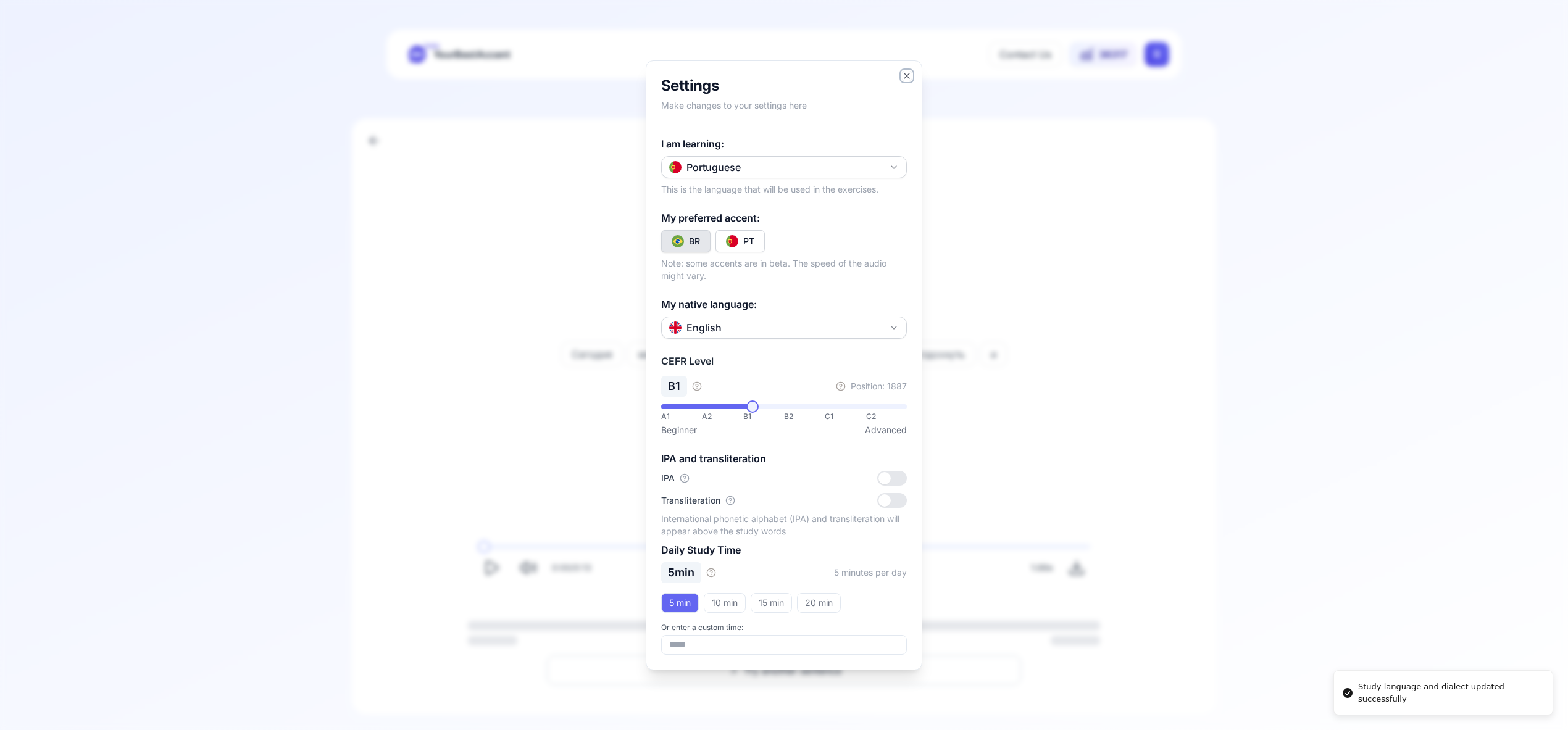
click at [908, 77] on icon "button" at bounding box center [907, 76] width 10 height 10
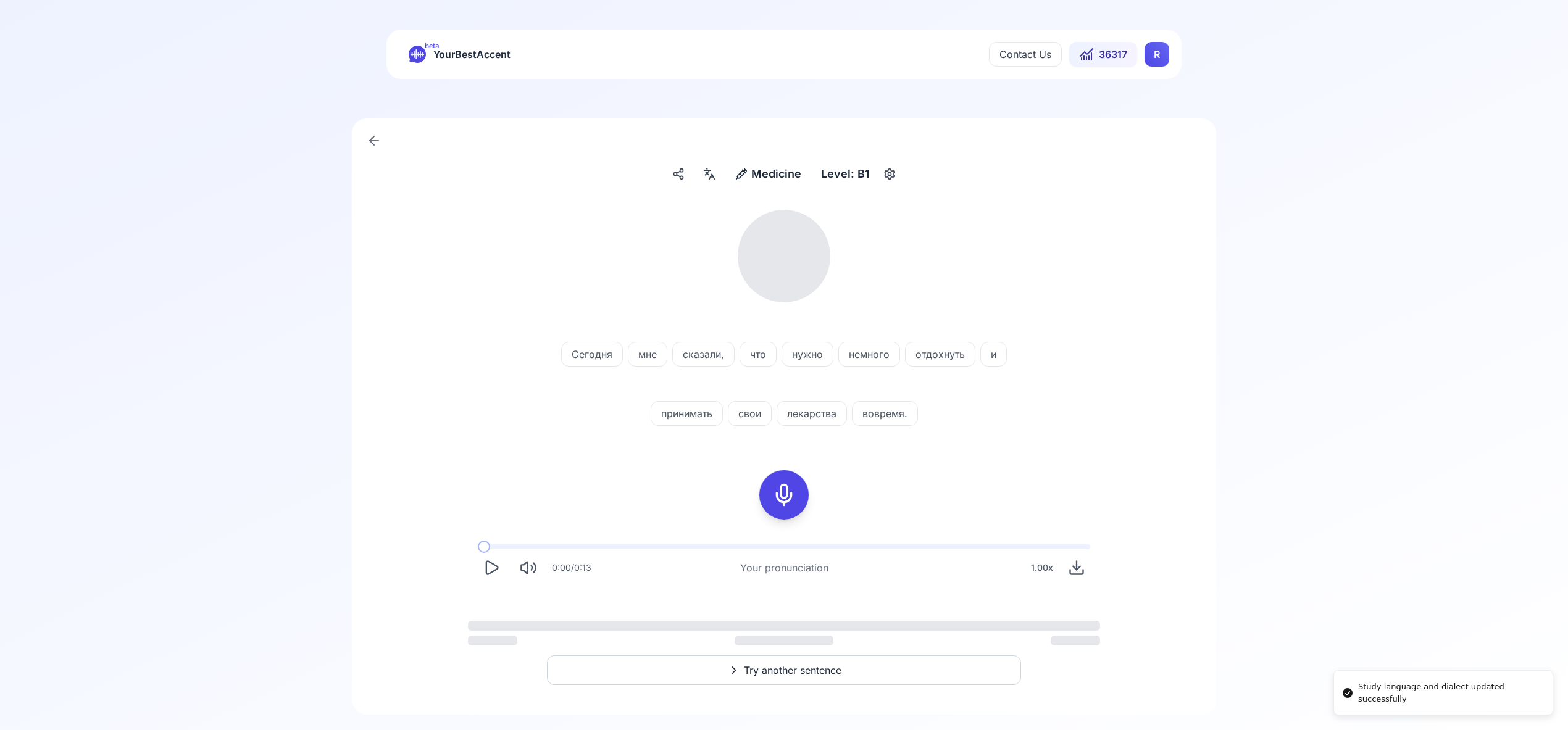
scroll to position [2, 0]
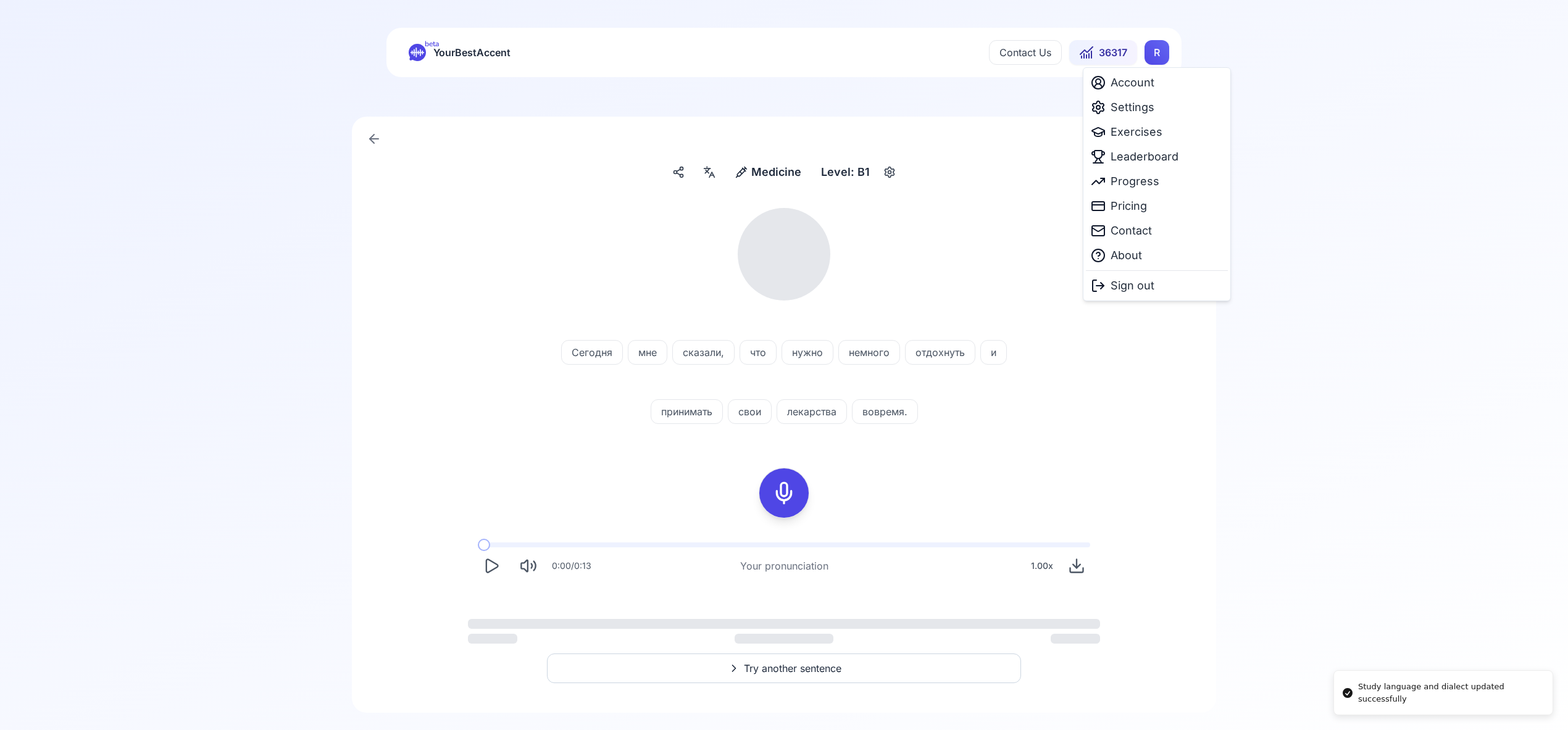
click at [1156, 55] on html "Study language and dialect updated successfully beta YourBestAccent Contact Us …" at bounding box center [784, 363] width 1568 height 730
click at [1141, 135] on span "Exercises" at bounding box center [1136, 132] width 52 height 18
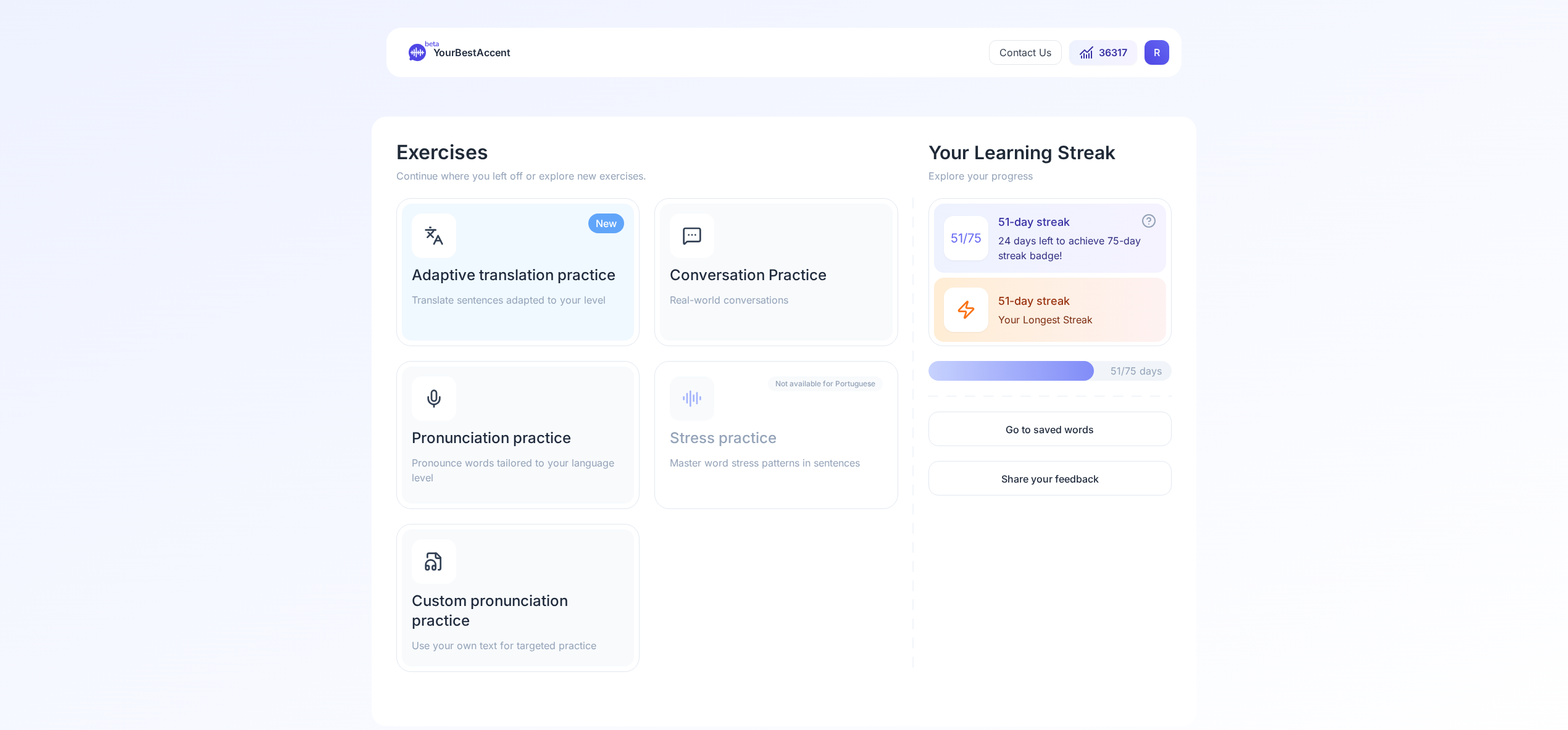
click at [479, 407] on div "Pronunciation practice Pronounce words tailored to your language level" at bounding box center [518, 435] width 232 height 137
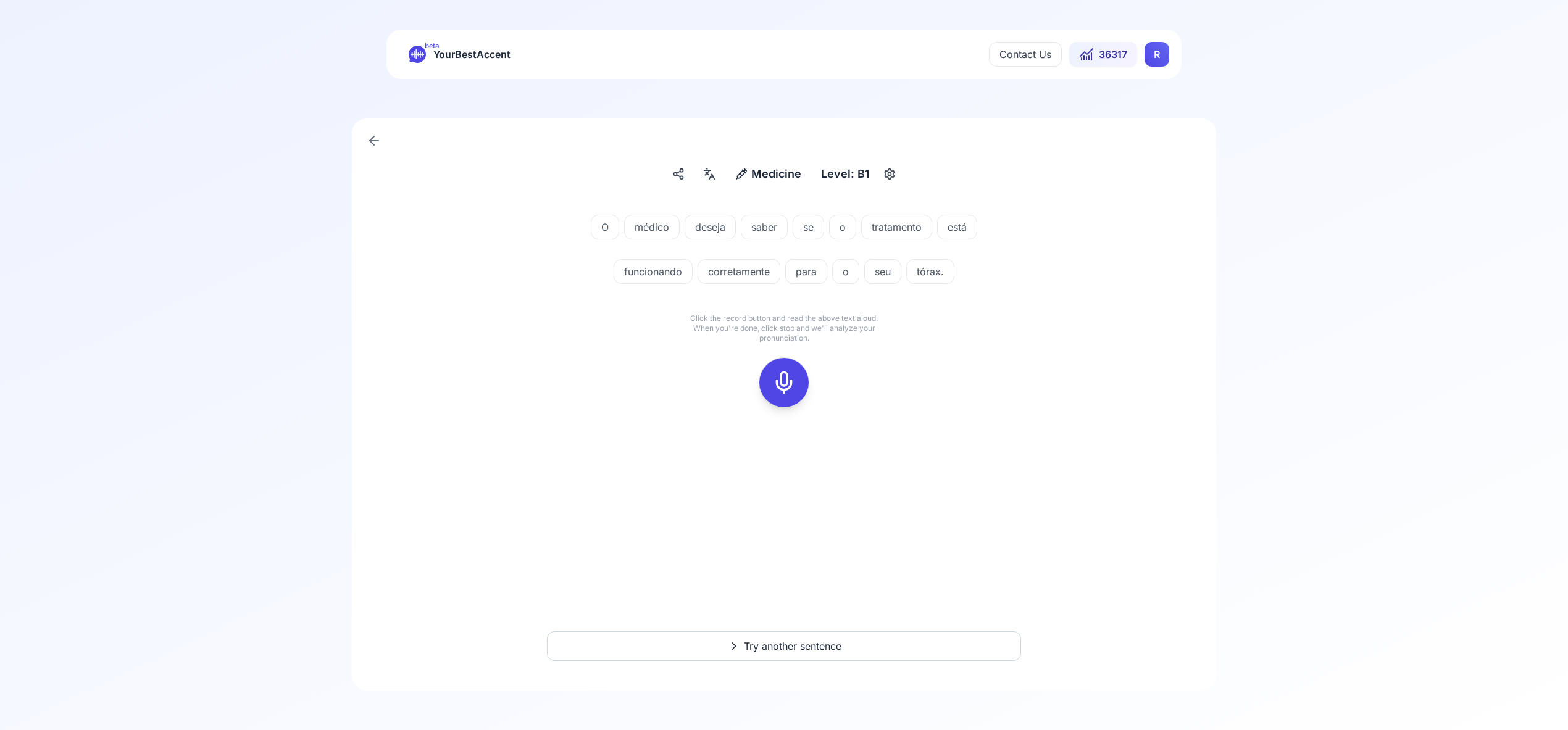
click at [779, 379] on icon at bounding box center [784, 383] width 25 height 25
click at [786, 379] on icon at bounding box center [784, 383] width 25 height 25
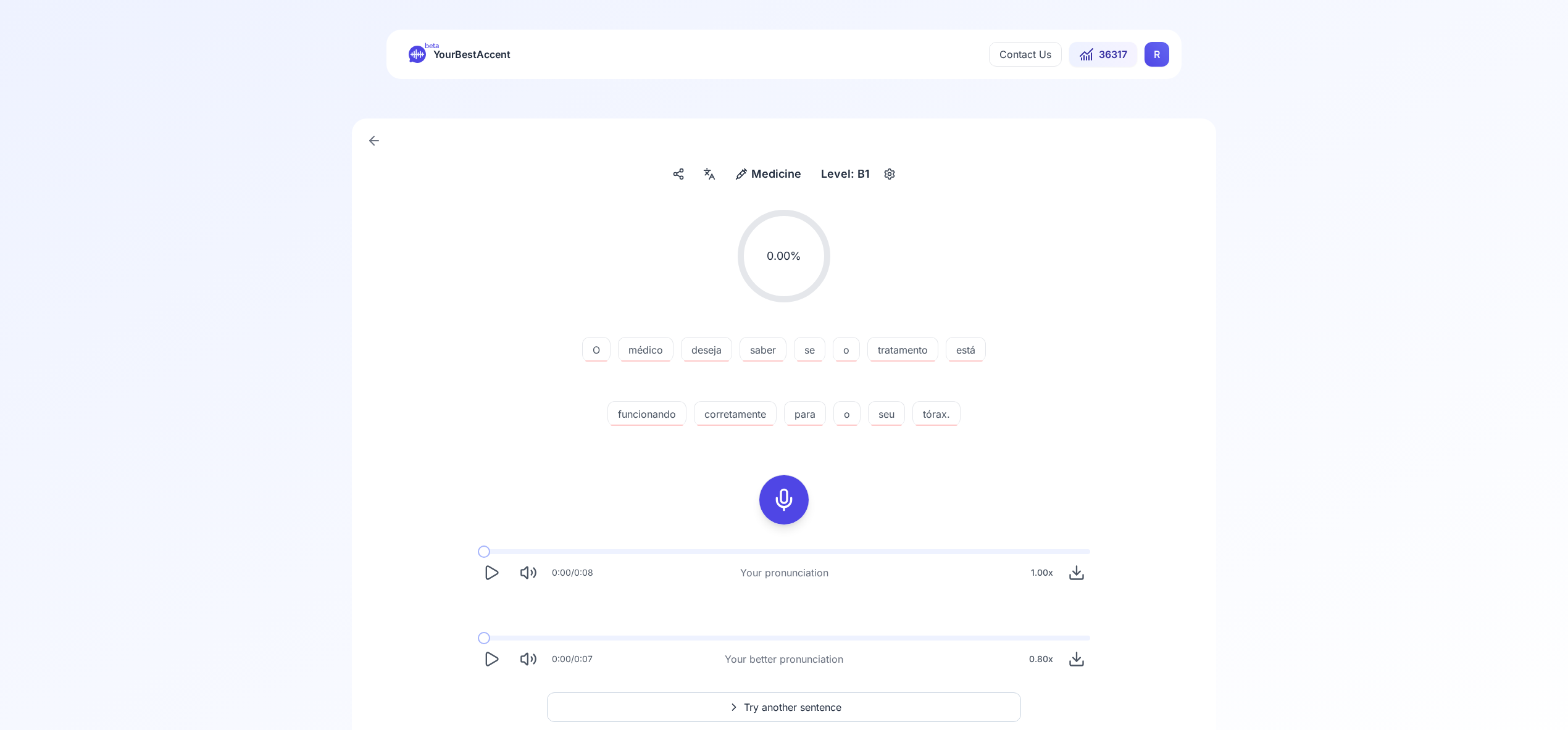
click at [709, 173] on icon at bounding box center [709, 174] width 15 height 12
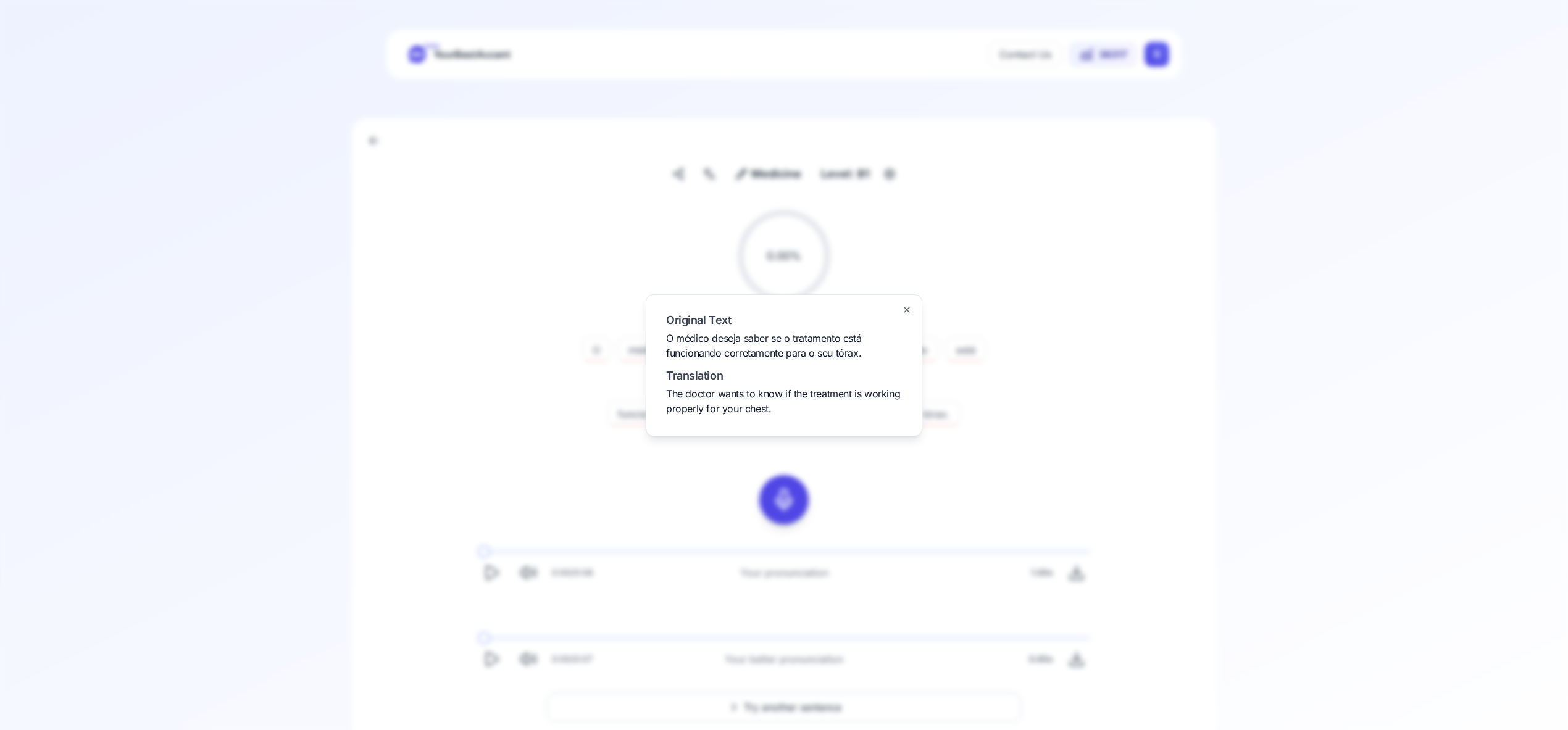
click at [908, 309] on icon "button" at bounding box center [907, 310] width 10 height 10
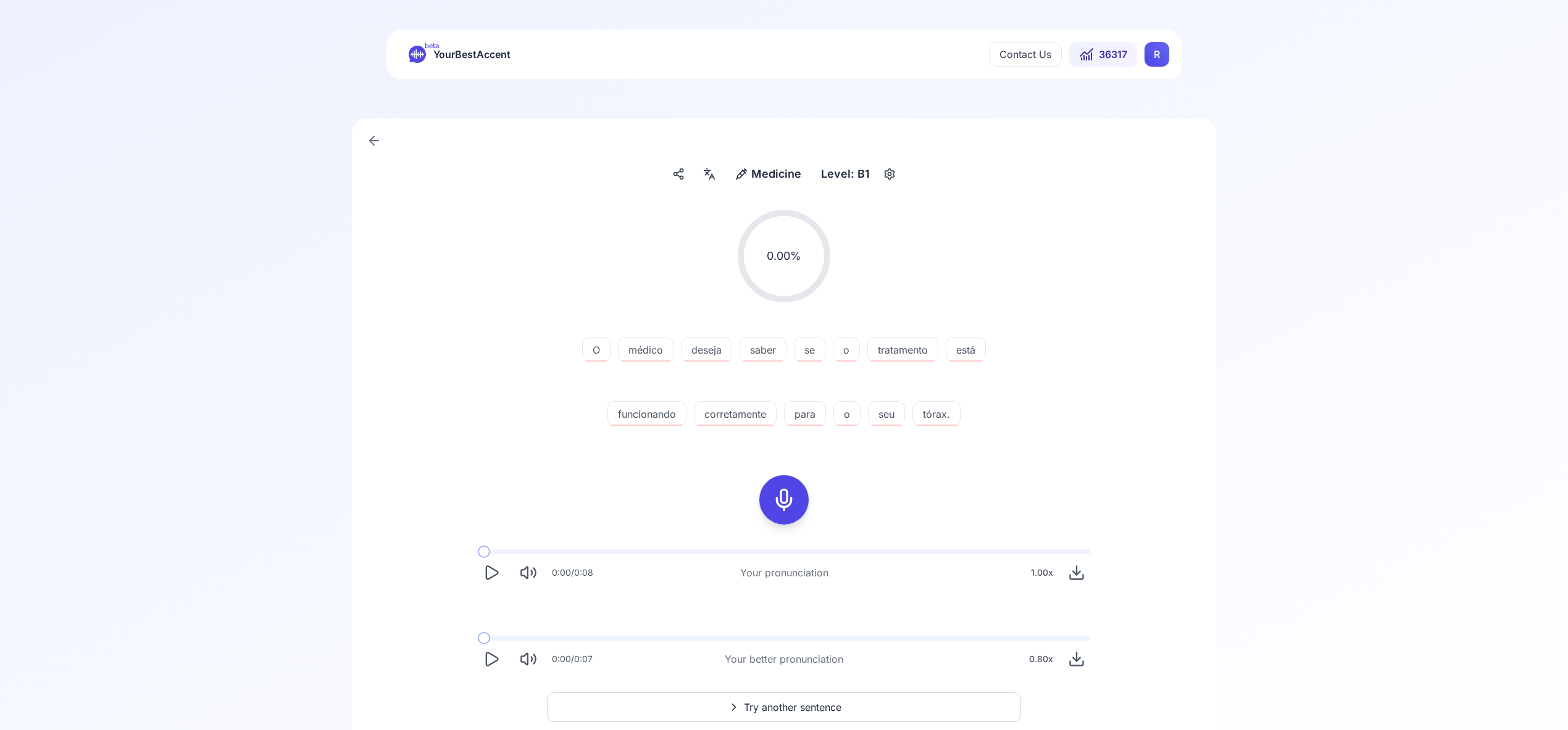
click at [796, 500] on div at bounding box center [784, 500] width 30 height 50
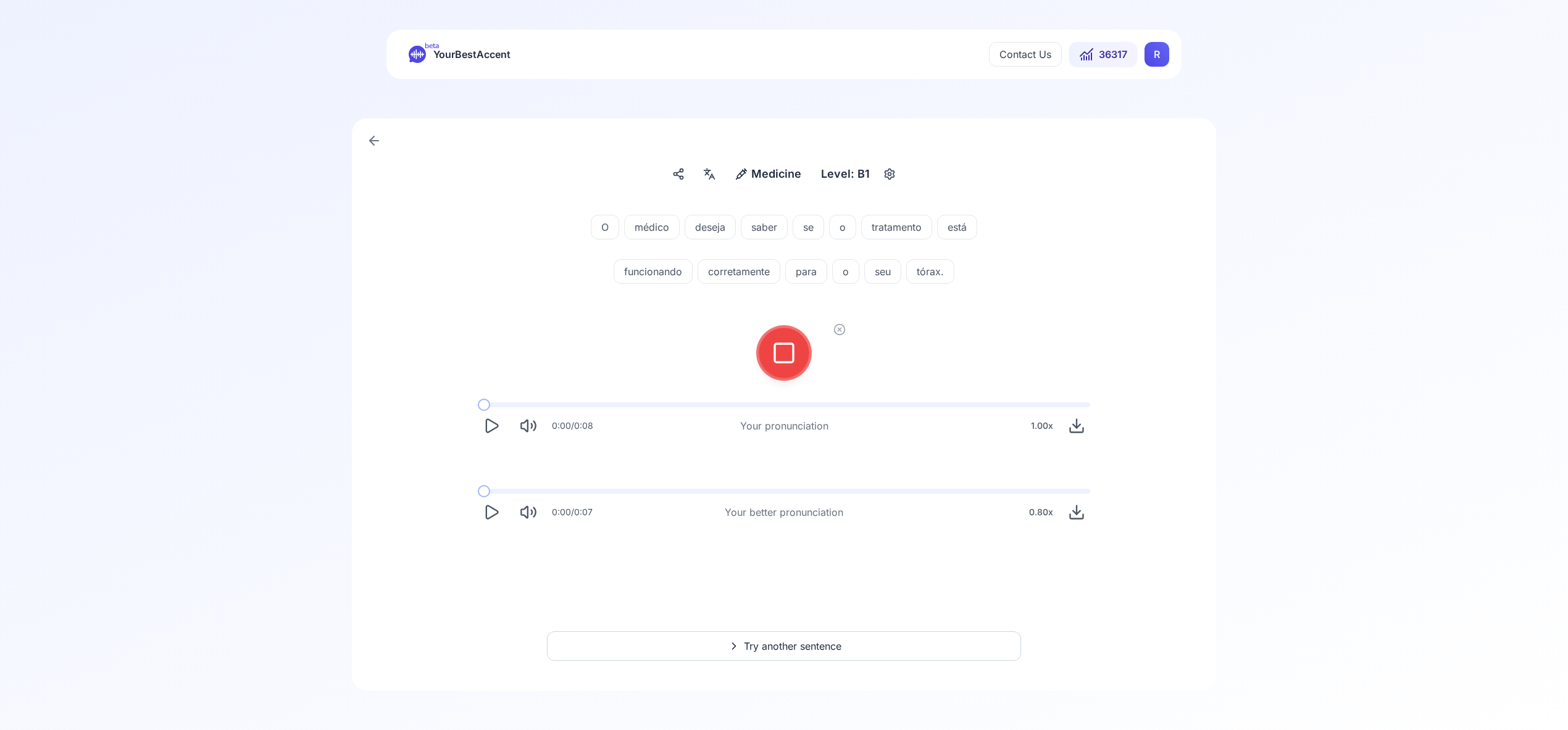
click at [792, 357] on rect at bounding box center [784, 353] width 18 height 18
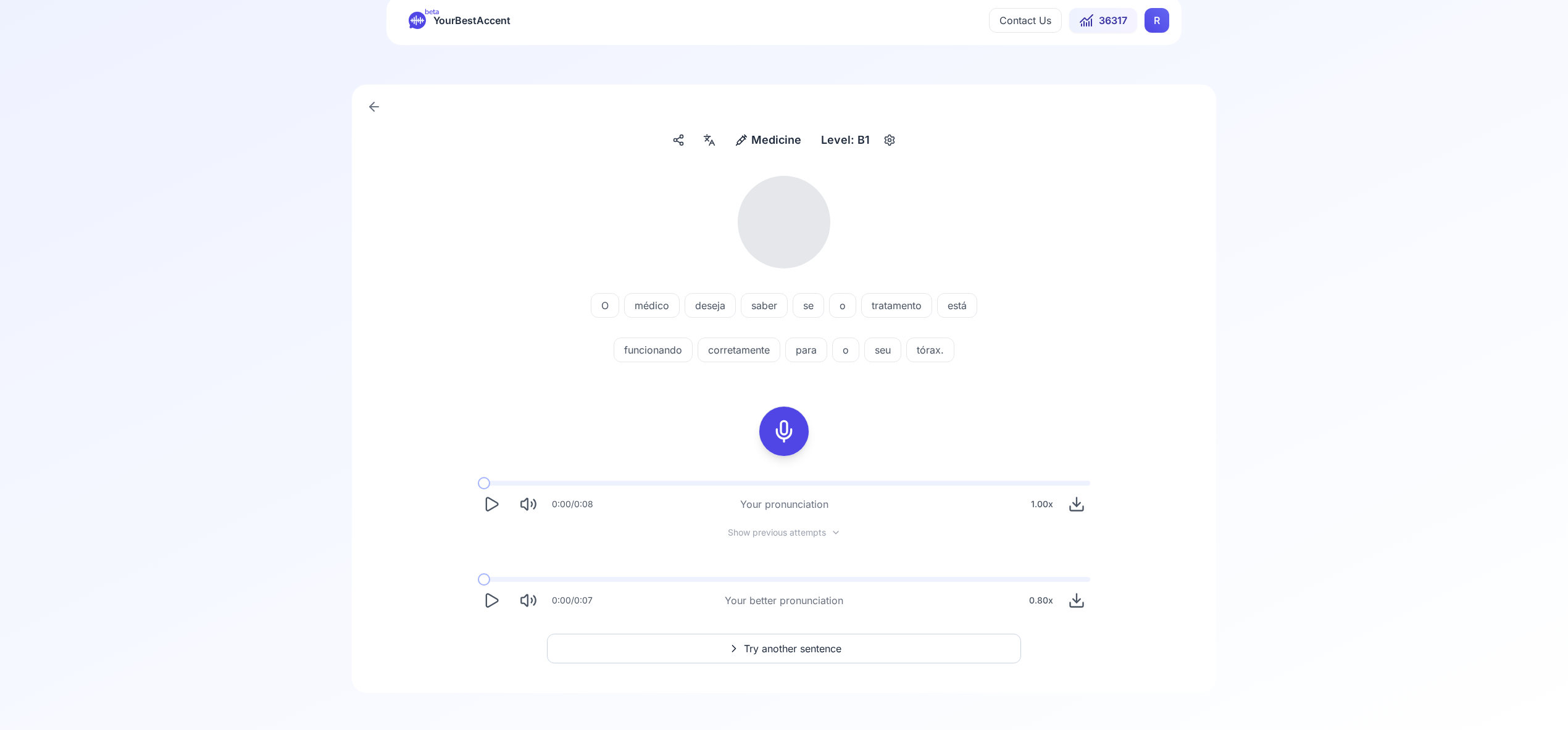
scroll to position [36, 0]
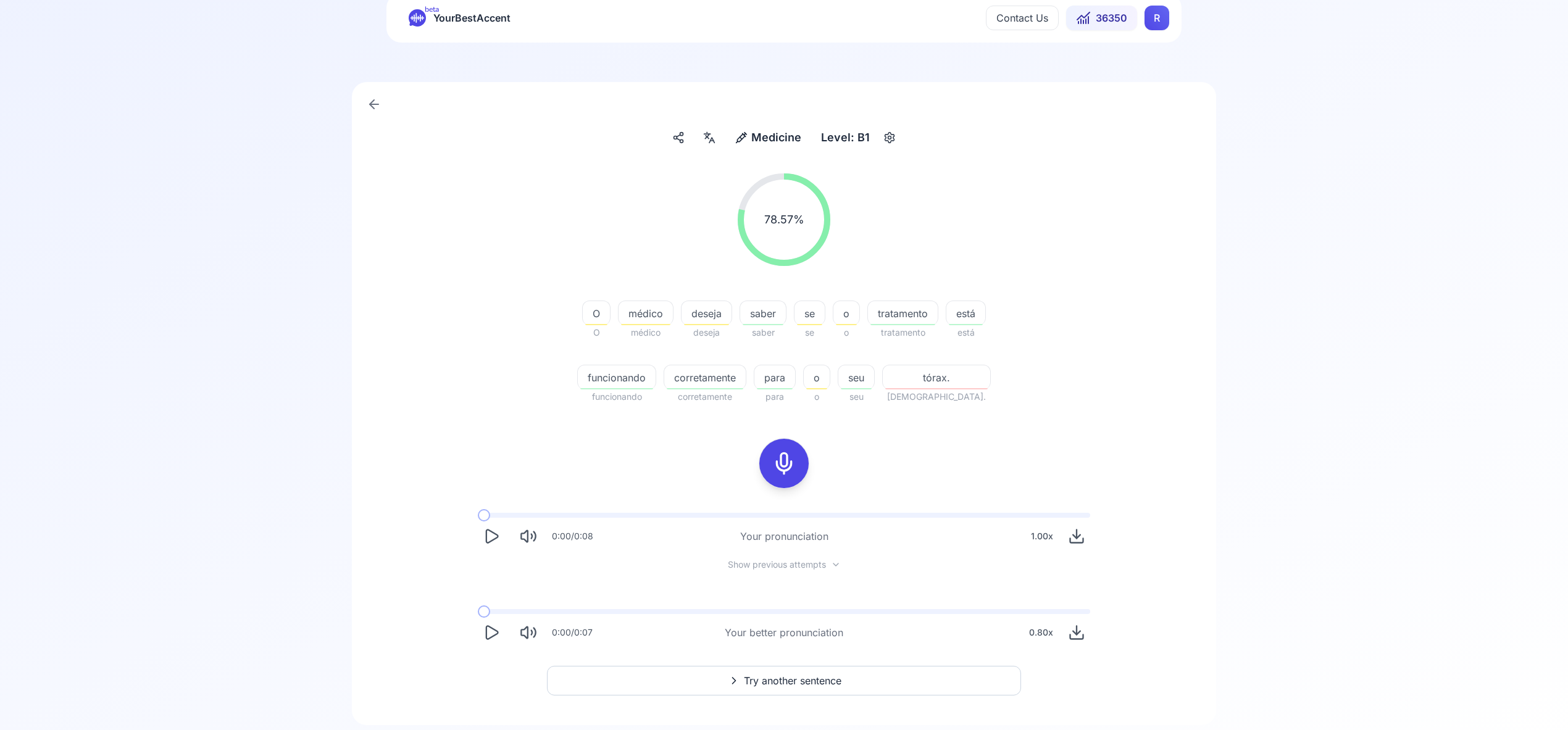
click at [776, 679] on span "Try another sentence" at bounding box center [792, 680] width 98 height 15
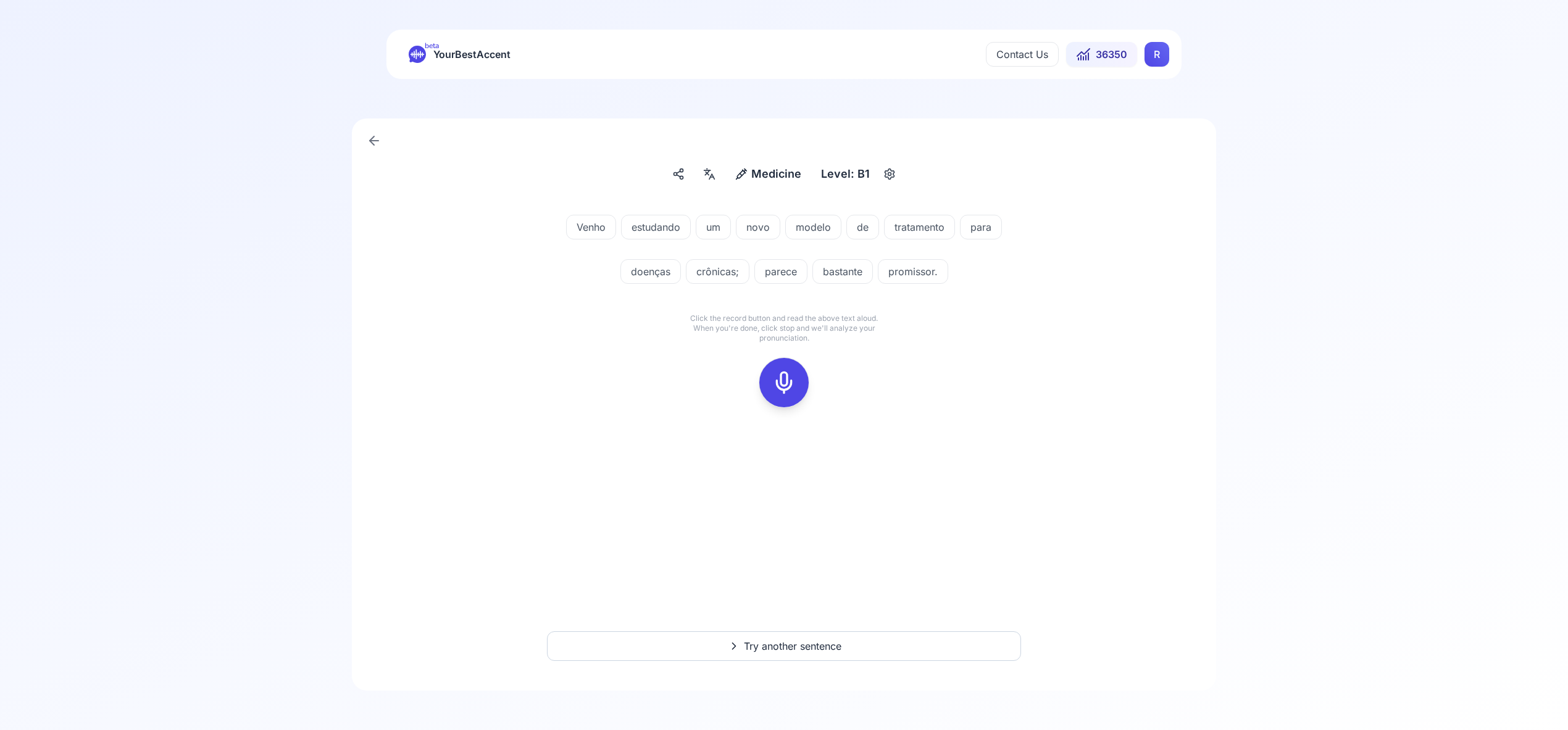
click at [784, 376] on icon at bounding box center [784, 383] width 25 height 25
click at [772, 383] on icon at bounding box center [784, 383] width 25 height 25
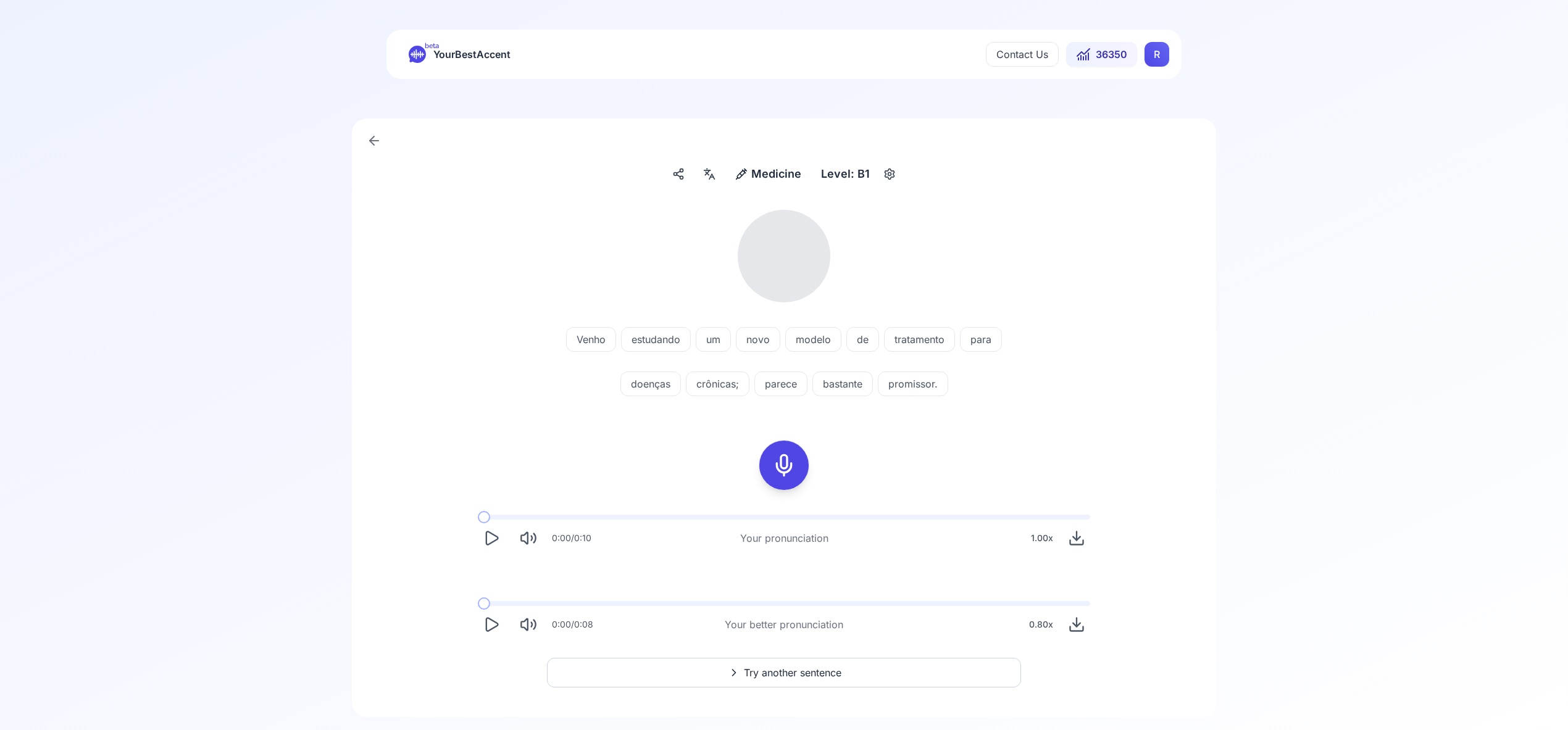
scroll to position [26, 0]
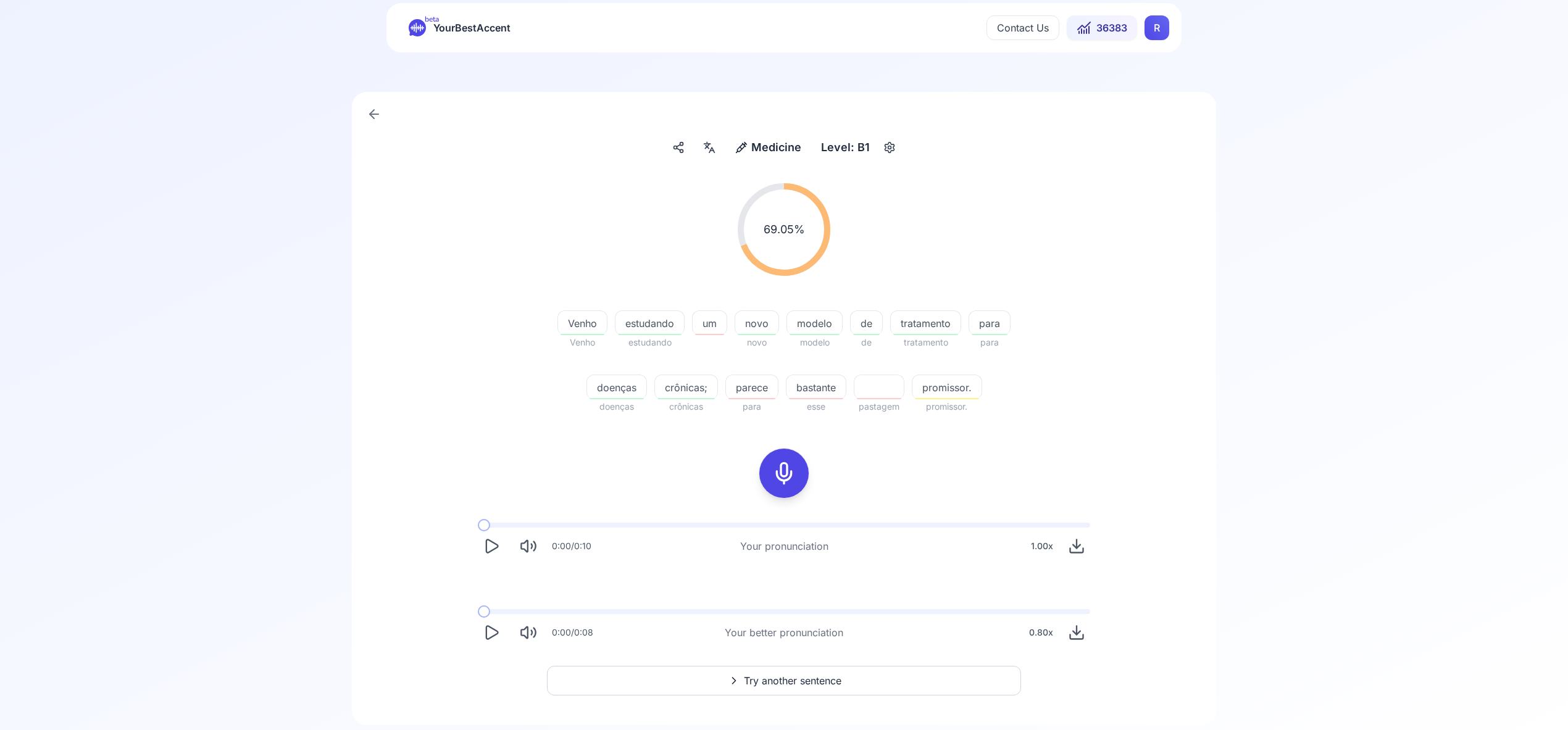
click at [809, 671] on button "Try another sentence" at bounding box center [784, 680] width 474 height 30
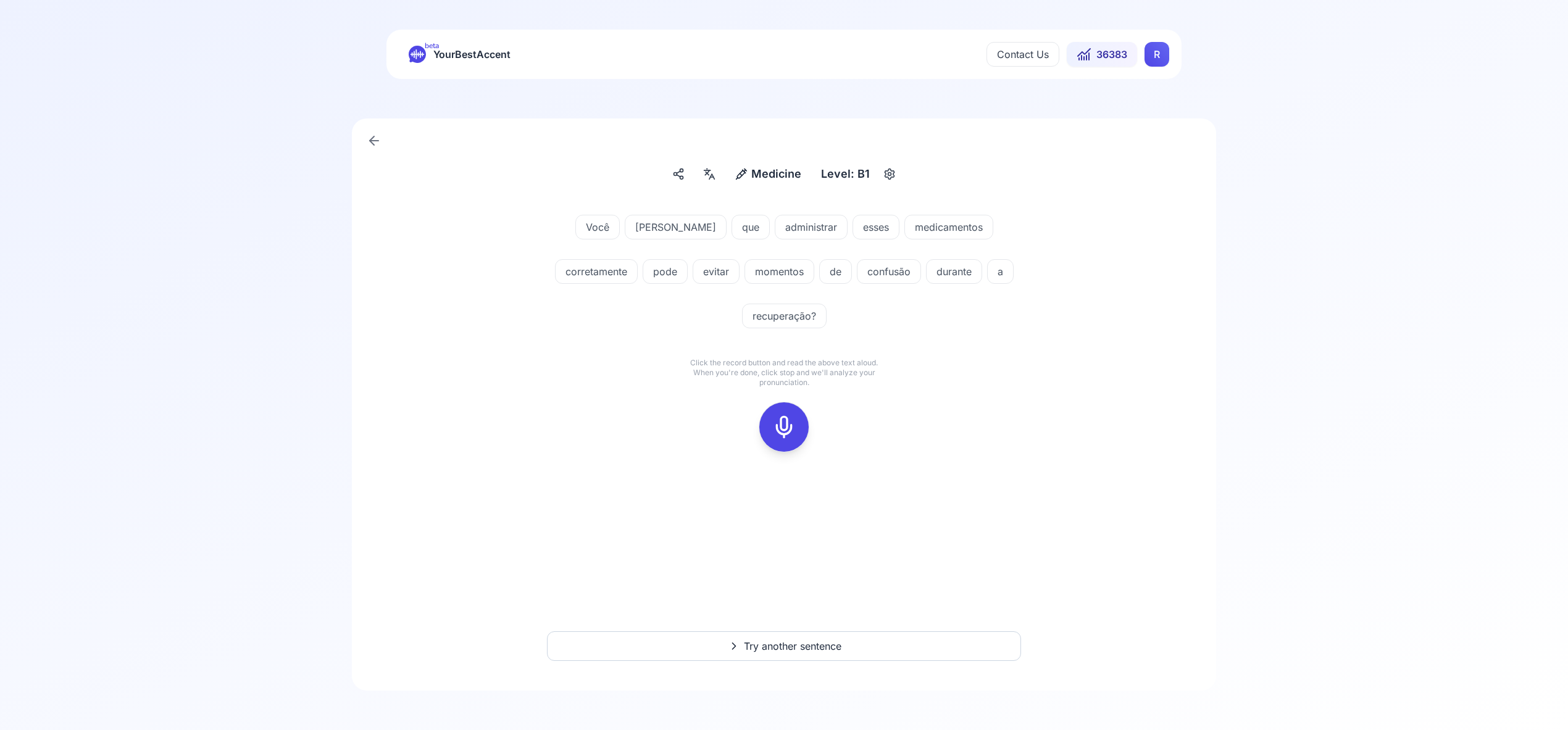
click at [784, 415] on icon at bounding box center [784, 427] width 25 height 25
click at [778, 415] on icon at bounding box center [784, 427] width 25 height 25
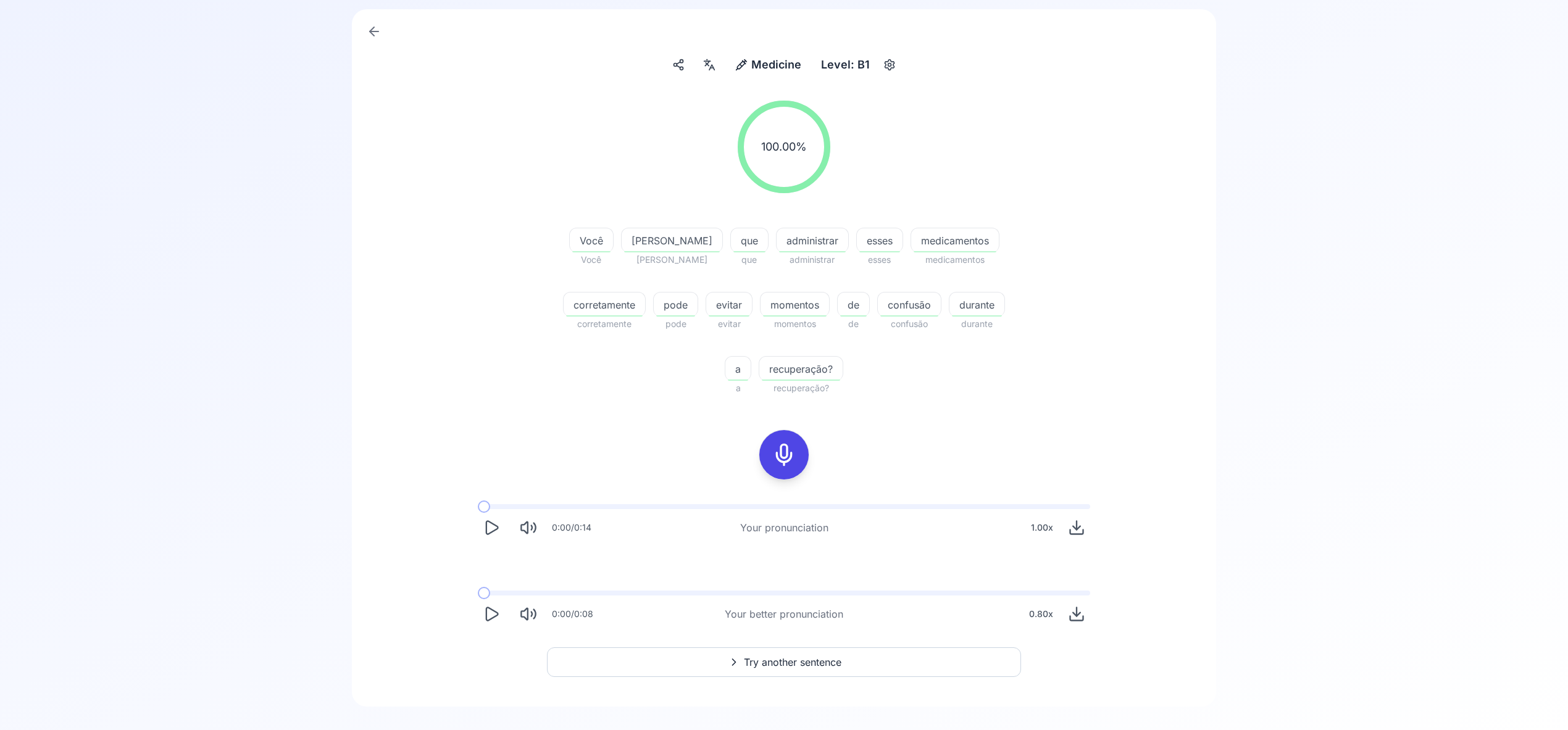
scroll to position [126, 0]
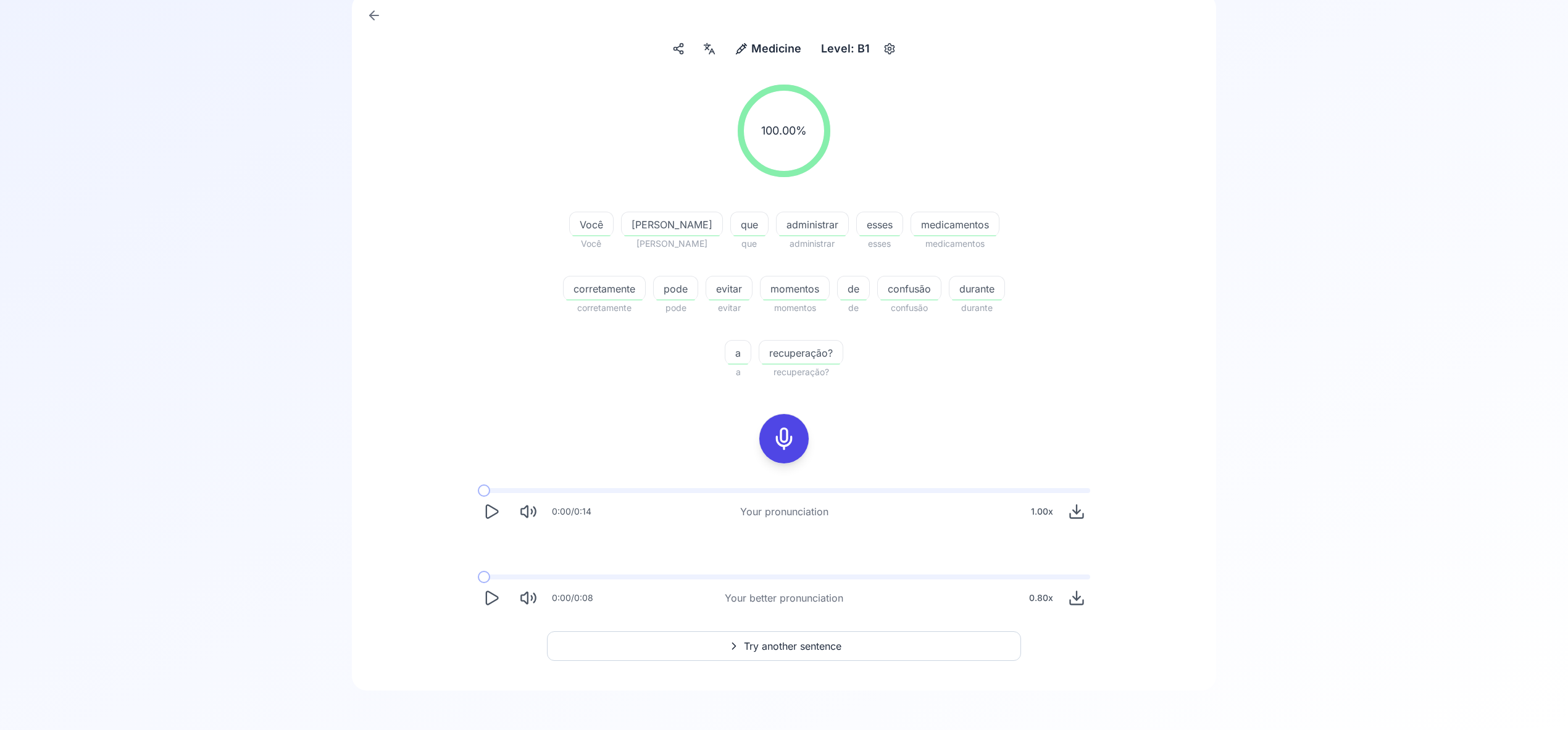
click at [823, 644] on span "Try another sentence" at bounding box center [792, 646] width 98 height 15
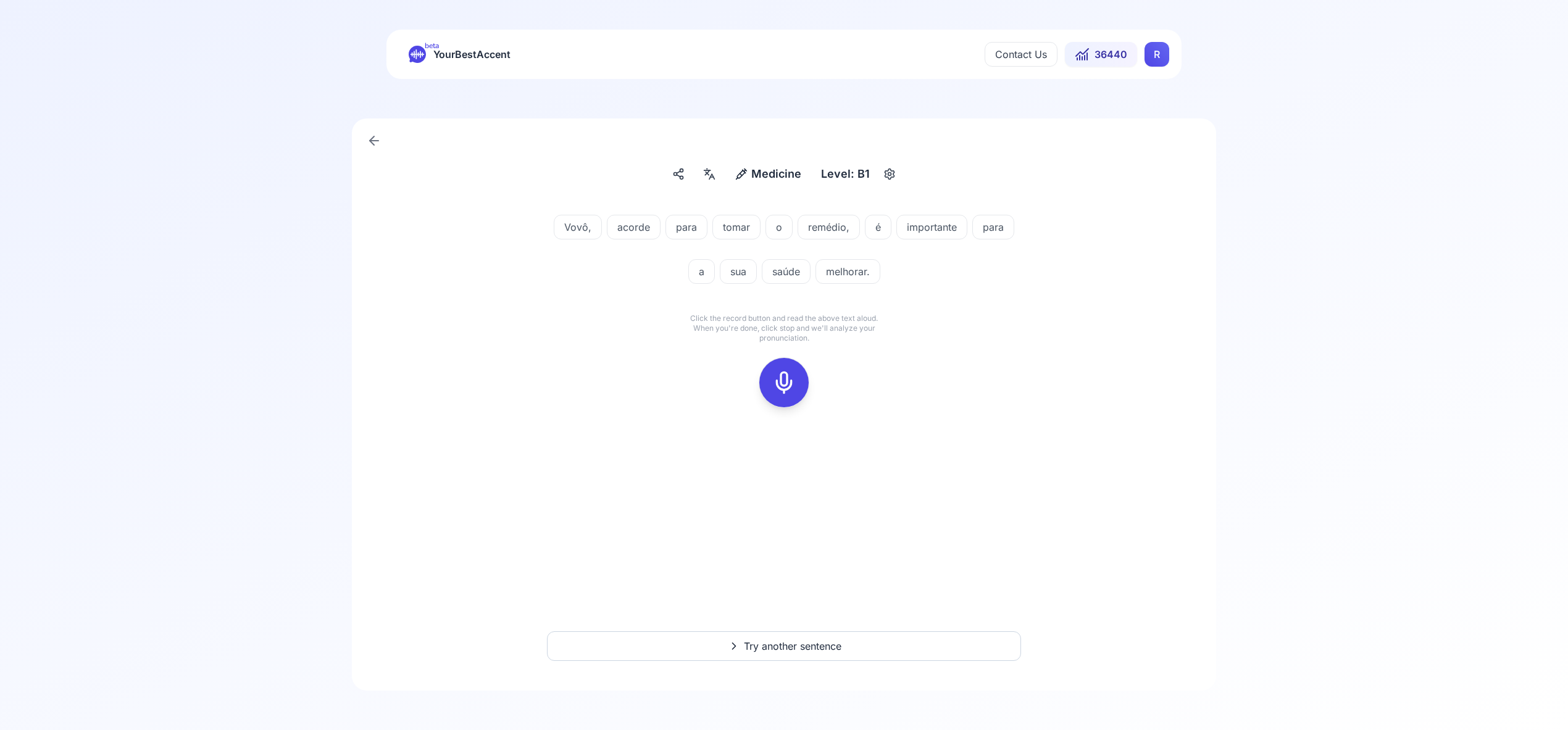
click at [783, 379] on icon at bounding box center [784, 383] width 25 height 25
click at [790, 382] on icon at bounding box center [784, 383] width 25 height 25
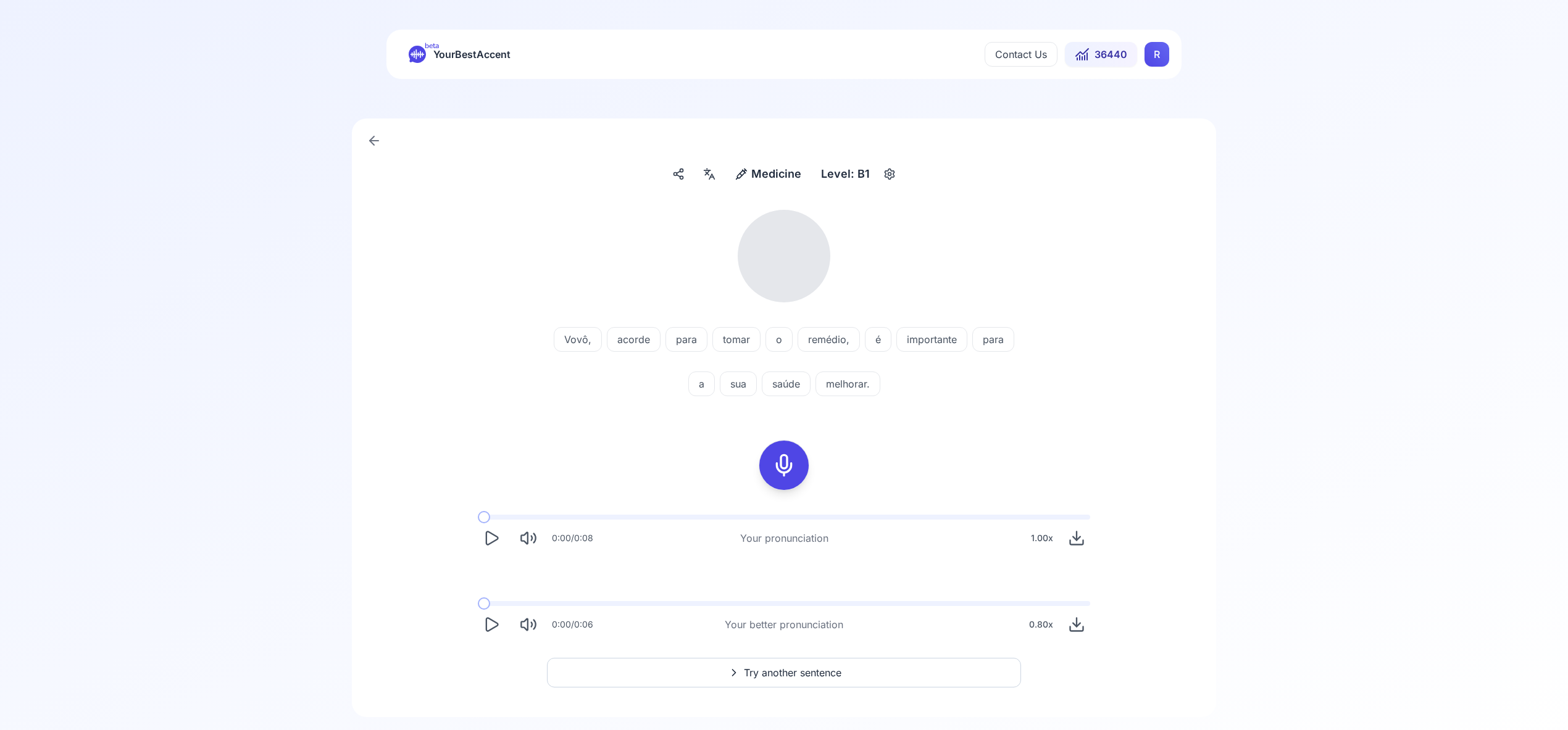
click at [703, 171] on icon at bounding box center [709, 174] width 15 height 12
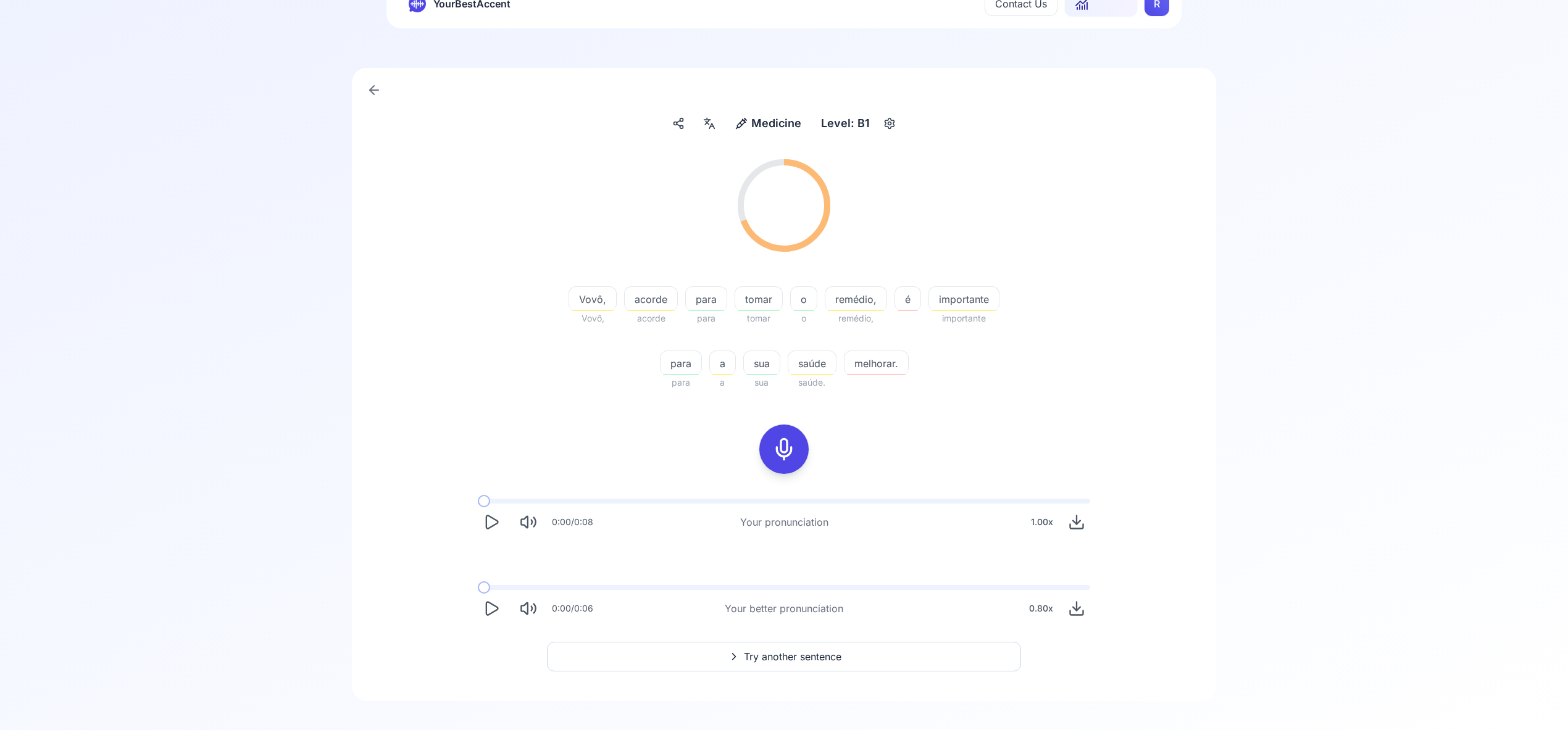
scroll to position [61, 0]
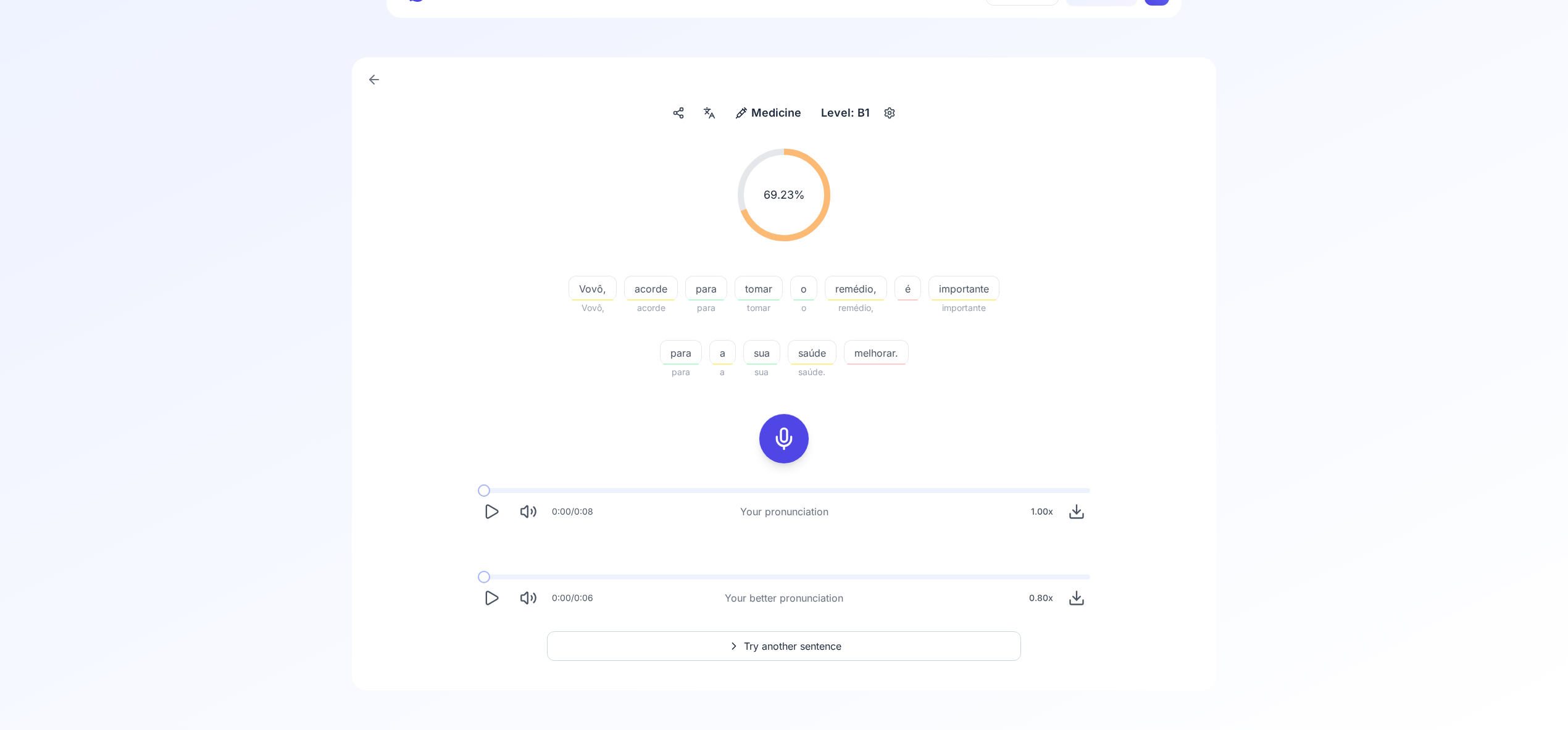
click at [816, 646] on span "Try another sentence" at bounding box center [792, 646] width 98 height 15
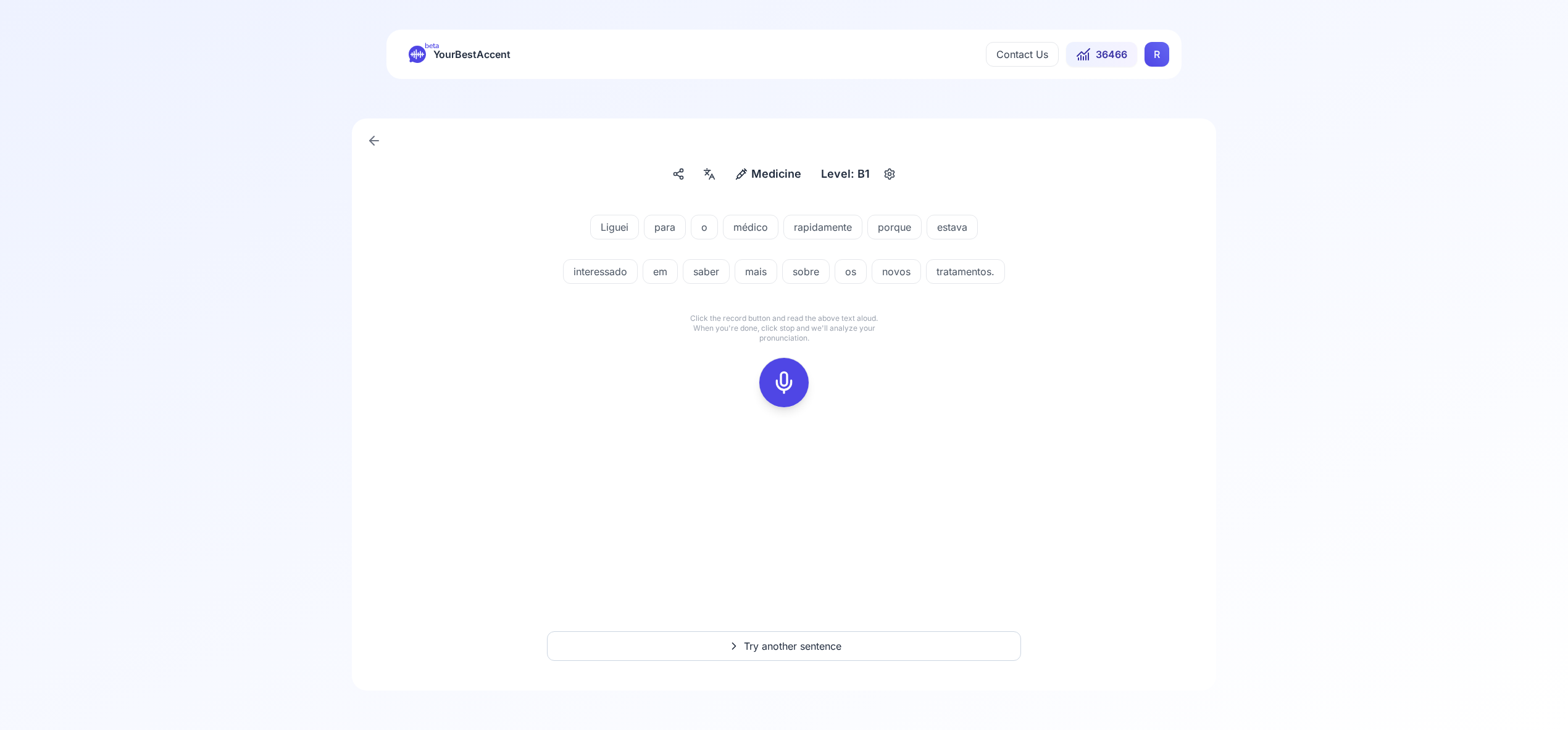
click at [786, 375] on icon at bounding box center [784, 383] width 25 height 25
click at [793, 389] on rect at bounding box center [784, 383] width 18 height 18
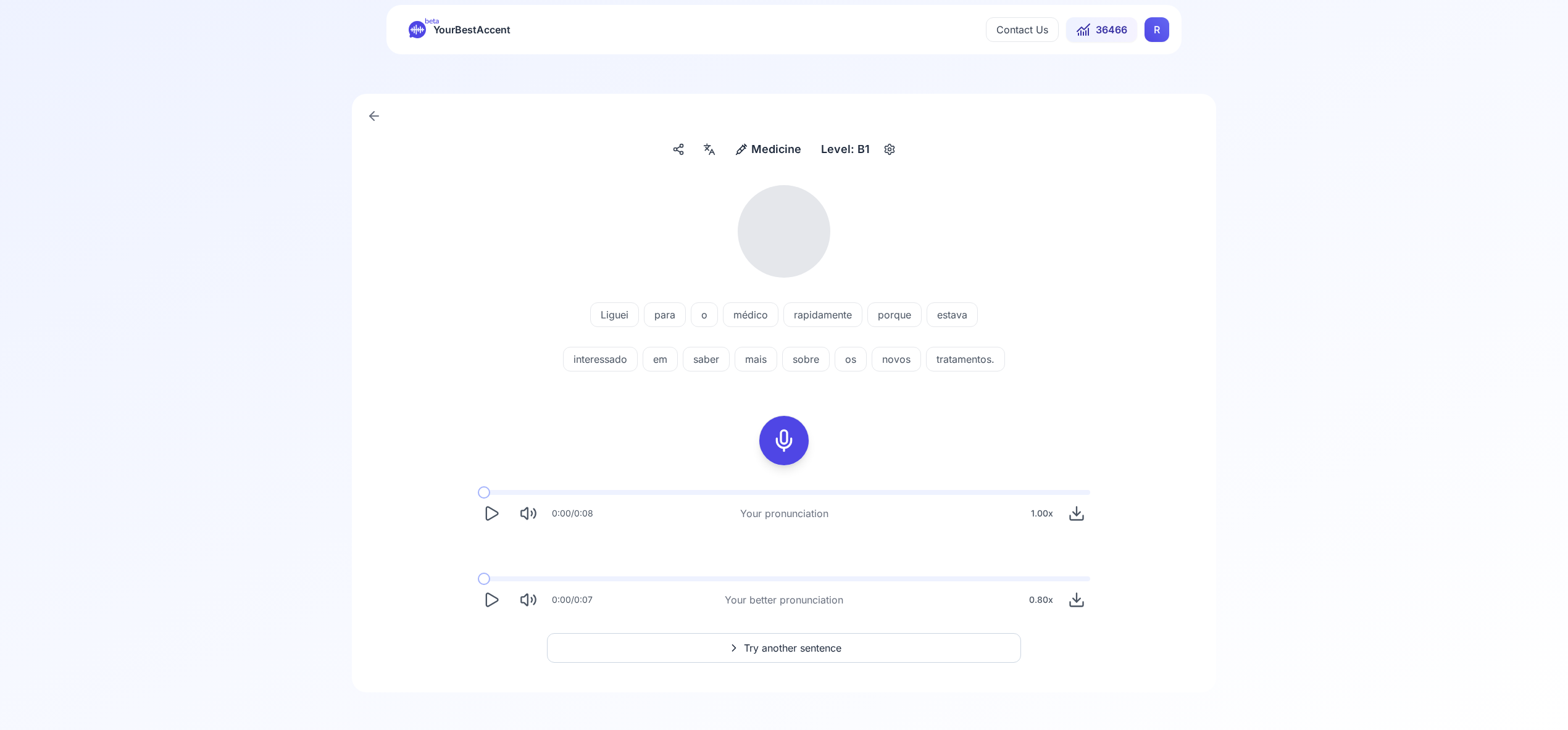
scroll to position [26, 0]
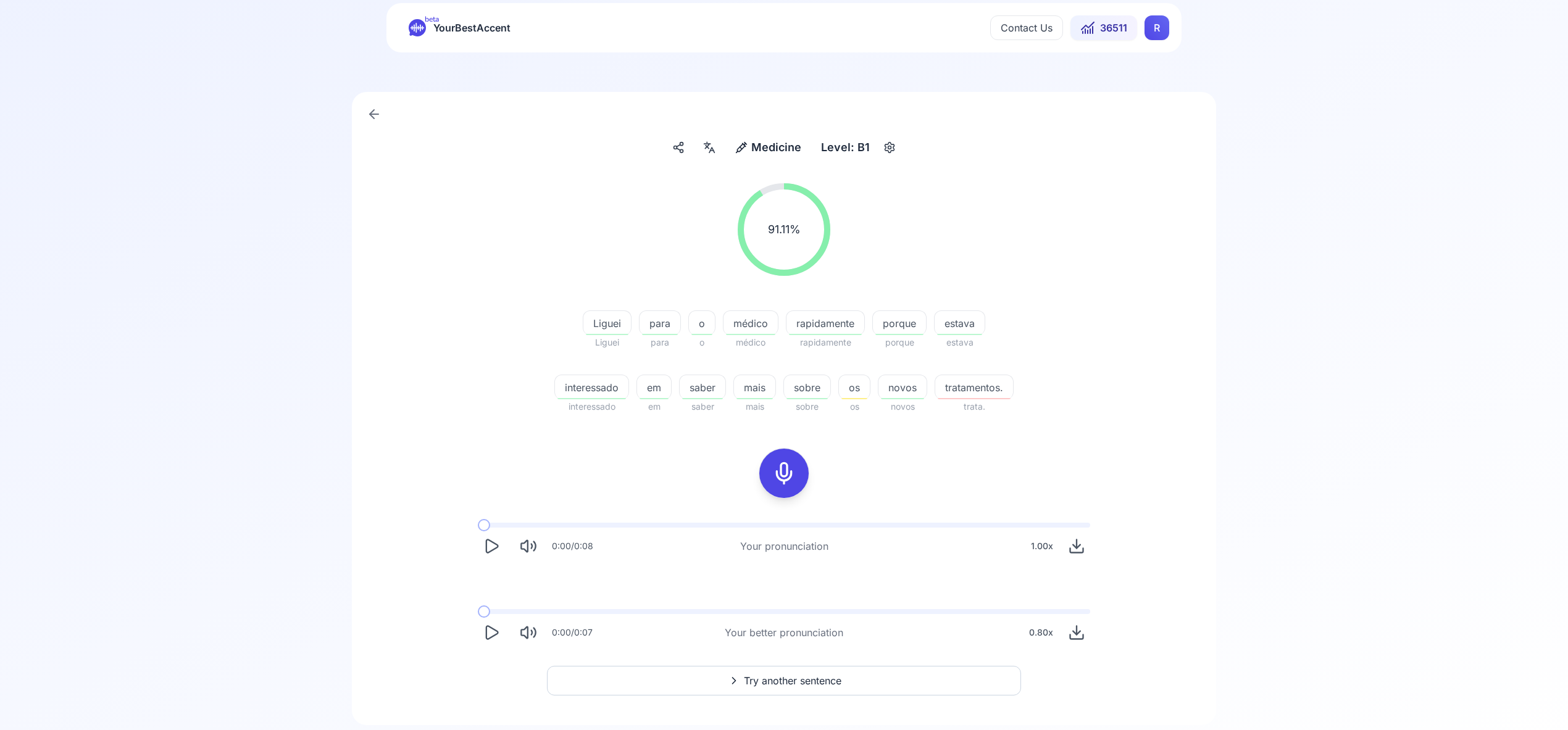
click at [810, 675] on span "Try another sentence" at bounding box center [792, 680] width 98 height 15
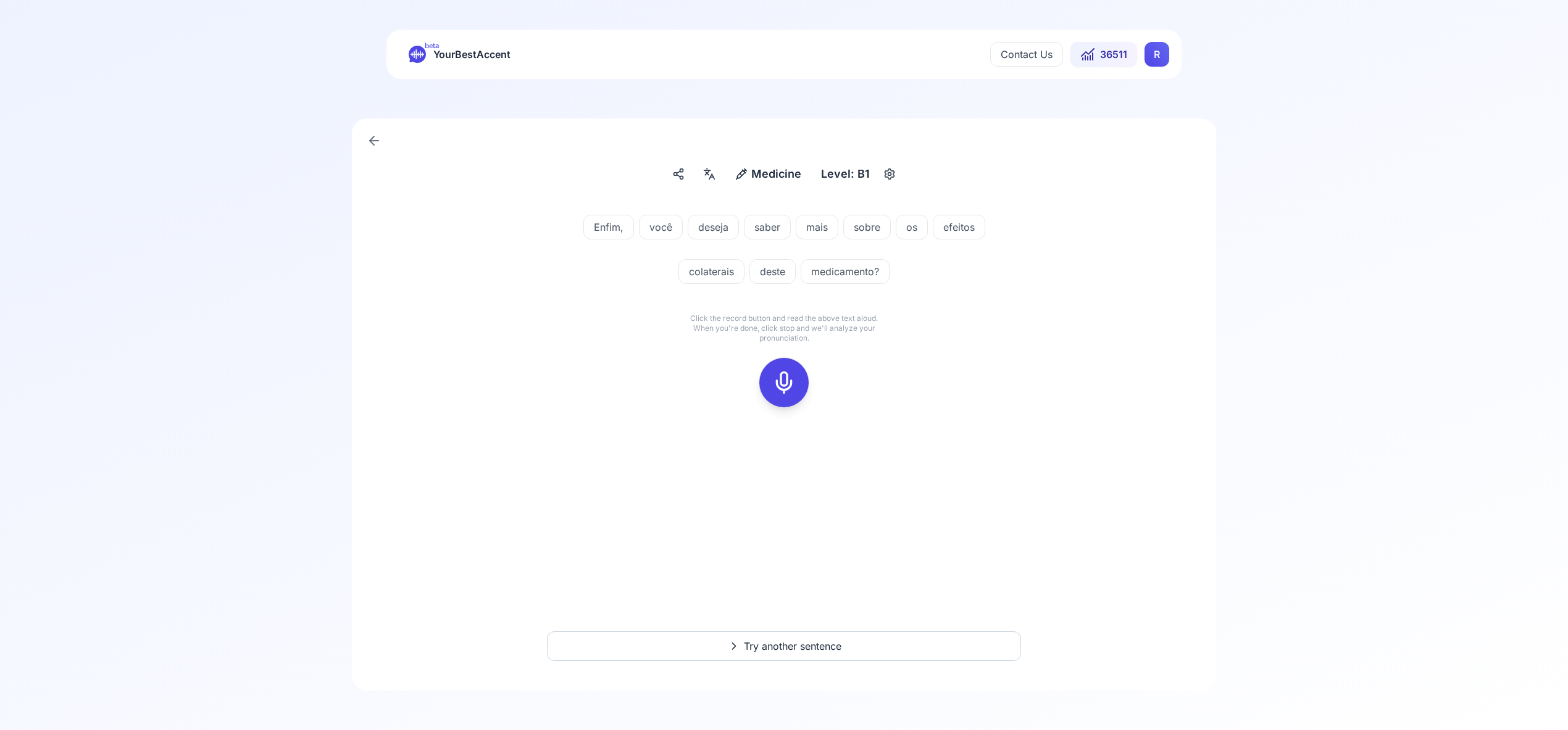
click at [780, 379] on icon at bounding box center [784, 383] width 25 height 25
click at [780, 385] on icon at bounding box center [784, 383] width 25 height 25
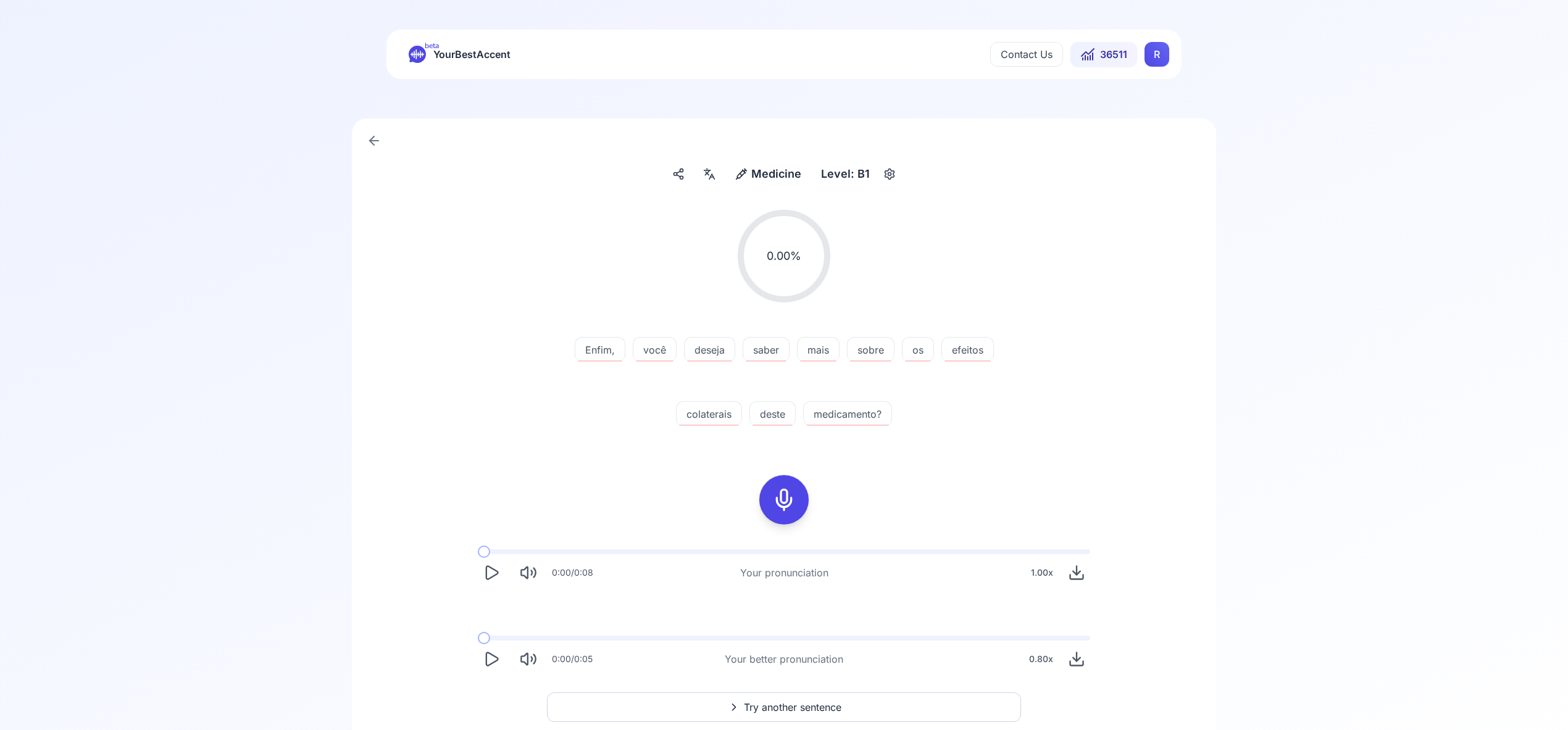
click at [784, 491] on rect at bounding box center [784, 499] width 18 height 18
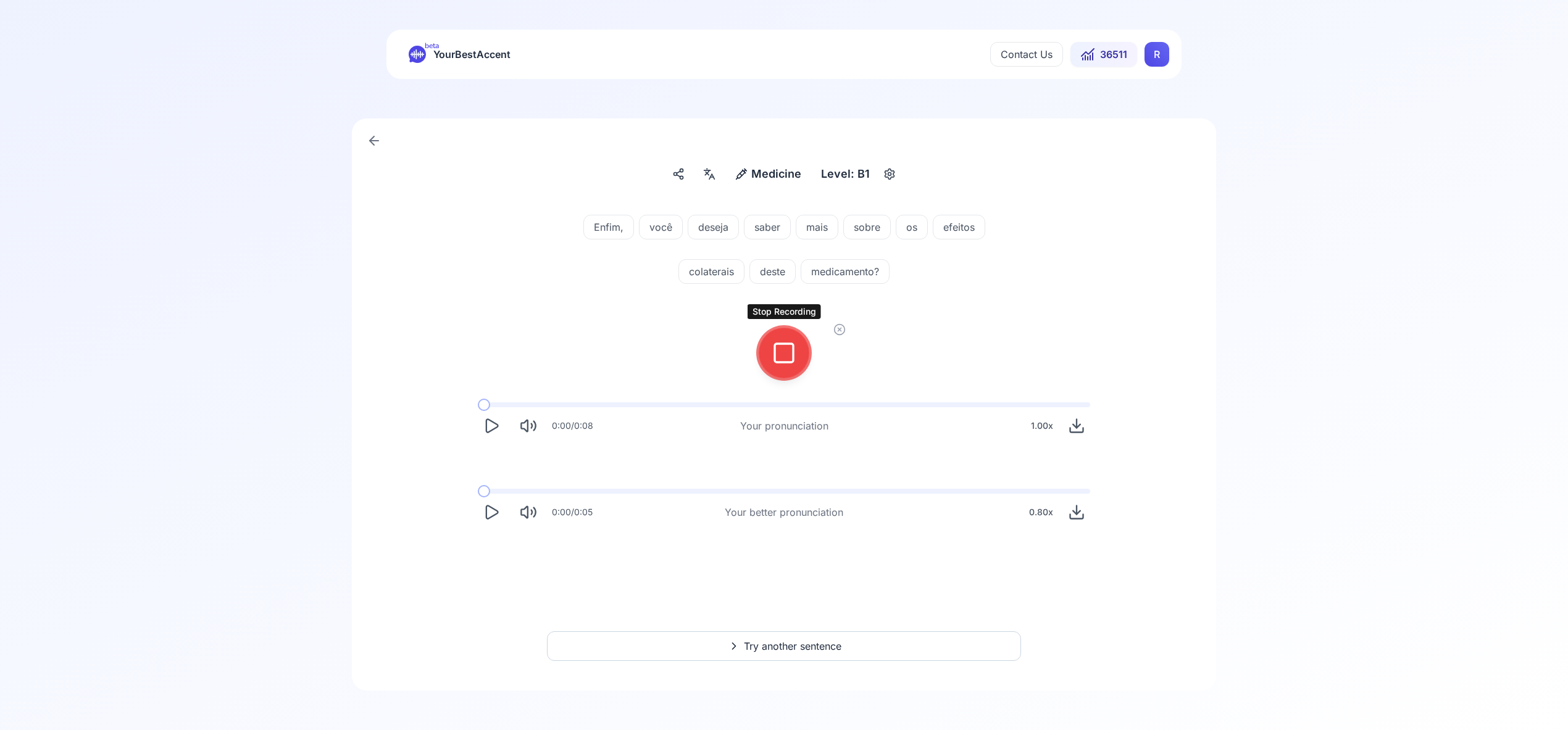
click at [772, 351] on icon at bounding box center [784, 353] width 25 height 25
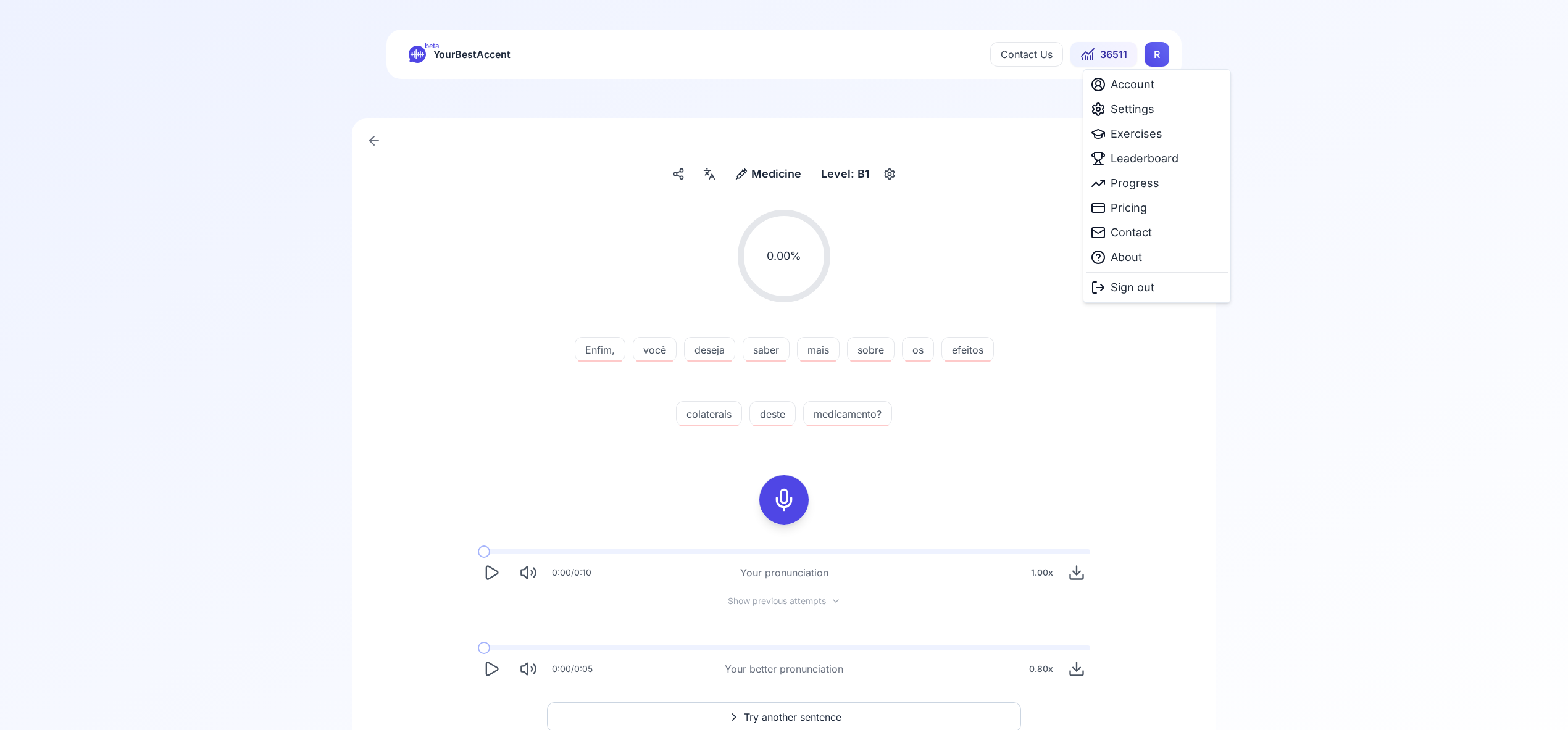
click at [1160, 52] on html "beta YourBestAccent Contact Us 36511 R Medicine Medicine Level: B1 0.00 % 0.00 …" at bounding box center [784, 365] width 1568 height 730
click at [1147, 155] on span "Leaderboard" at bounding box center [1144, 158] width 68 height 18
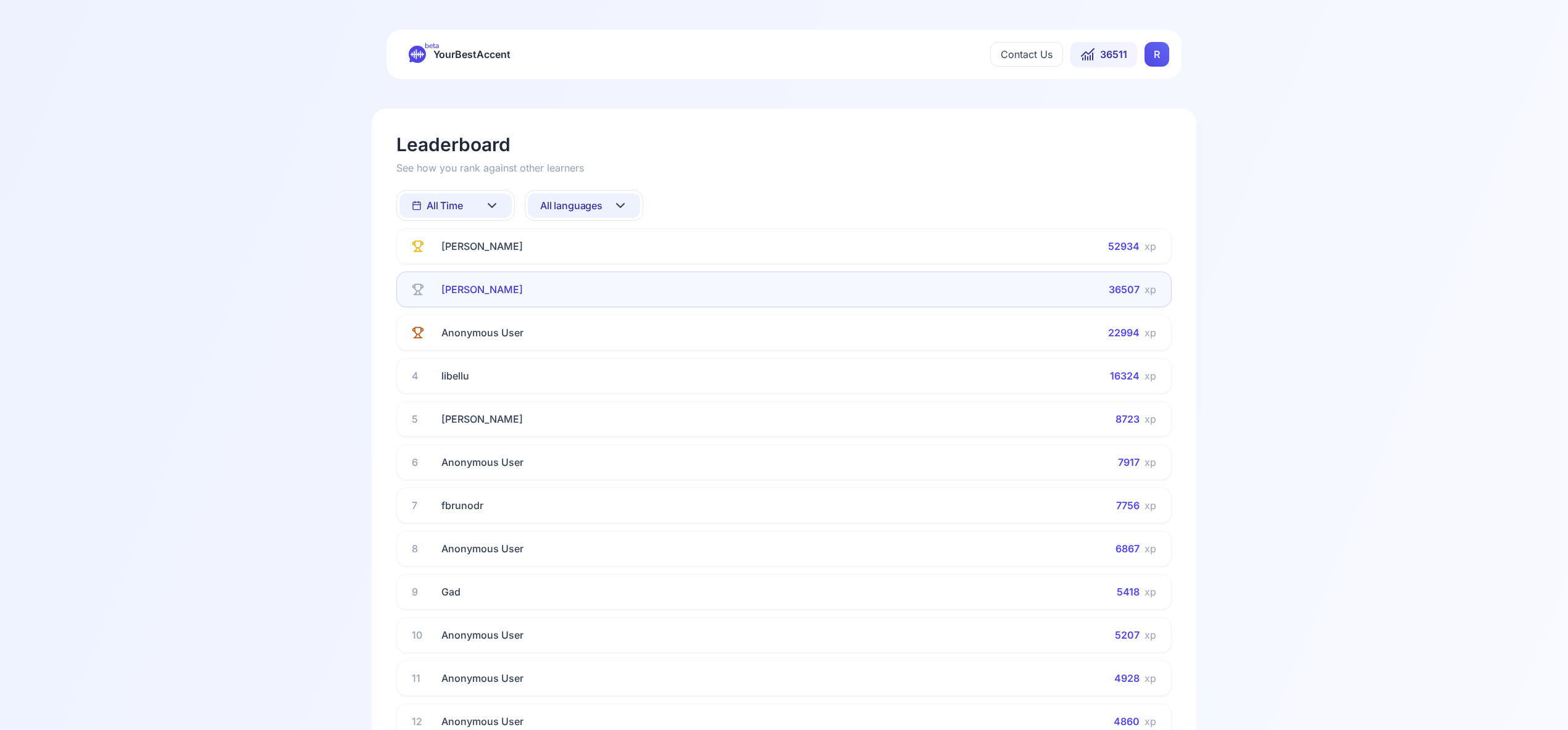
click at [499, 203] on button "All Time" at bounding box center [455, 205] width 112 height 25
click at [484, 260] on div "This Week" at bounding box center [455, 260] width 112 height 22
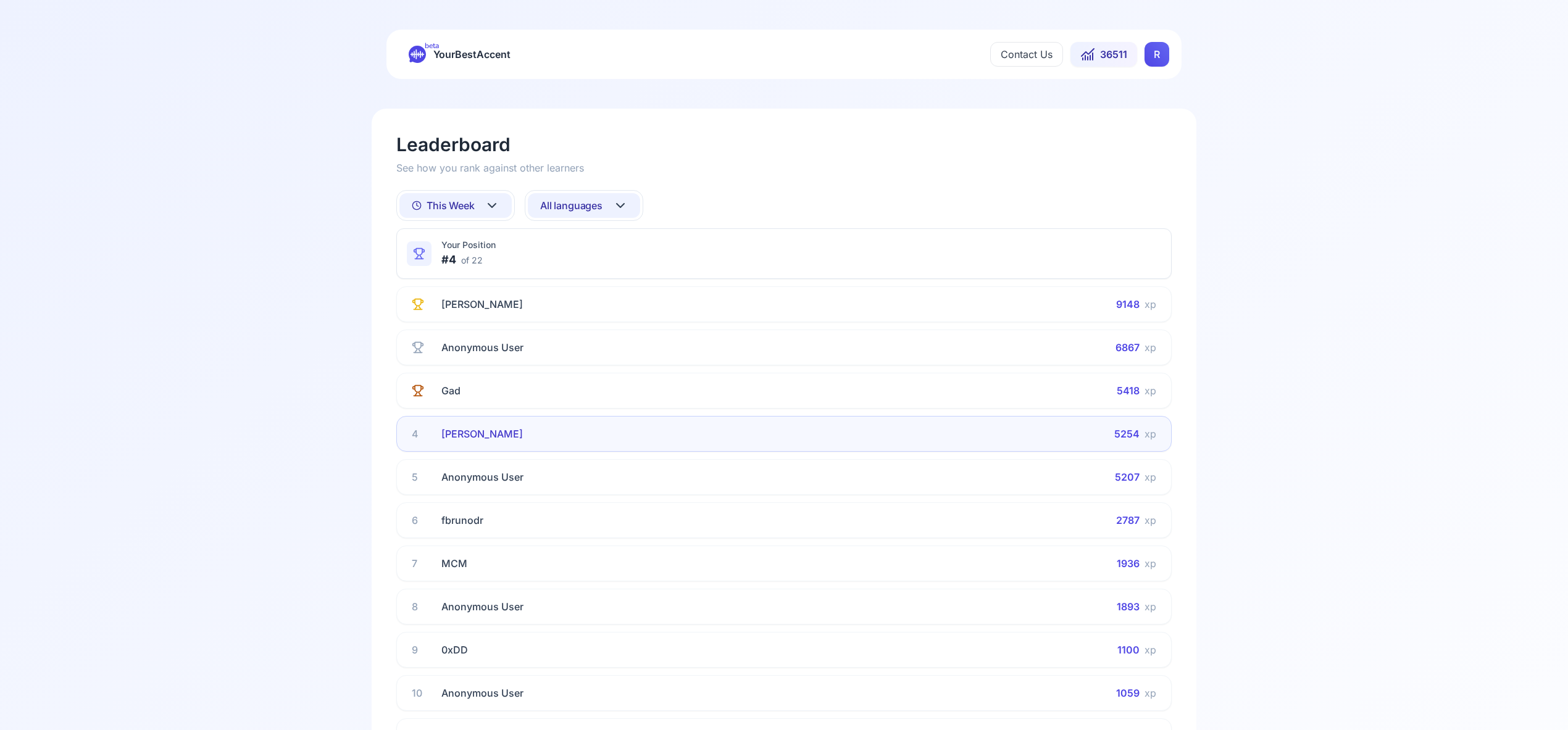
click at [628, 204] on button "All languages" at bounding box center [583, 205] width 112 height 25
click at [612, 306] on div "Spanish" at bounding box center [583, 305] width 112 height 22
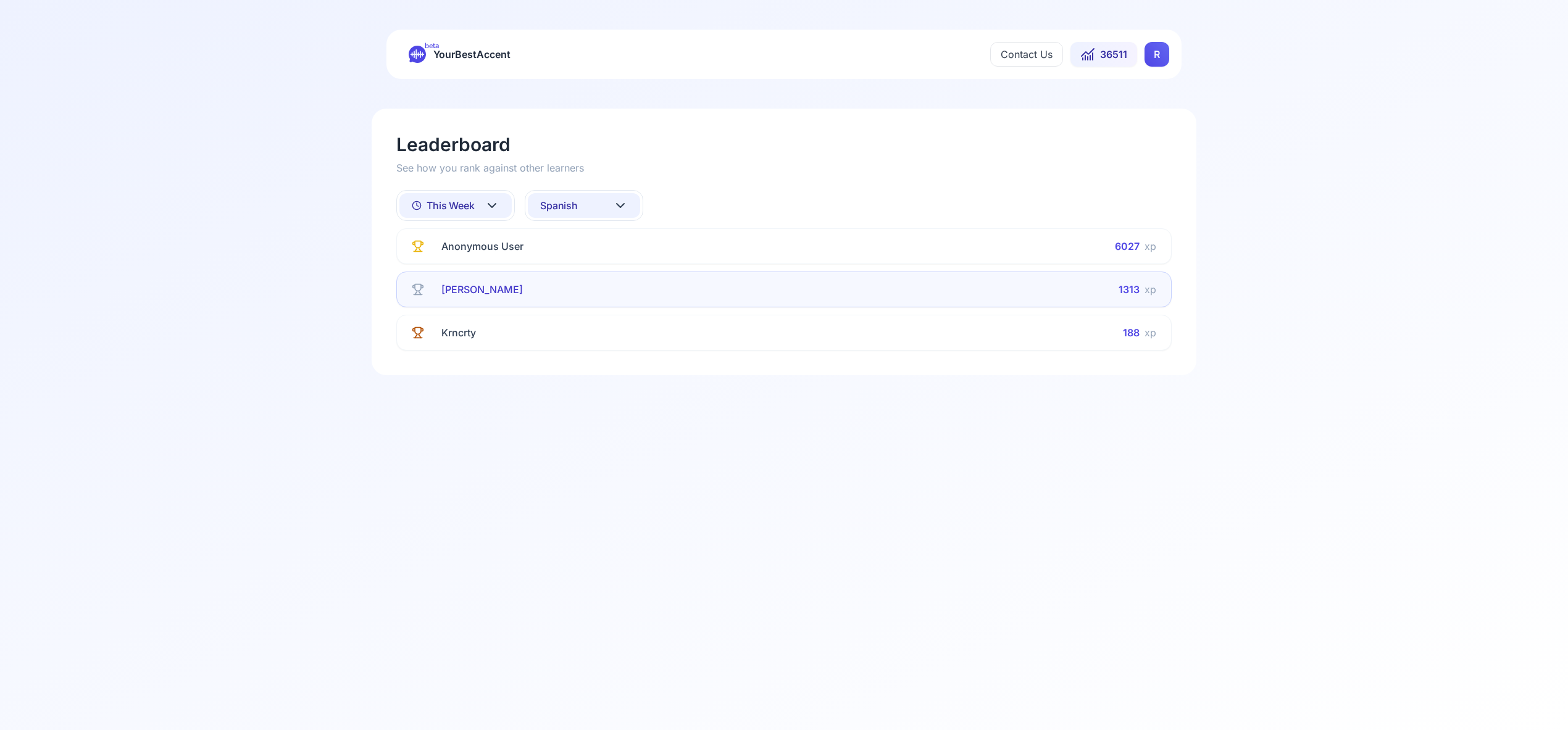
click at [626, 203] on icon at bounding box center [620, 206] width 15 height 15
click at [604, 328] on div "French" at bounding box center [583, 327] width 112 height 22
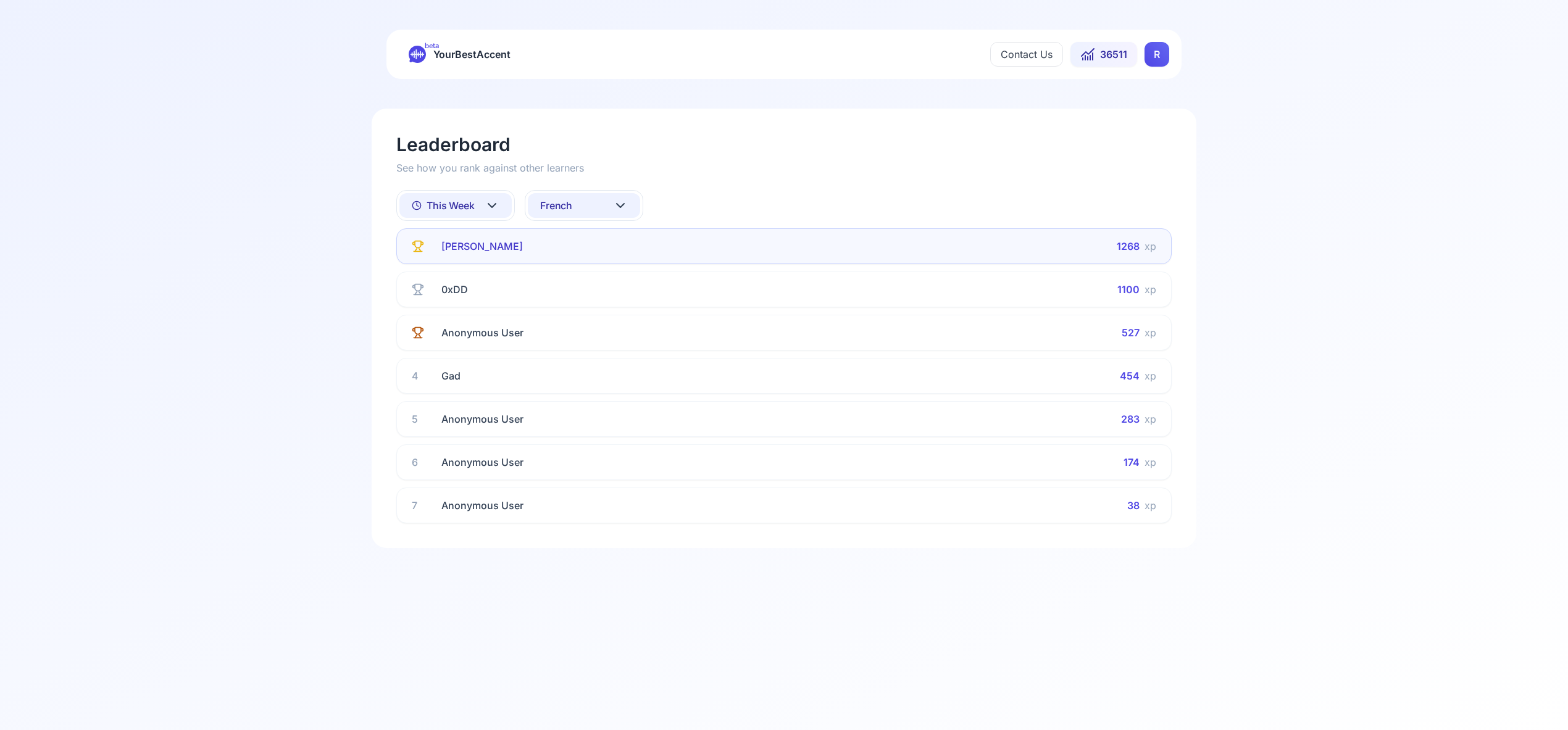
click at [620, 203] on icon at bounding box center [620, 206] width 15 height 15
click at [610, 320] on div "Italian" at bounding box center [583, 316] width 112 height 22
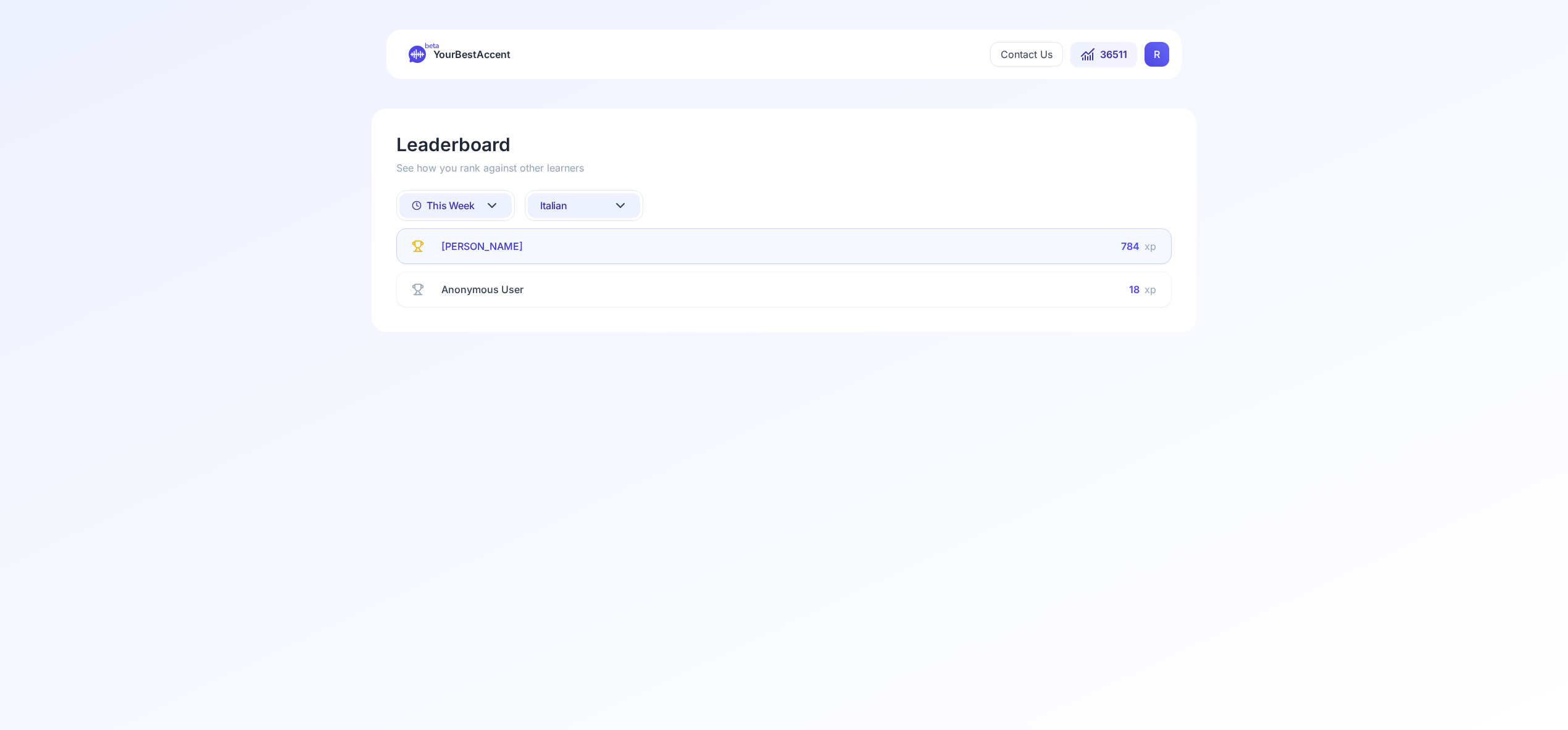
click at [619, 205] on icon at bounding box center [620, 205] width 7 height 4
click at [611, 323] on div "Russian" at bounding box center [583, 327] width 112 height 22
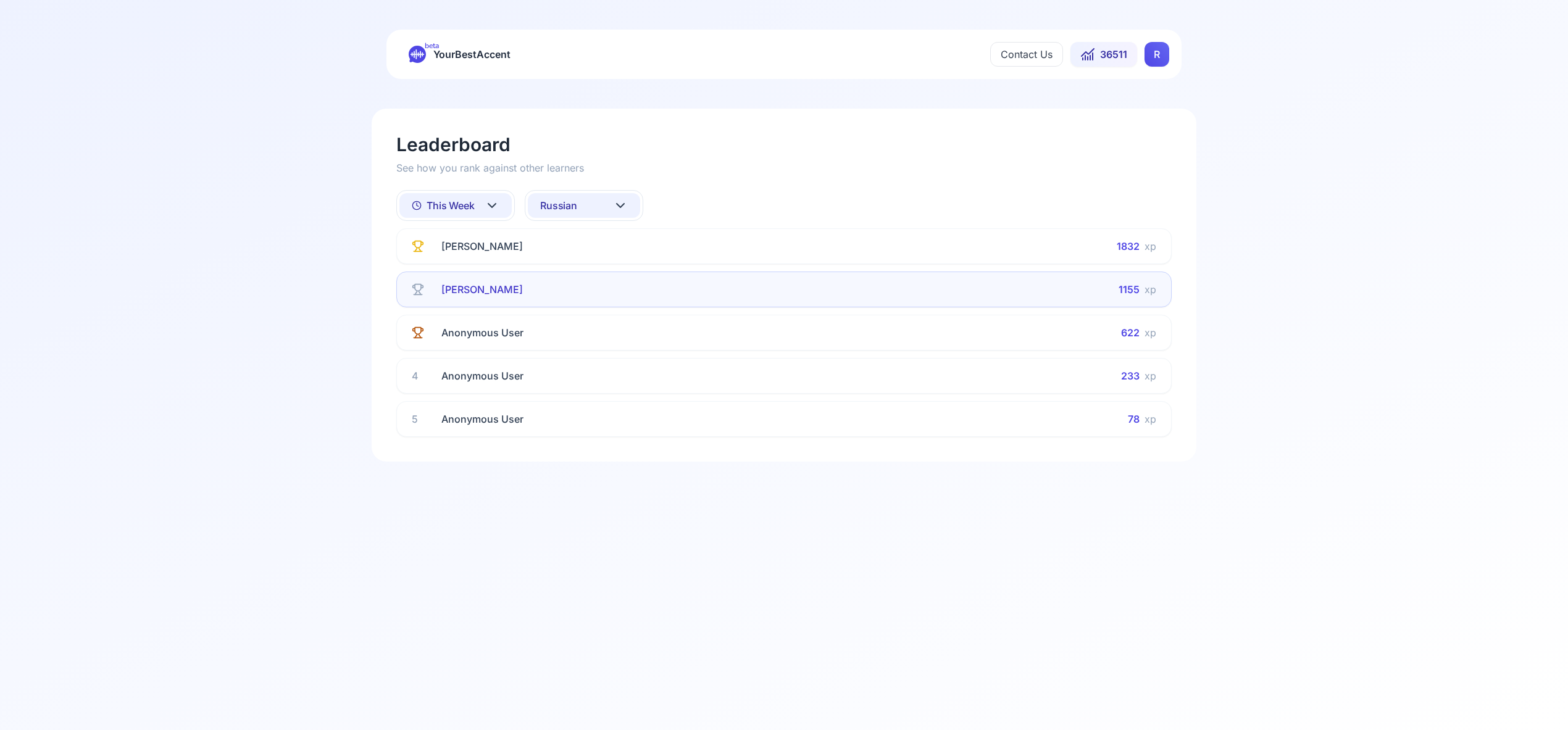
click at [625, 207] on icon at bounding box center [620, 206] width 15 height 15
click at [611, 359] on div "Portuguese" at bounding box center [583, 358] width 112 height 22
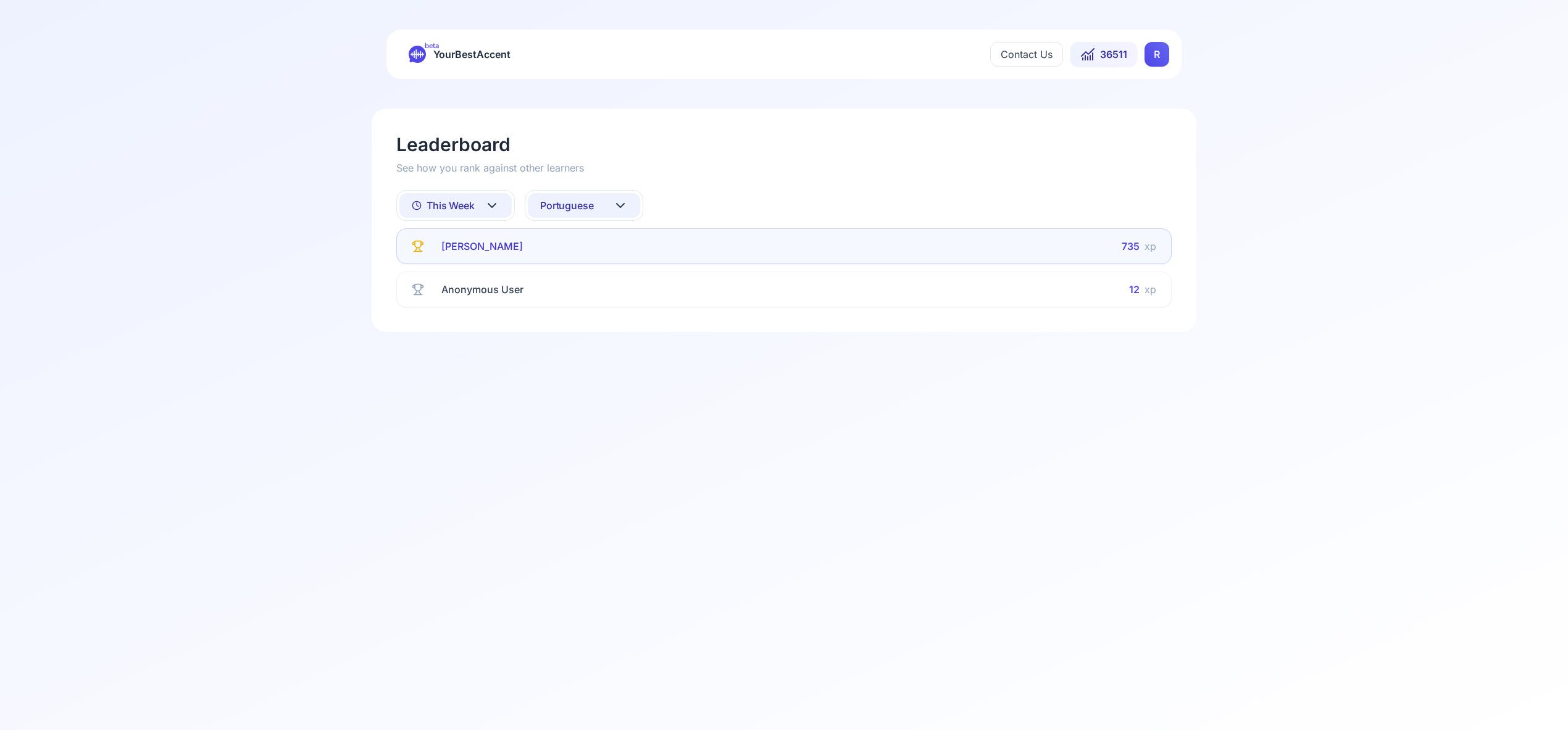
click at [493, 203] on icon at bounding box center [491, 206] width 15 height 15
click at [479, 236] on div "All Time" at bounding box center [455, 238] width 112 height 22
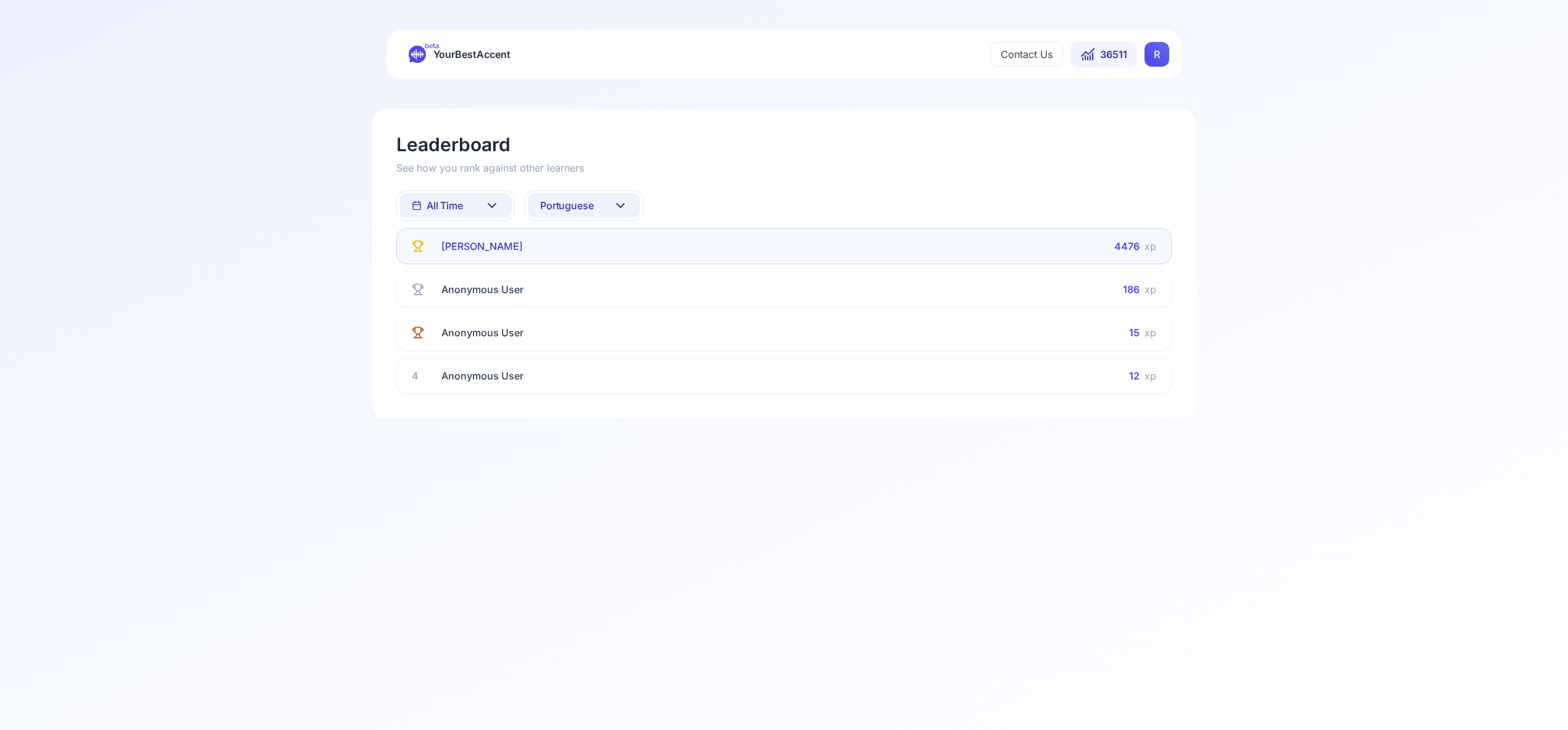
click at [623, 201] on icon at bounding box center [620, 206] width 15 height 15
click at [601, 303] on div "Spanish" at bounding box center [583, 305] width 112 height 22
click at [624, 205] on icon at bounding box center [620, 206] width 15 height 15
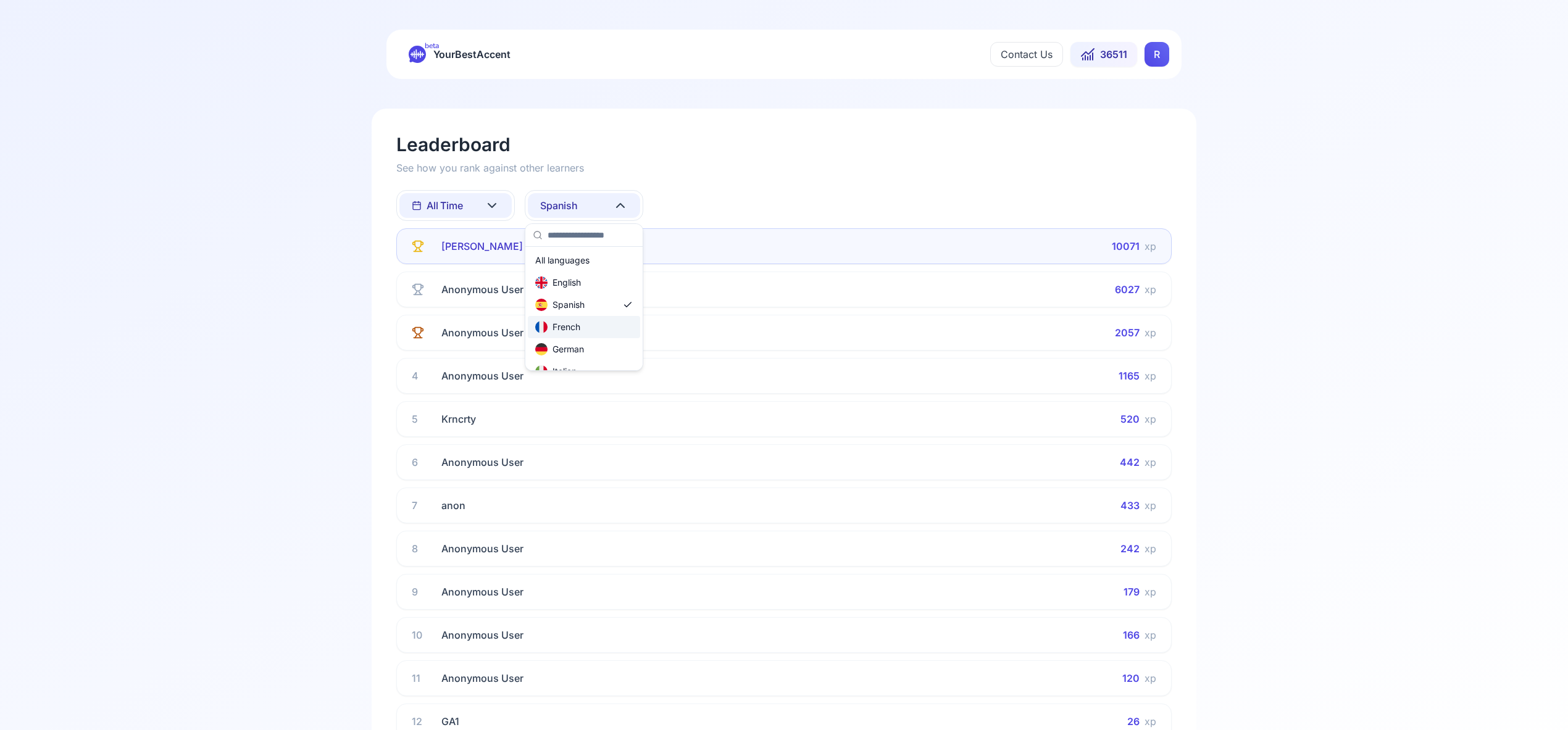
click at [608, 327] on div "French" at bounding box center [583, 327] width 112 height 22
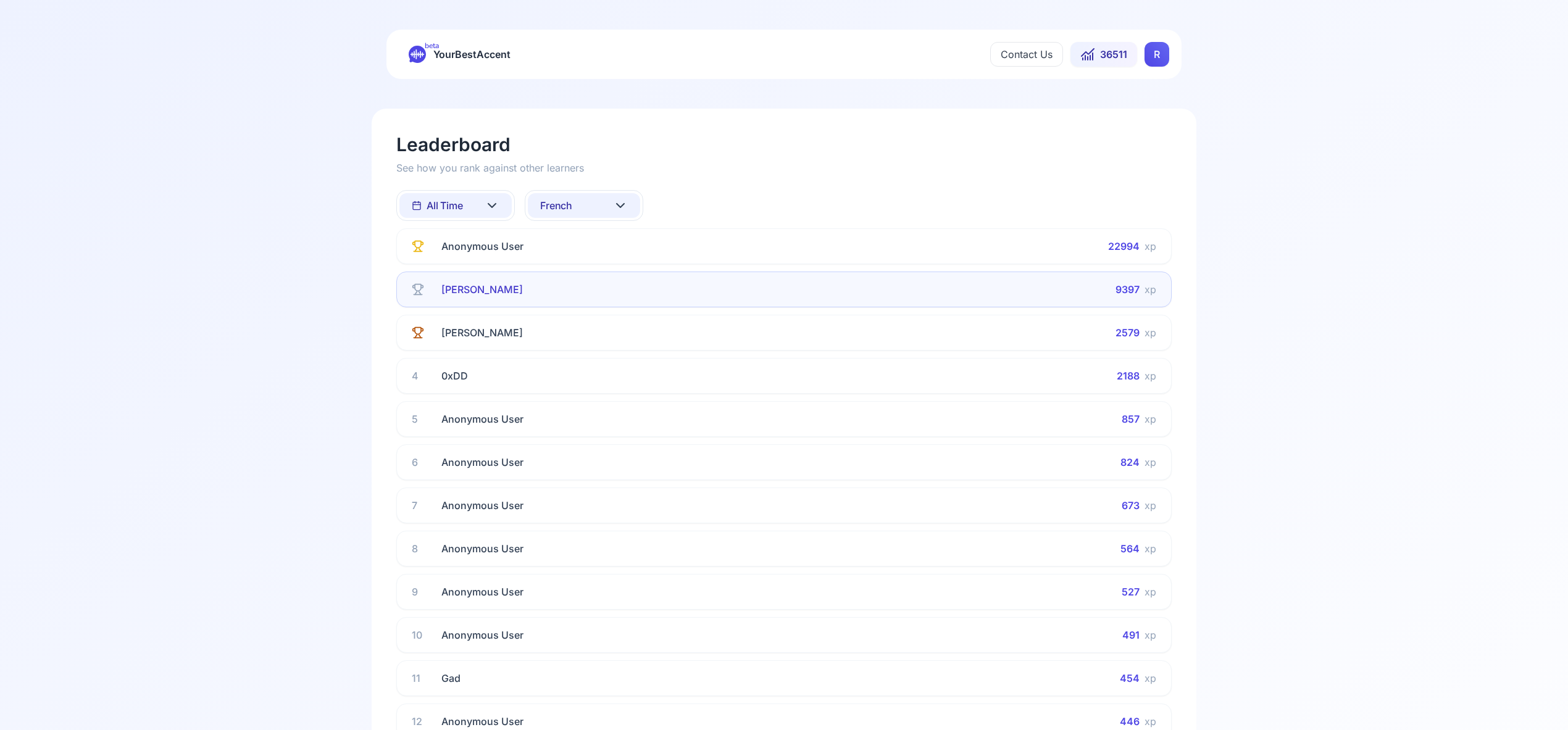
click at [622, 207] on icon at bounding box center [620, 205] width 7 height 4
click at [612, 341] on div "Italian" at bounding box center [583, 343] width 112 height 22
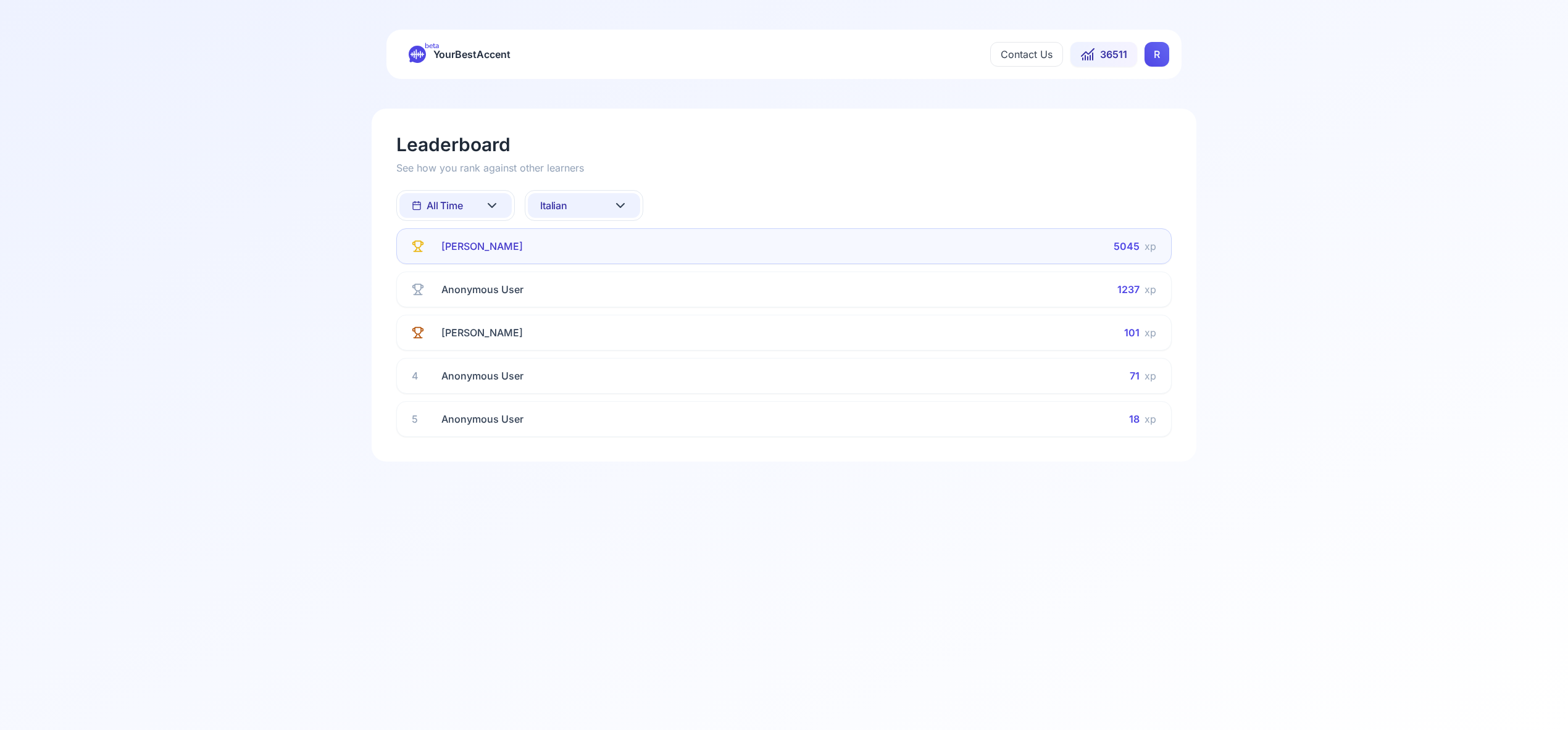
click at [618, 208] on icon at bounding box center [620, 206] width 15 height 15
click at [608, 352] on div "Russian" at bounding box center [583, 350] width 112 height 22
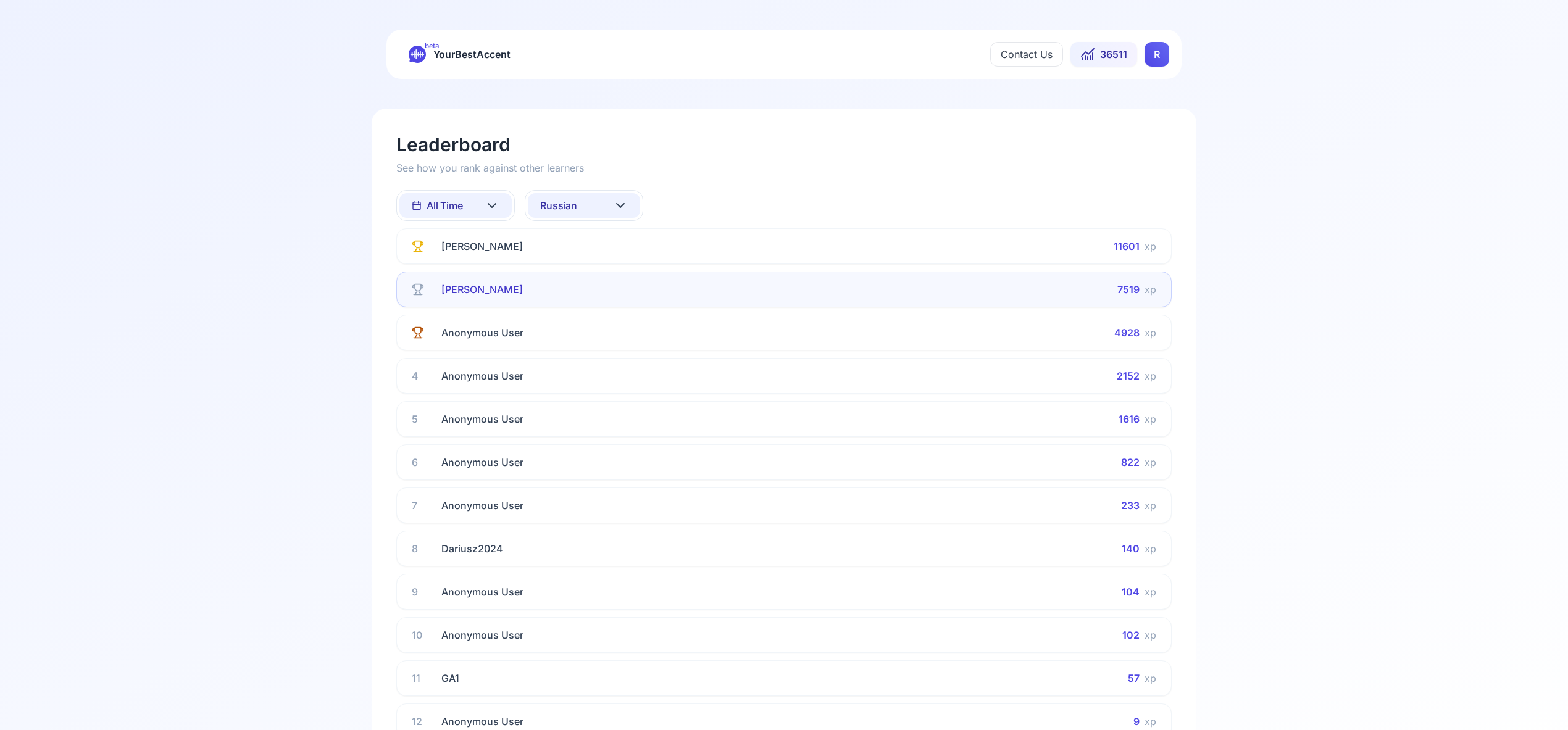
click at [619, 205] on icon at bounding box center [620, 205] width 7 height 4
click at [612, 263] on div "All languages" at bounding box center [583, 261] width 112 height 22
